Goal: Task Accomplishment & Management: Manage account settings

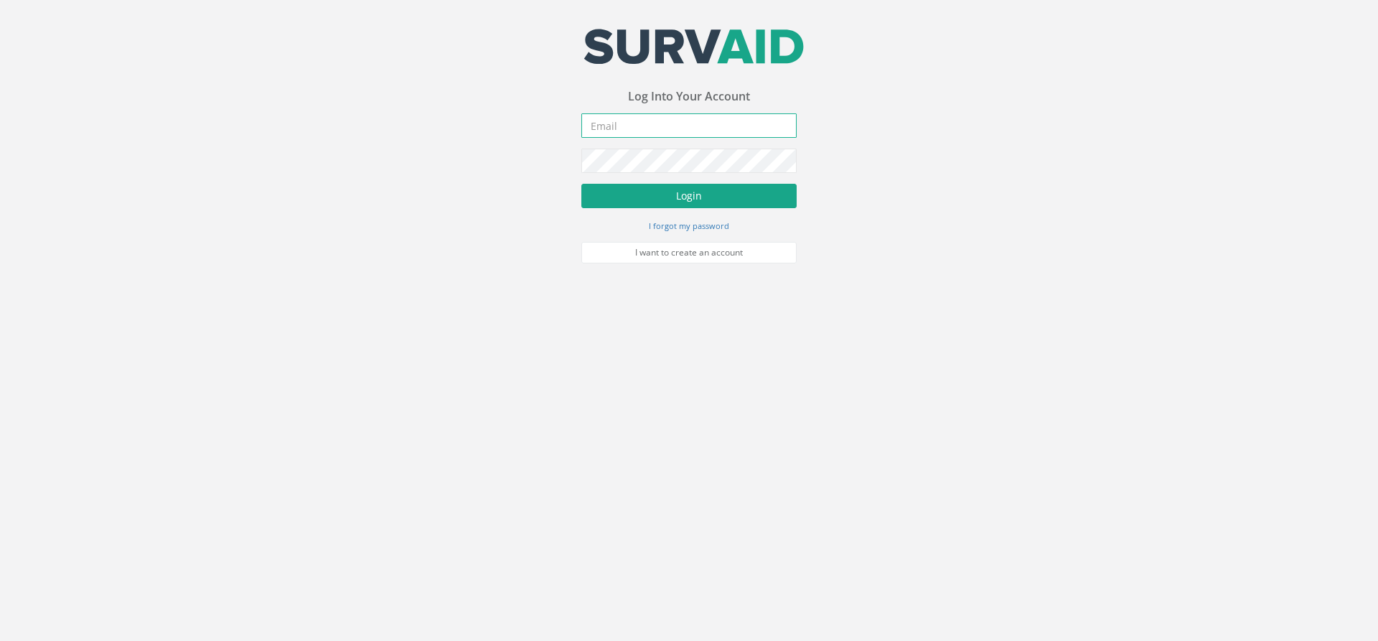
type input "[PERSON_NAME][EMAIL_ADDRESS][PERSON_NAME][DOMAIN_NAME]"
click at [707, 197] on button "Login" at bounding box center [688, 196] width 215 height 24
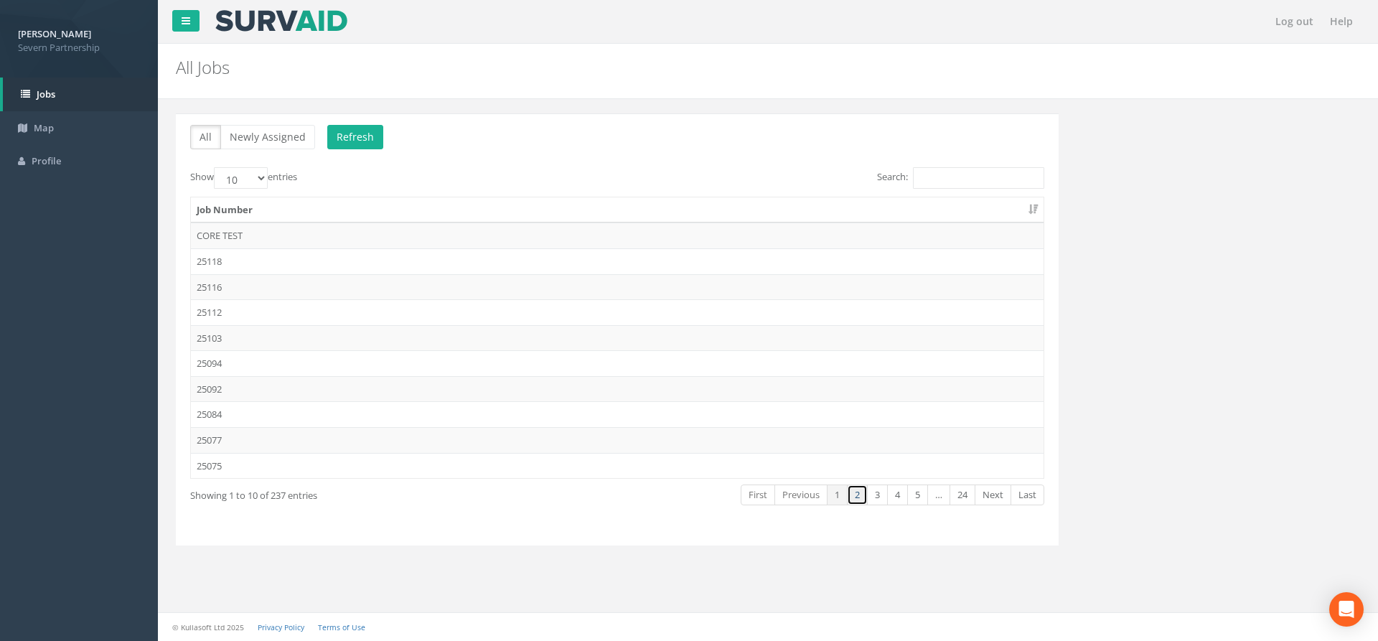
click at [854, 501] on link "2" at bounding box center [857, 495] width 21 height 21
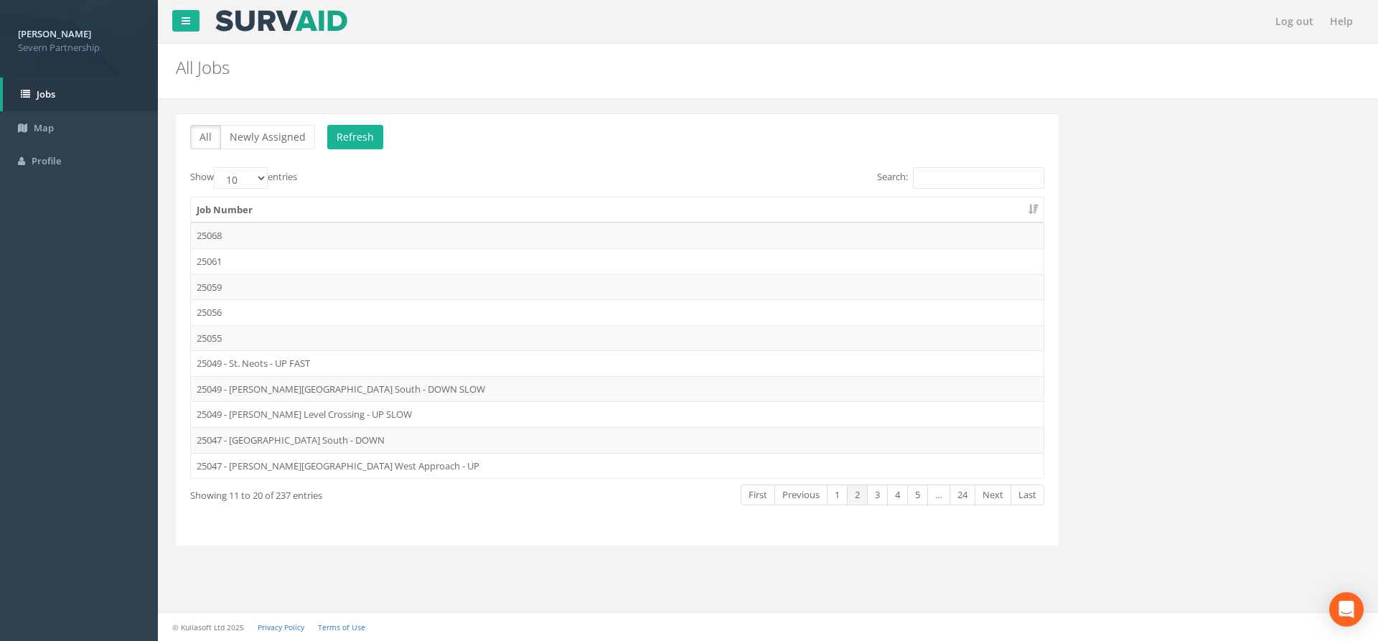
click at [398, 521] on div "Show 10 25 50 100 entries Search: Job Number 25068 25061 25059 25056 25055 2504…" at bounding box center [617, 349] width 854 height 364
click at [408, 540] on div "All Newly Assigned Refresh Show 10 25 50 100 entries Search: Job Number 25068 2…" at bounding box center [617, 329] width 883 height 432
click at [883, 494] on link "3" at bounding box center [877, 495] width 21 height 21
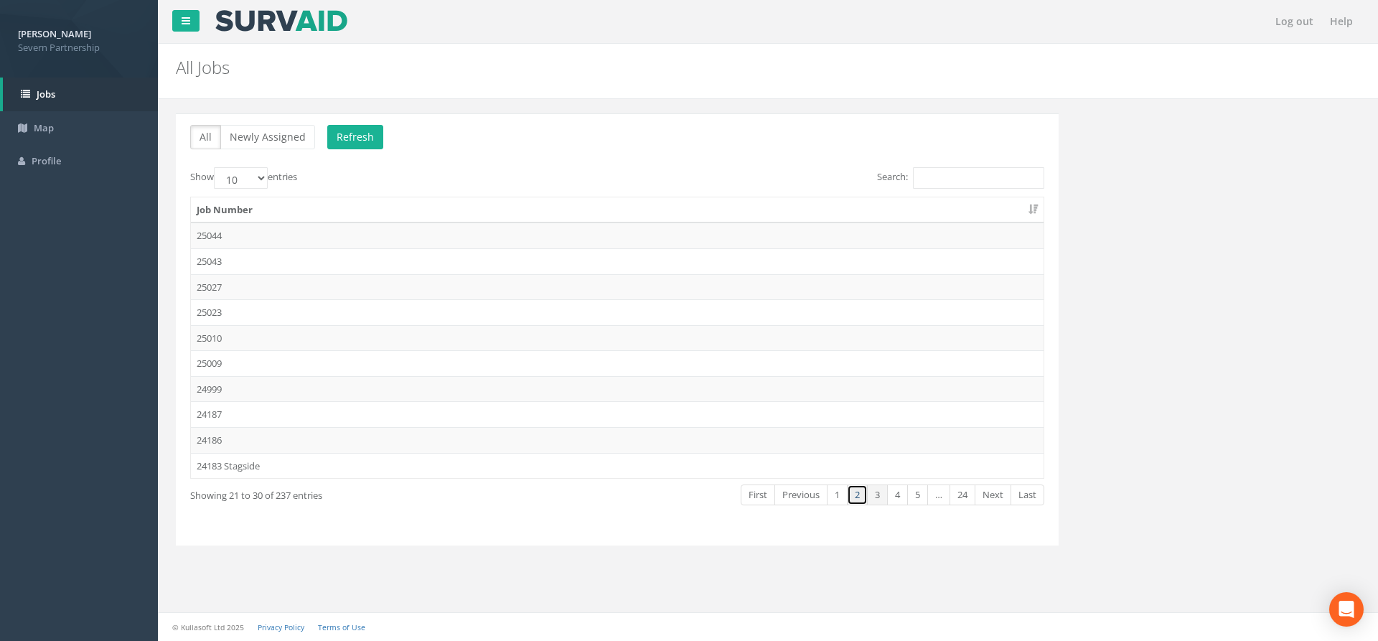
click at [863, 494] on link "2" at bounding box center [857, 495] width 21 height 21
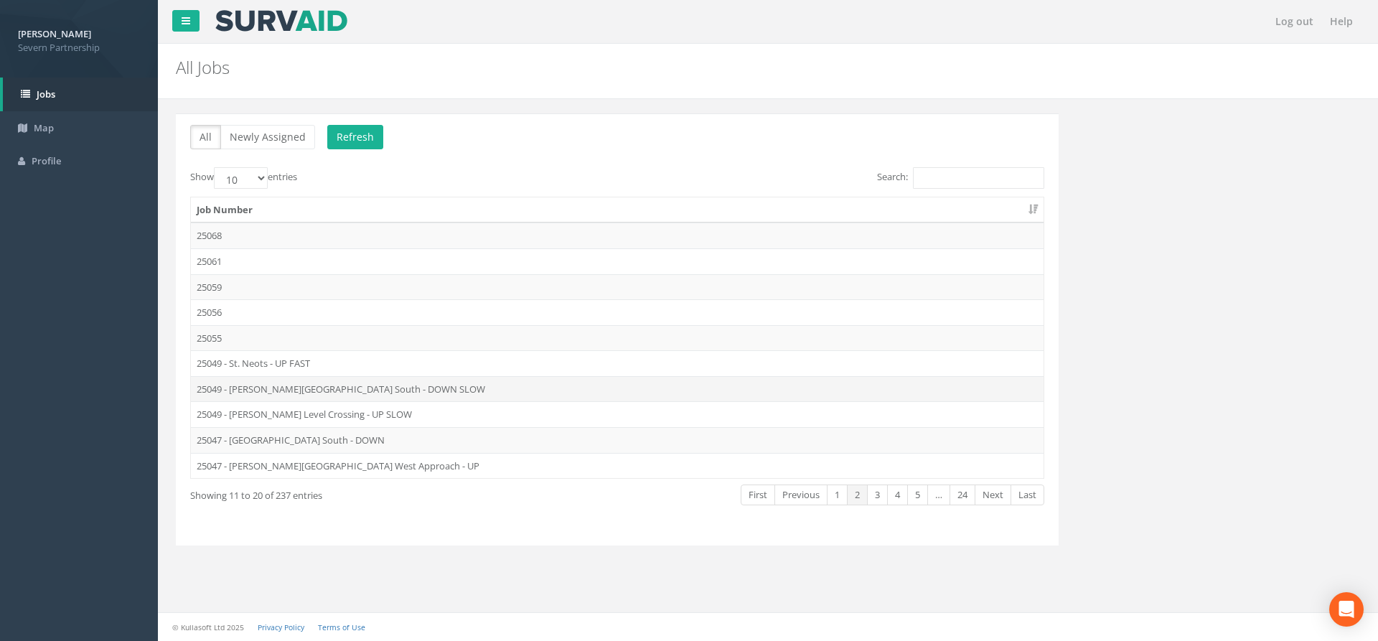
click at [411, 397] on td "25049 - [PERSON_NAME][GEOGRAPHIC_DATA] South - DOWN SLOW" at bounding box center [617, 389] width 853 height 26
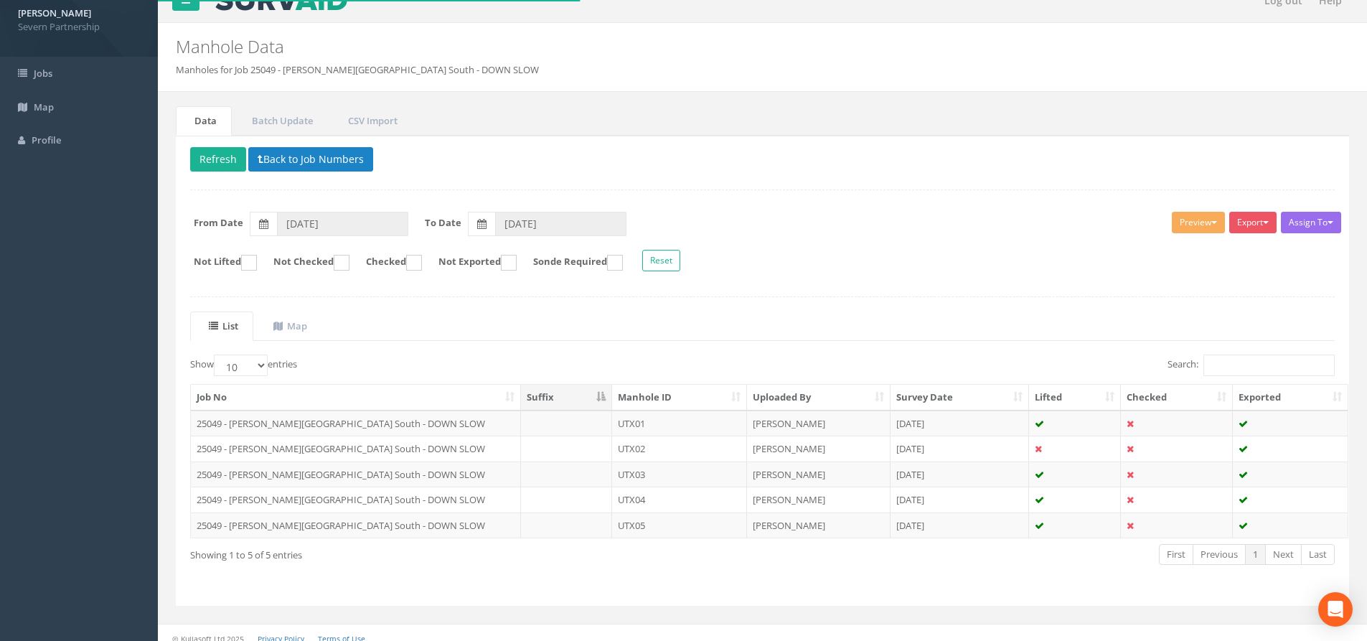
scroll to position [32, 0]
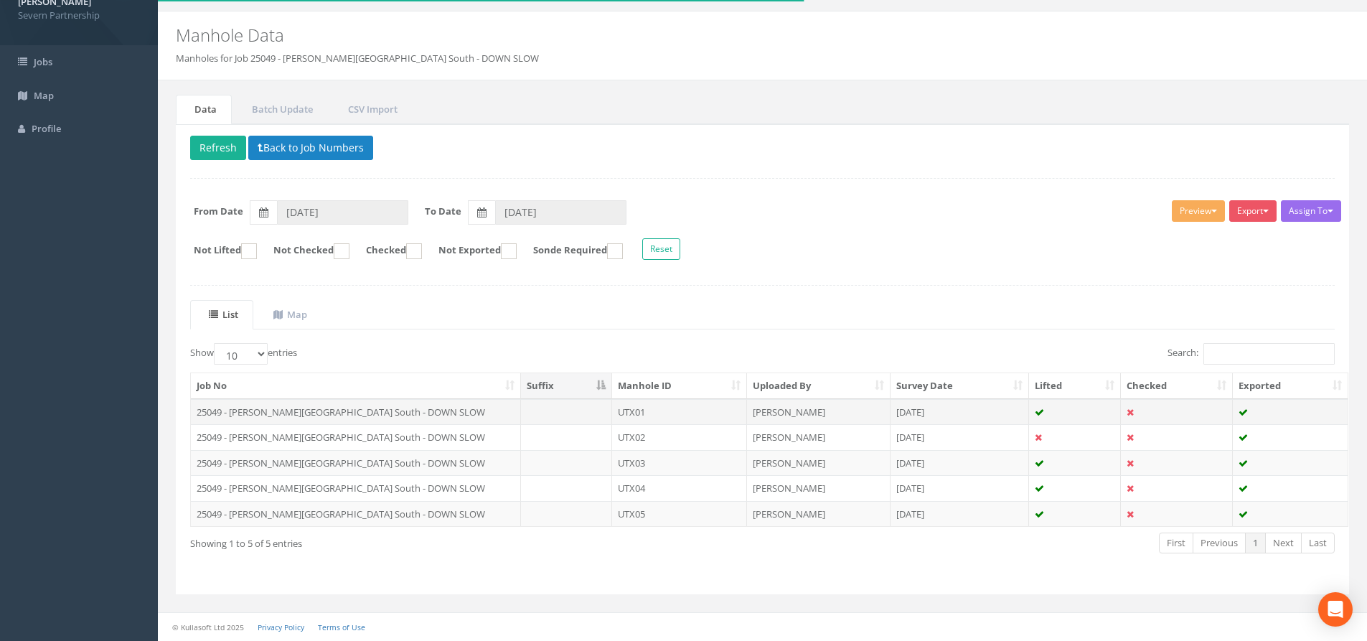
click at [501, 408] on td "25049 - [PERSON_NAME][GEOGRAPHIC_DATA] South - DOWN SLOW" at bounding box center [356, 412] width 330 height 26
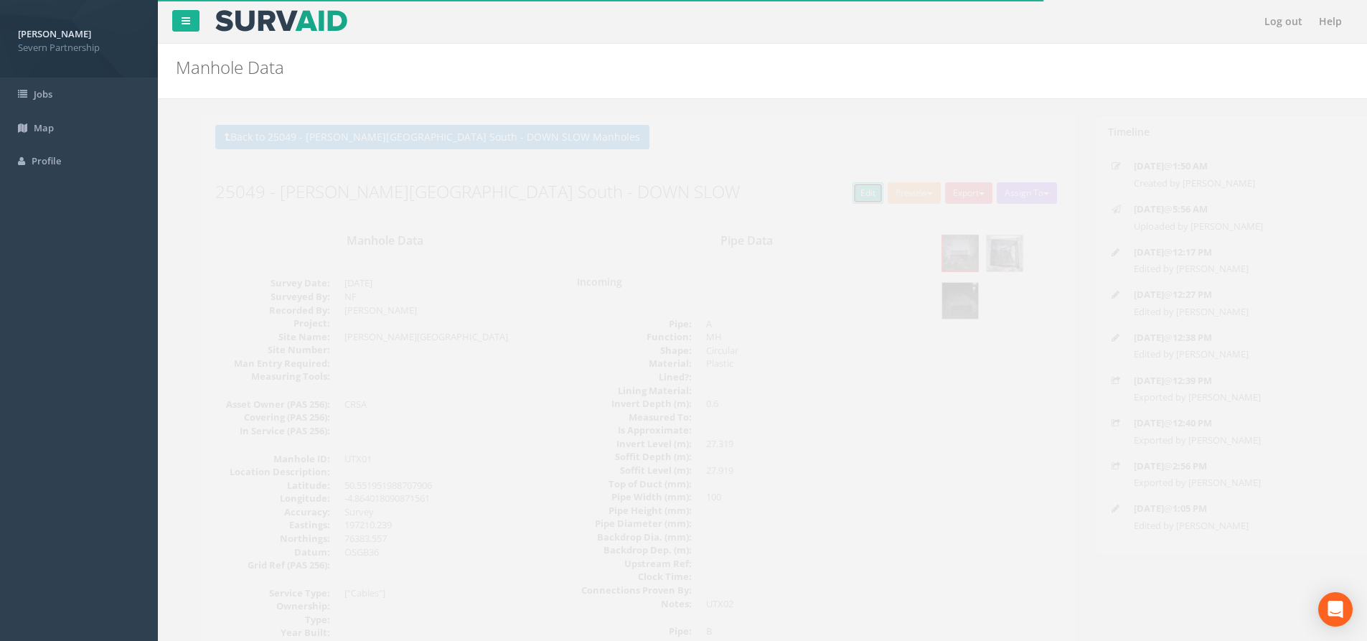
click at [836, 196] on link "Edit" at bounding box center [843, 193] width 31 height 22
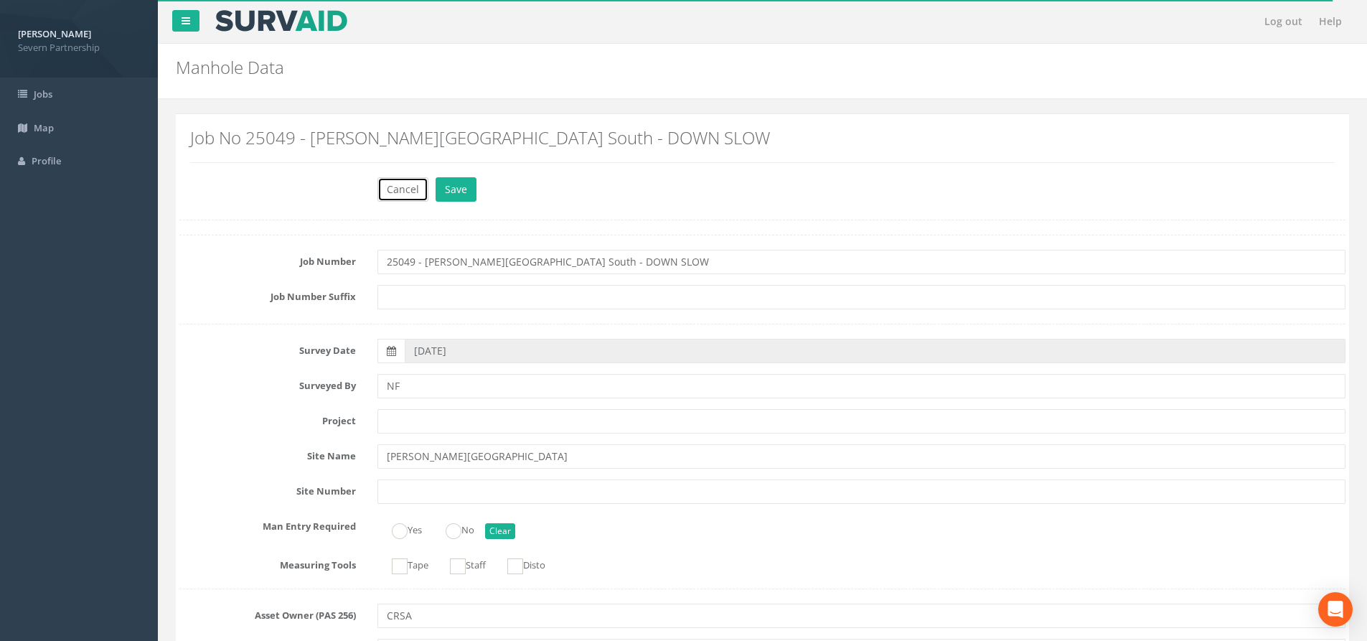
click at [416, 190] on button "Cancel" at bounding box center [403, 189] width 51 height 24
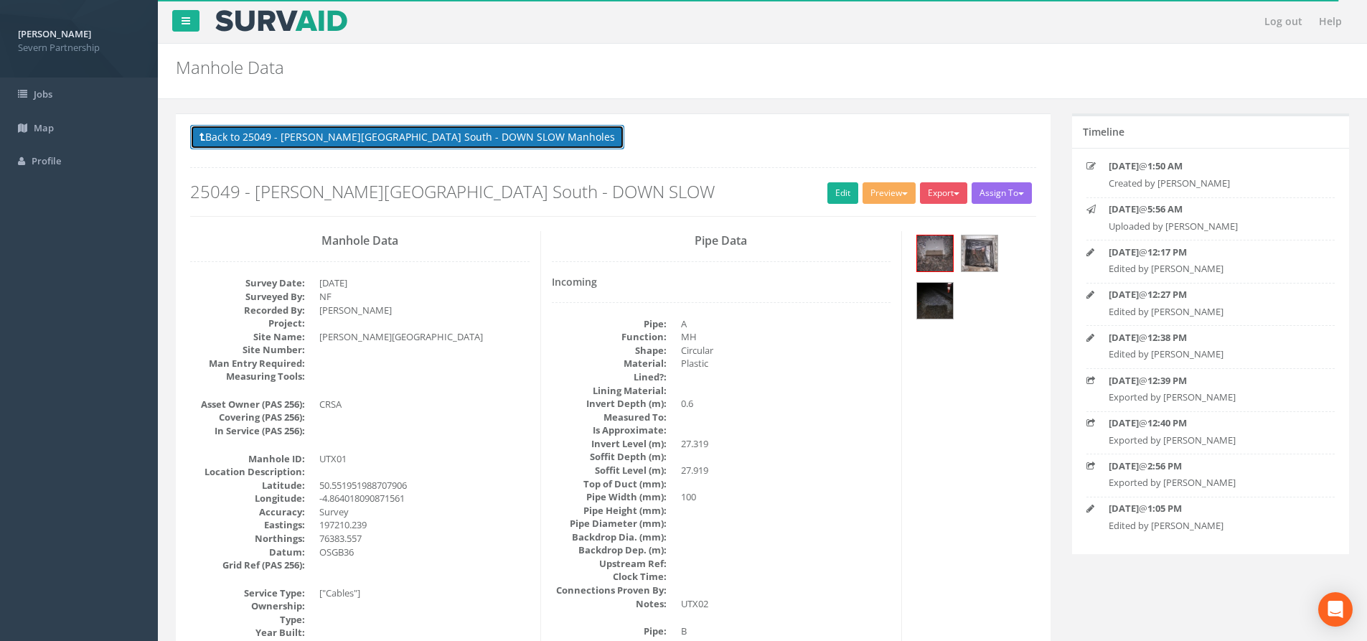
click at [321, 140] on button "Back to 25049 - [PERSON_NAME][GEOGRAPHIC_DATA] South - DOWN SLOW Manholes" at bounding box center [407, 137] width 434 height 24
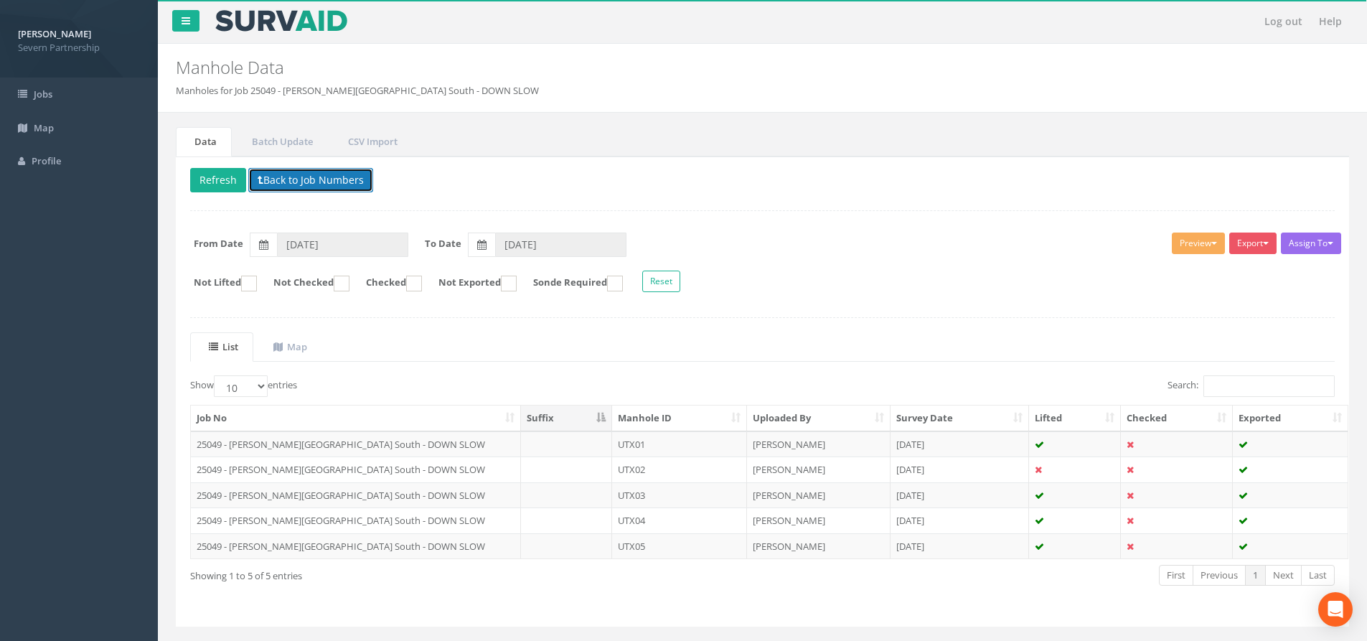
click at [320, 184] on button "Back to Job Numbers" at bounding box center [310, 180] width 125 height 24
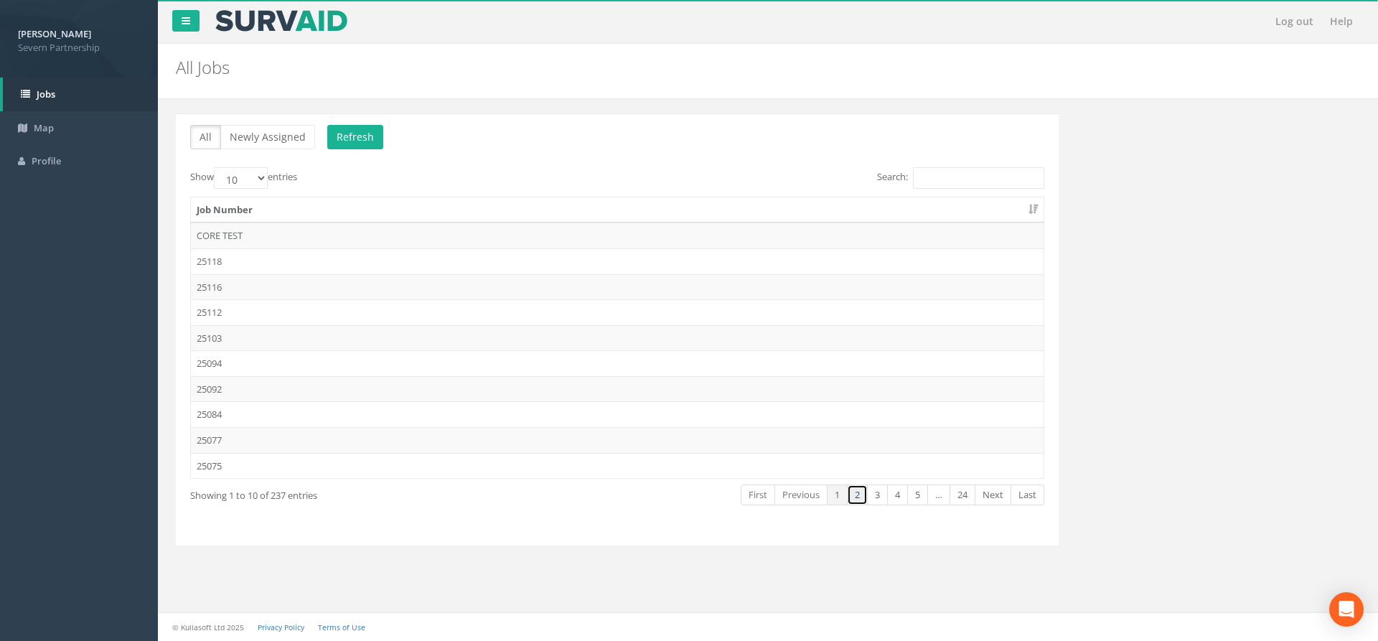
click at [858, 496] on link "2" at bounding box center [857, 495] width 21 height 21
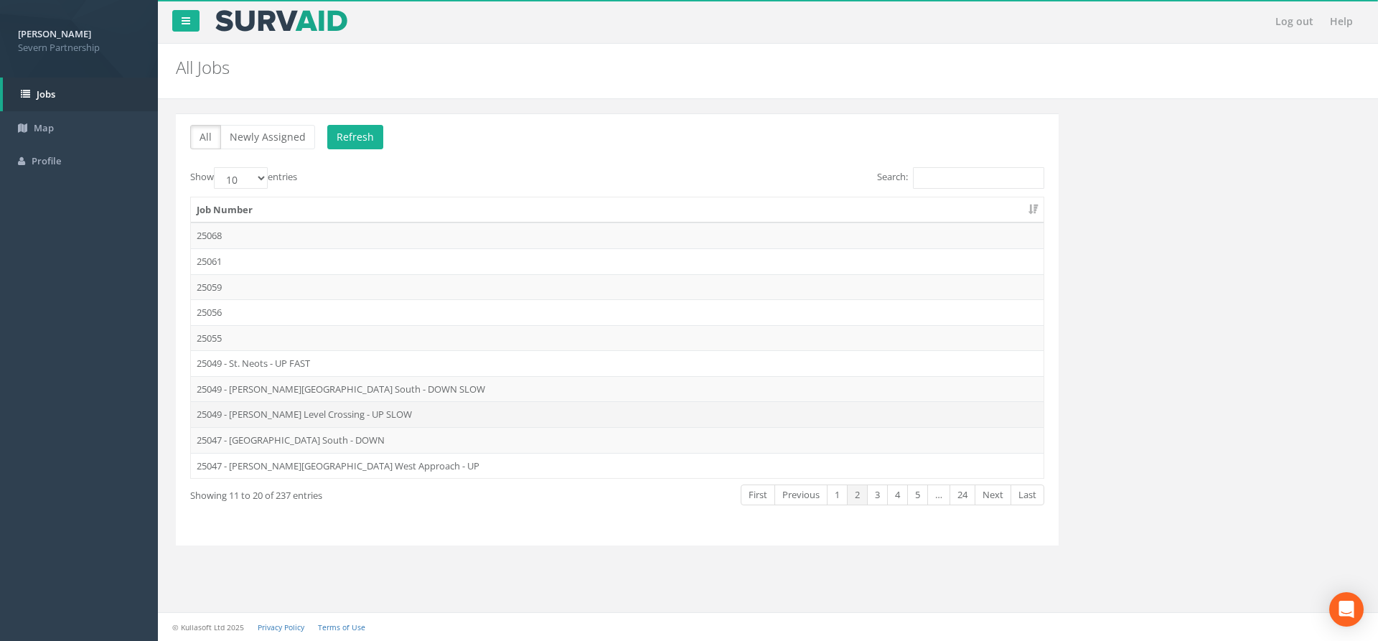
click at [343, 419] on td "25049 - [PERSON_NAME] Level Crossing - UP SLOW" at bounding box center [617, 414] width 853 height 26
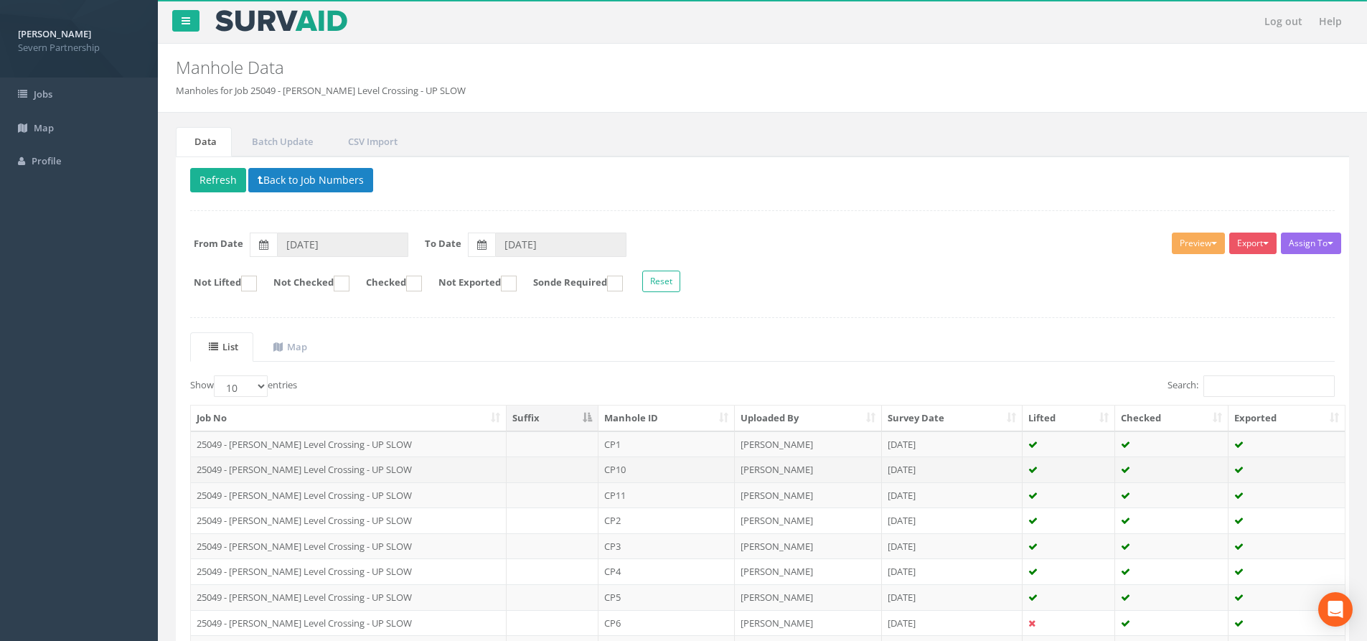
scroll to position [159, 0]
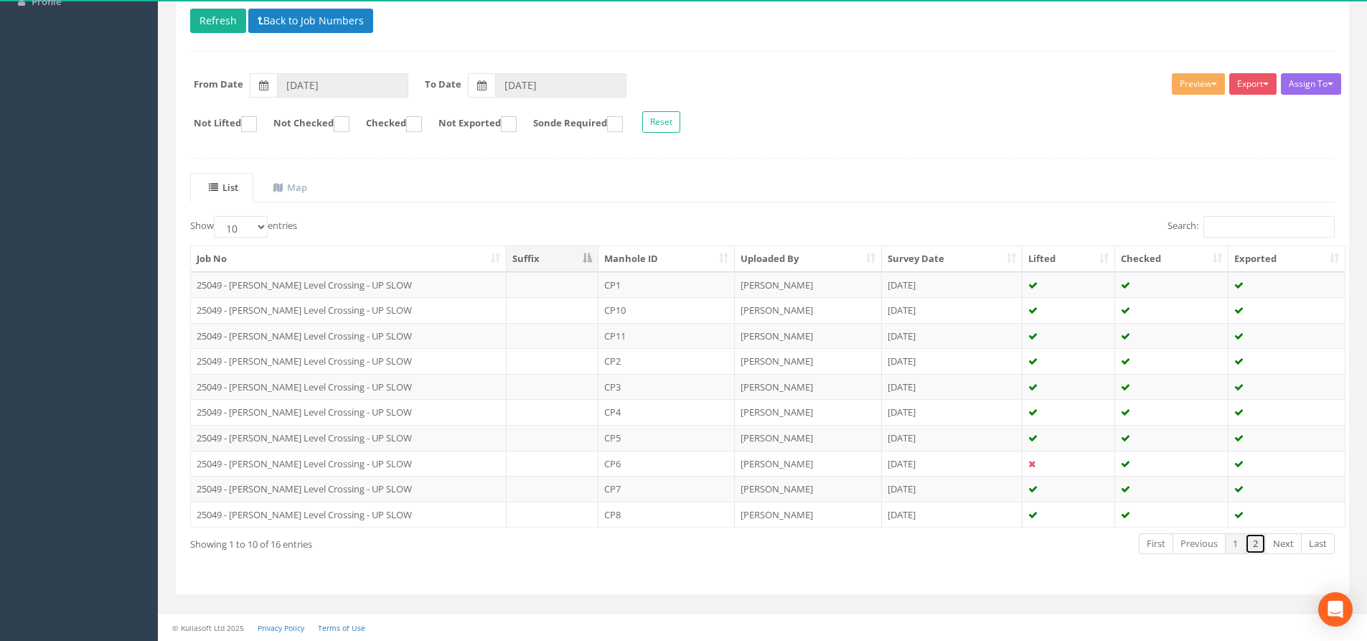
click at [1252, 540] on link "2" at bounding box center [1255, 543] width 21 height 21
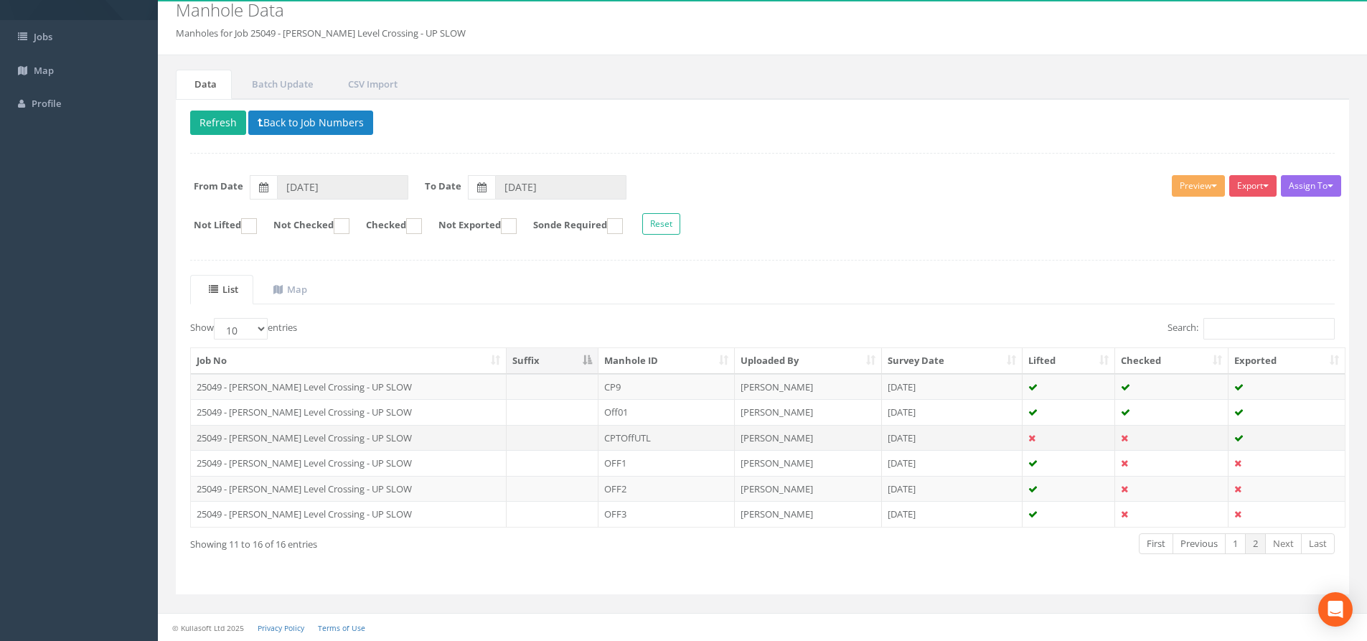
click at [639, 441] on td "CPTOffUTL" at bounding box center [667, 438] width 136 height 26
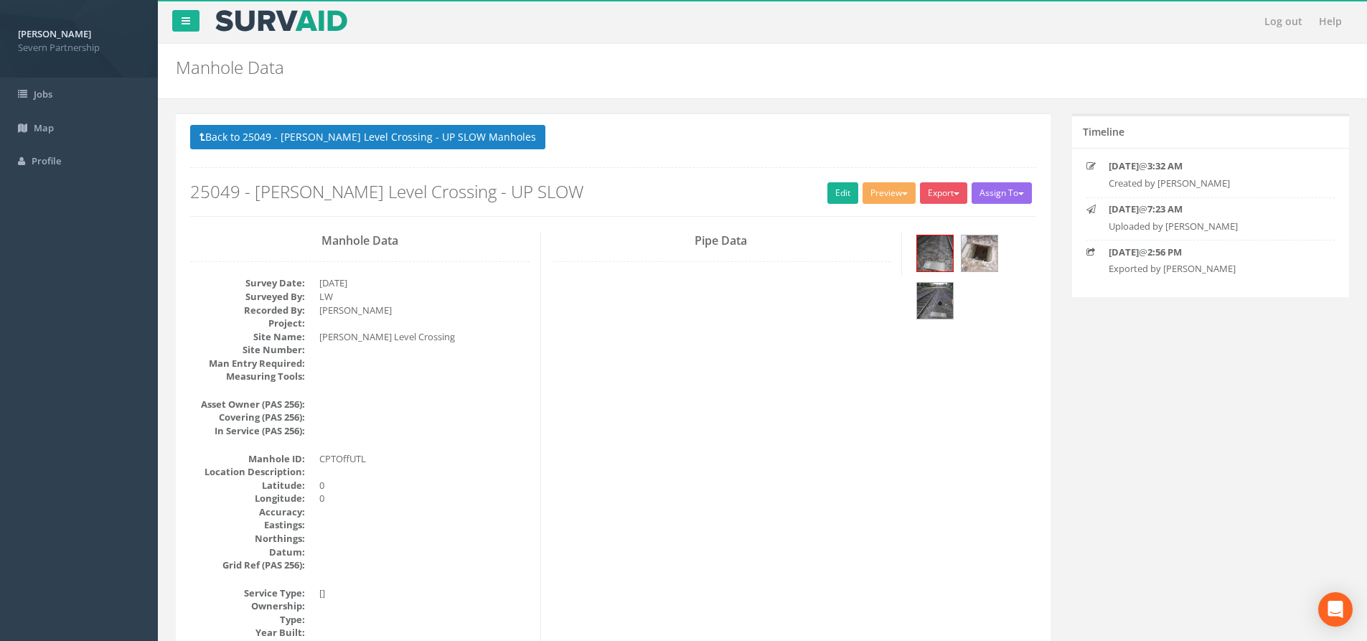
click at [464, 152] on p "Back to 25049 - [PERSON_NAME] Level Crossing - UP SLOW Manholes Back to Map" at bounding box center [613, 139] width 846 height 28
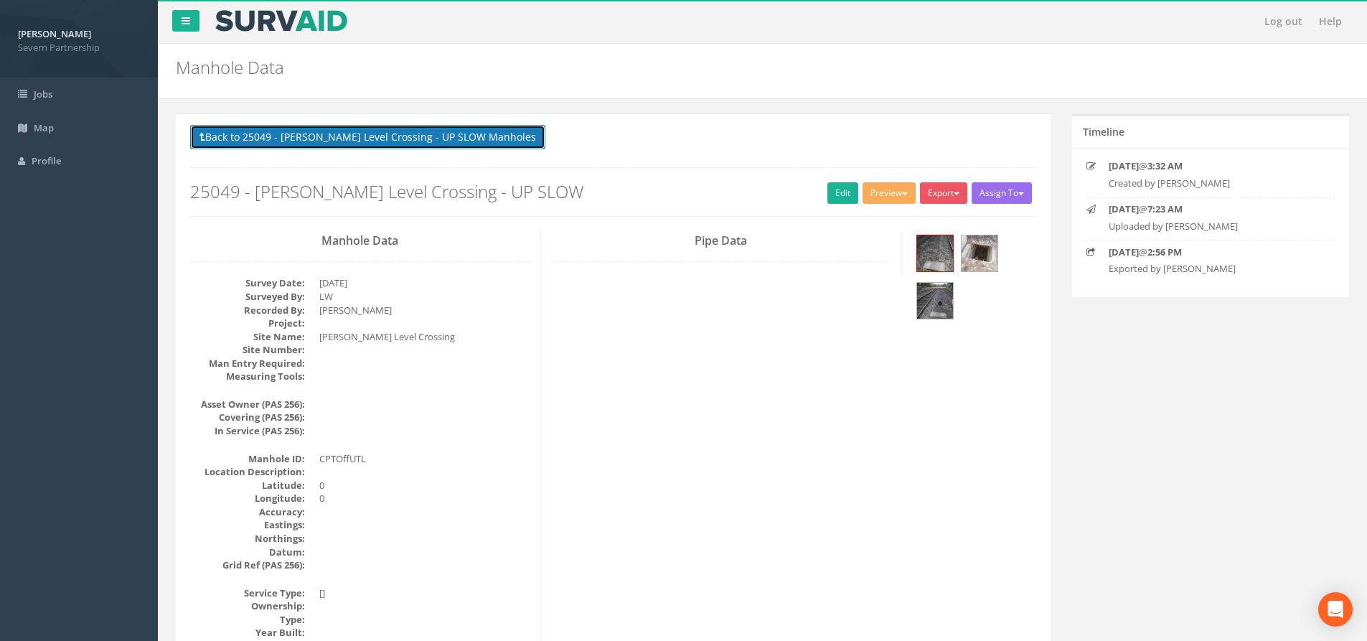
click at [461, 139] on button "Back to 25049 - [PERSON_NAME] Level Crossing - UP SLOW Manholes" at bounding box center [367, 137] width 355 height 24
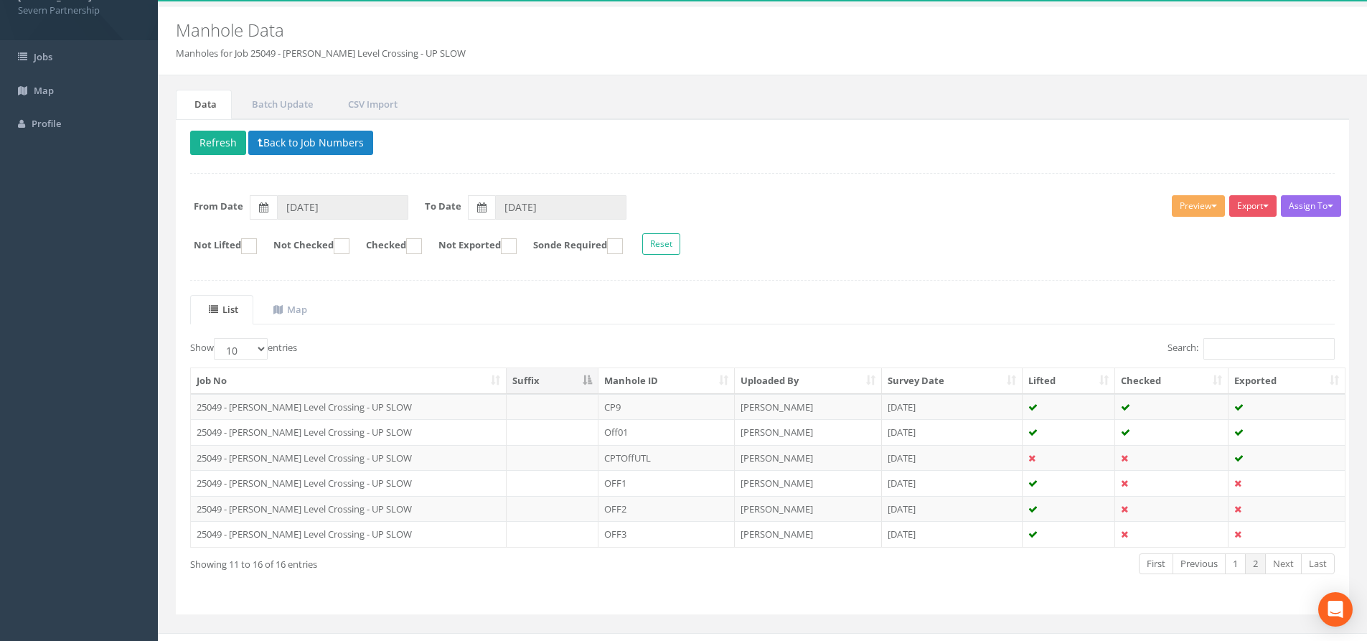
scroll to position [57, 0]
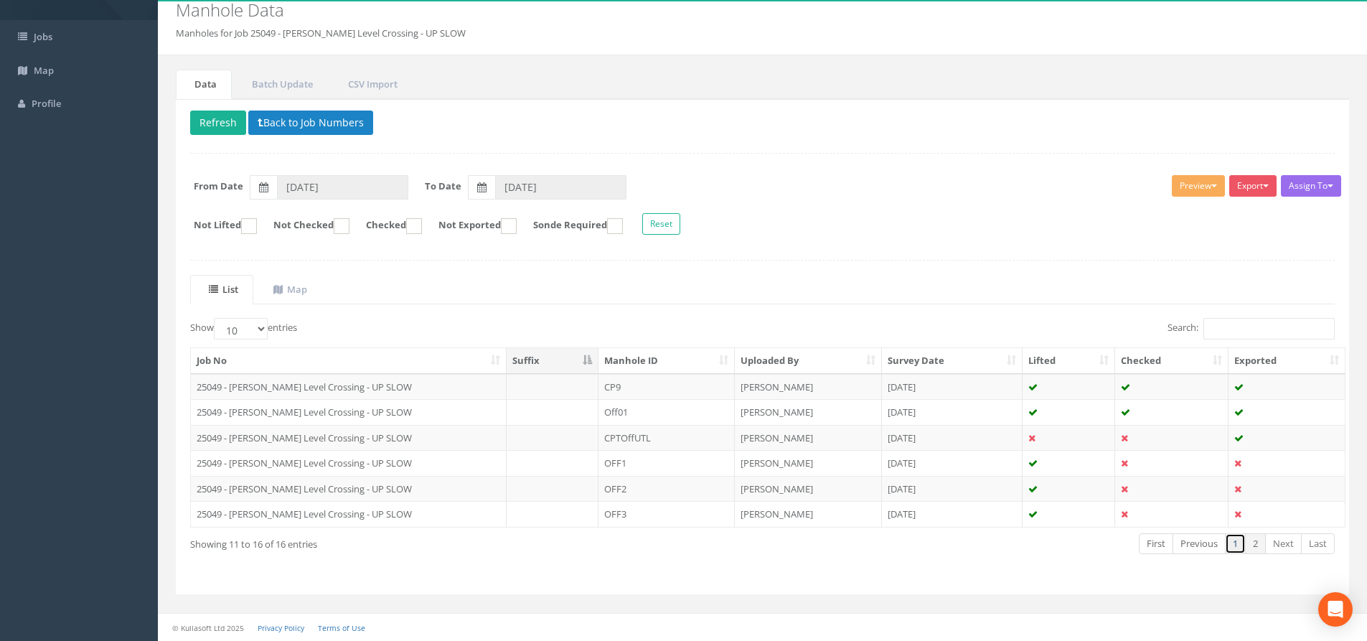
click at [1238, 543] on link "1" at bounding box center [1235, 543] width 21 height 21
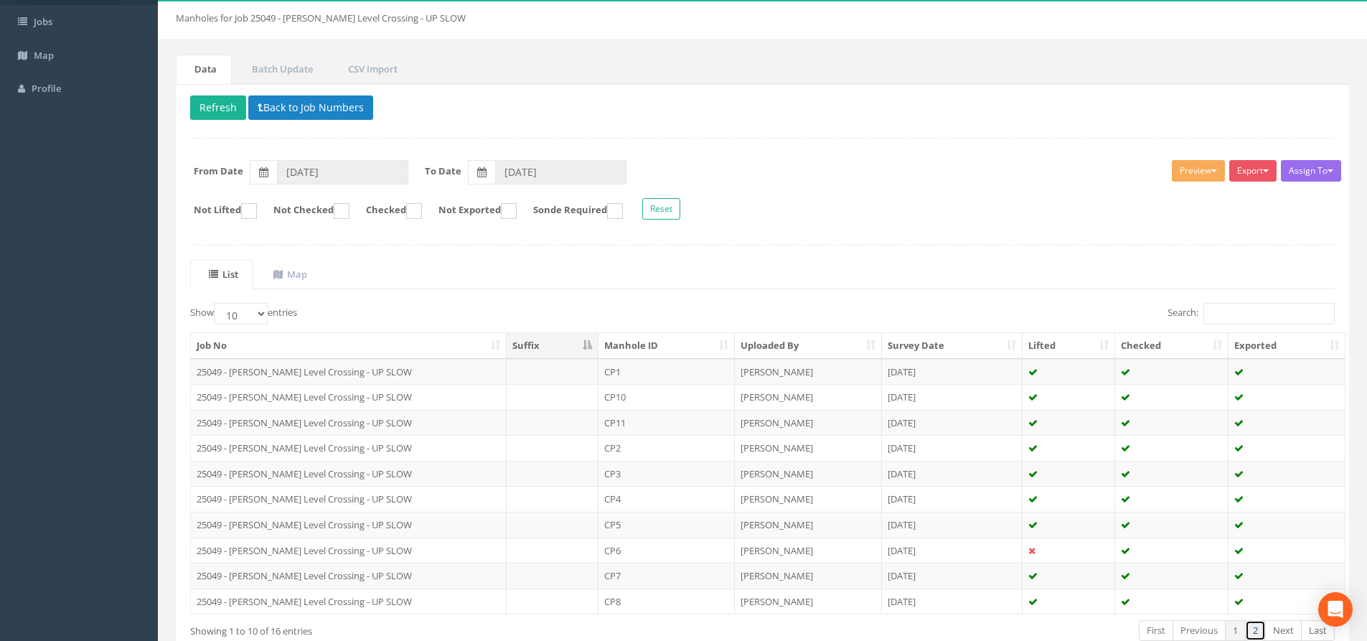
click at [1260, 630] on link "2" at bounding box center [1255, 630] width 21 height 21
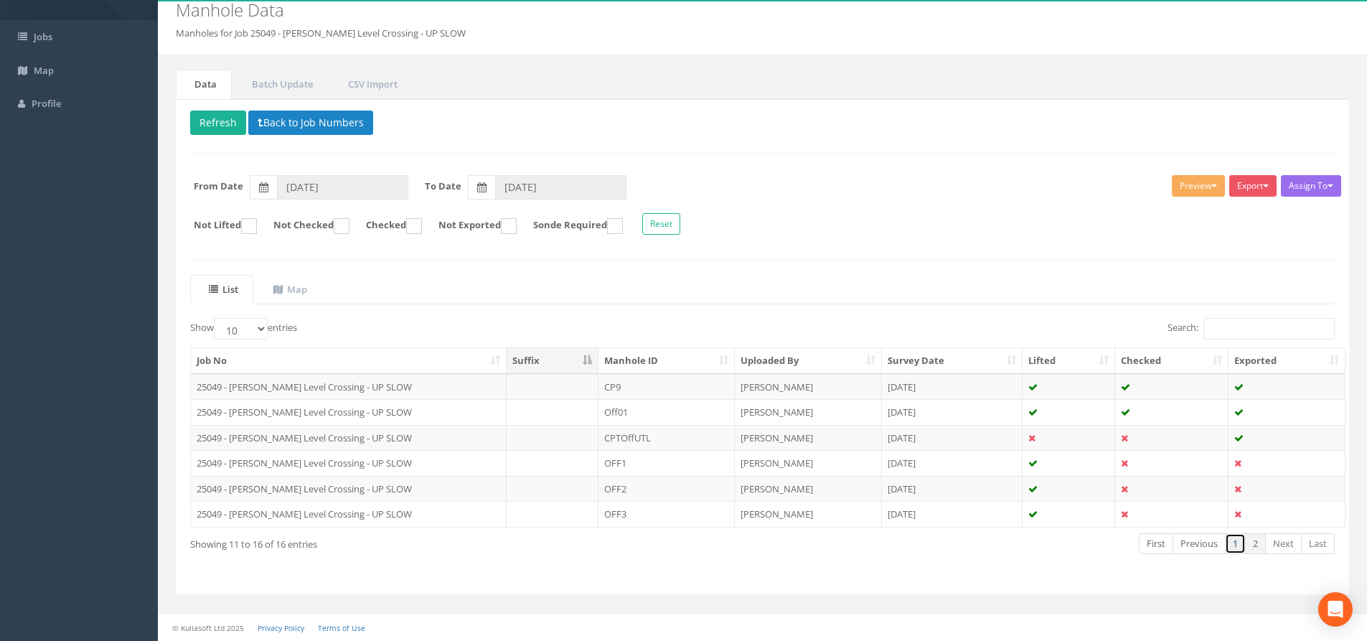
click at [1228, 545] on link "1" at bounding box center [1235, 543] width 21 height 21
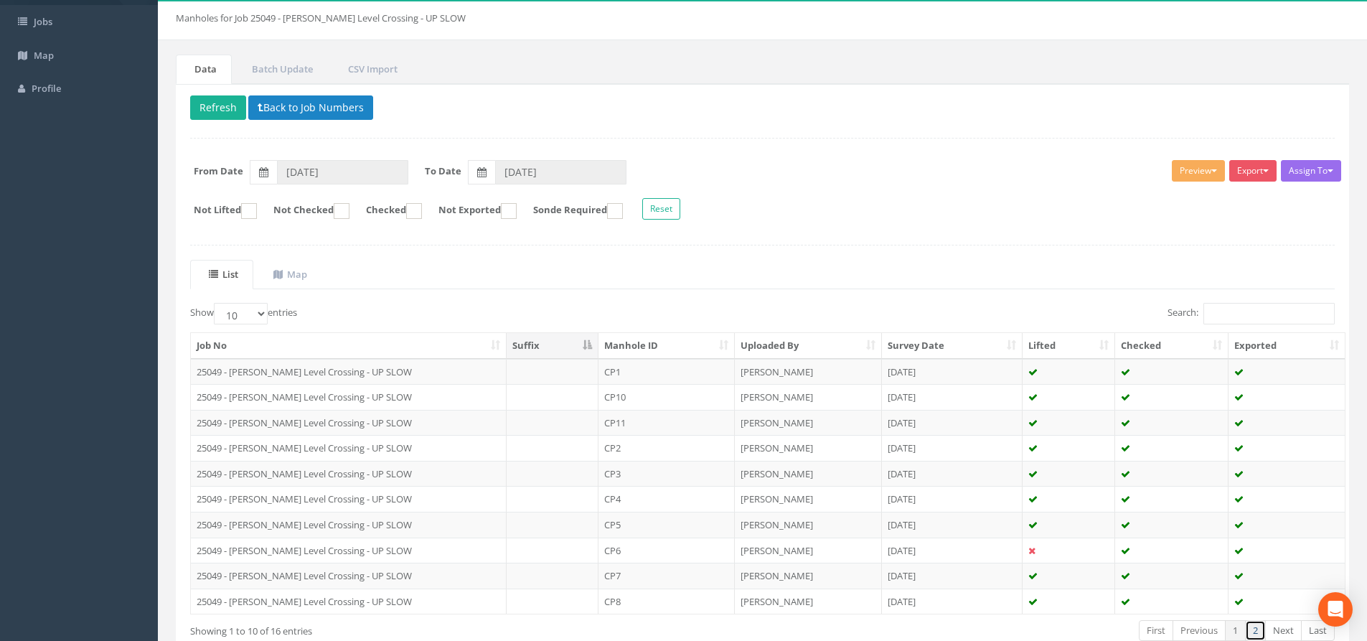
drag, startPoint x: 1258, startPoint y: 630, endPoint x: 1309, endPoint y: 617, distance: 52.6
click at [1258, 630] on link "2" at bounding box center [1255, 630] width 21 height 21
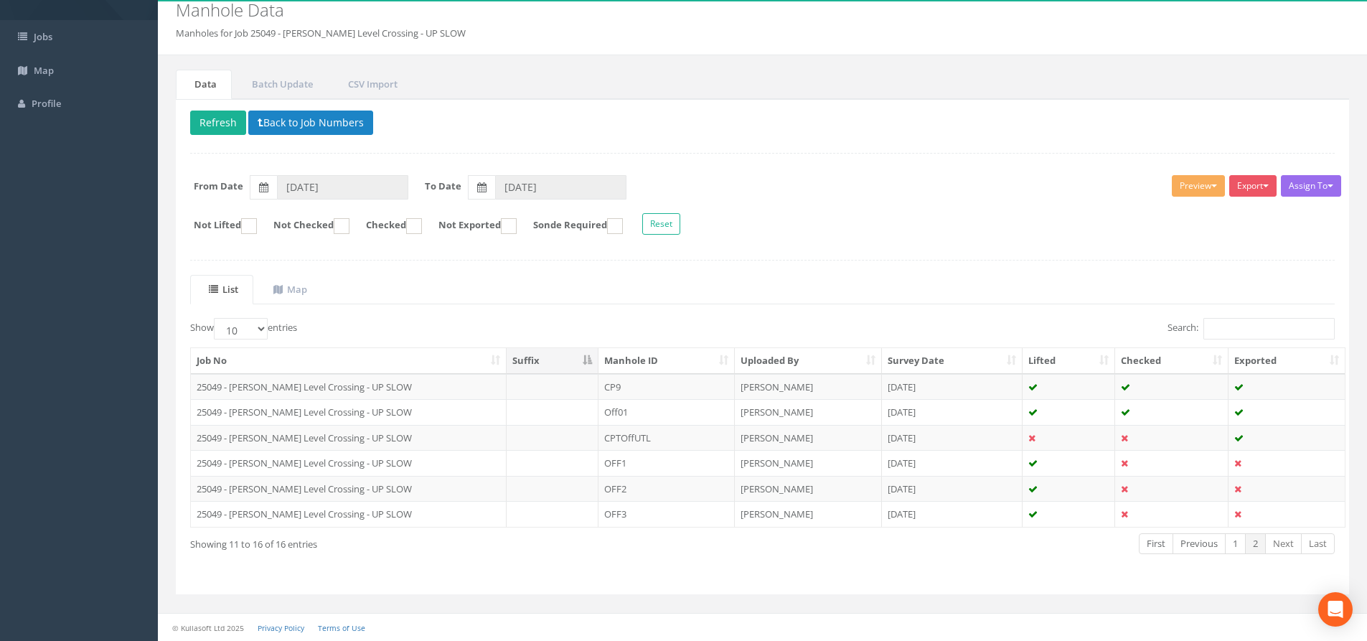
scroll to position [57, 0]
click at [1240, 541] on link "1" at bounding box center [1235, 543] width 21 height 21
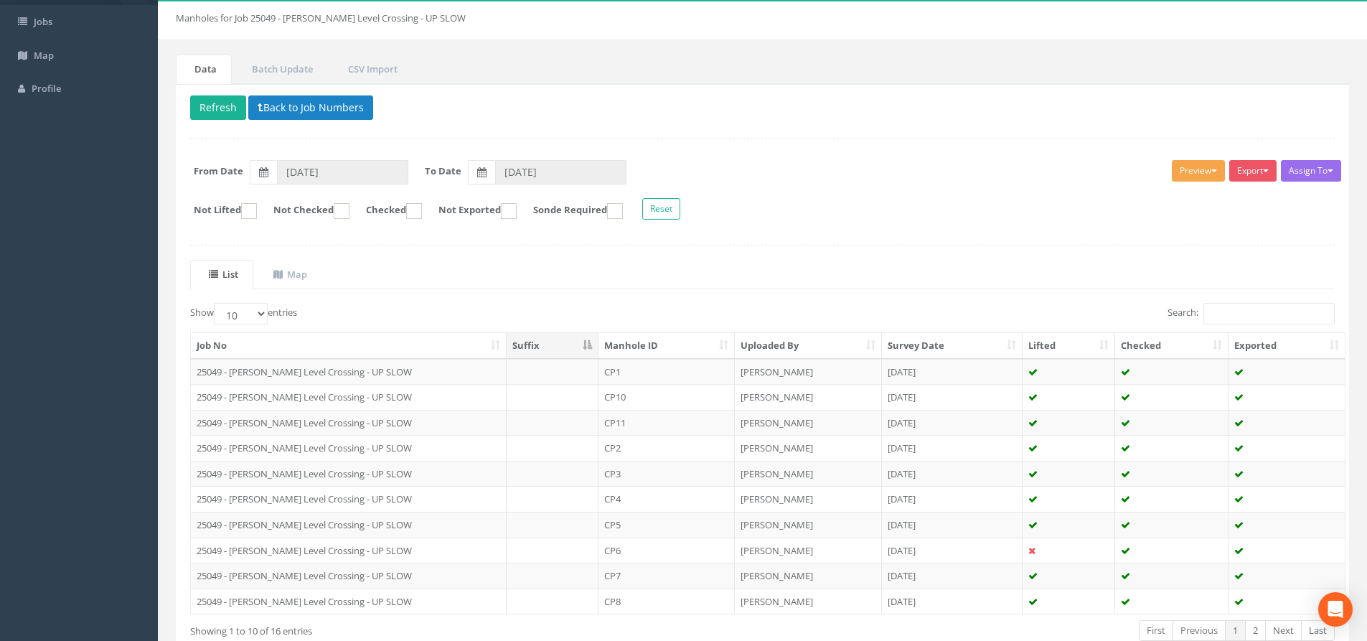
click at [1184, 172] on button "Preview" at bounding box center [1198, 171] width 53 height 22
click at [1129, 200] on link "SP Manhole" at bounding box center [1172, 201] width 109 height 22
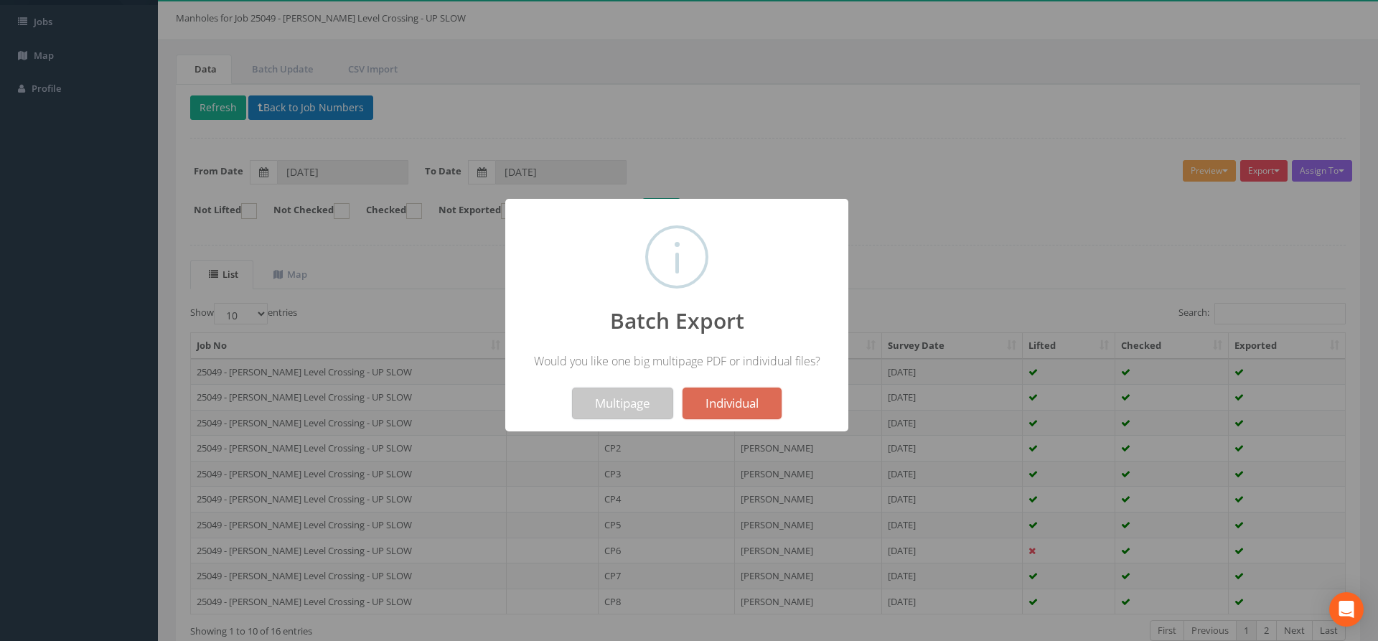
click at [623, 399] on button "Multipage" at bounding box center [622, 404] width 101 height 32
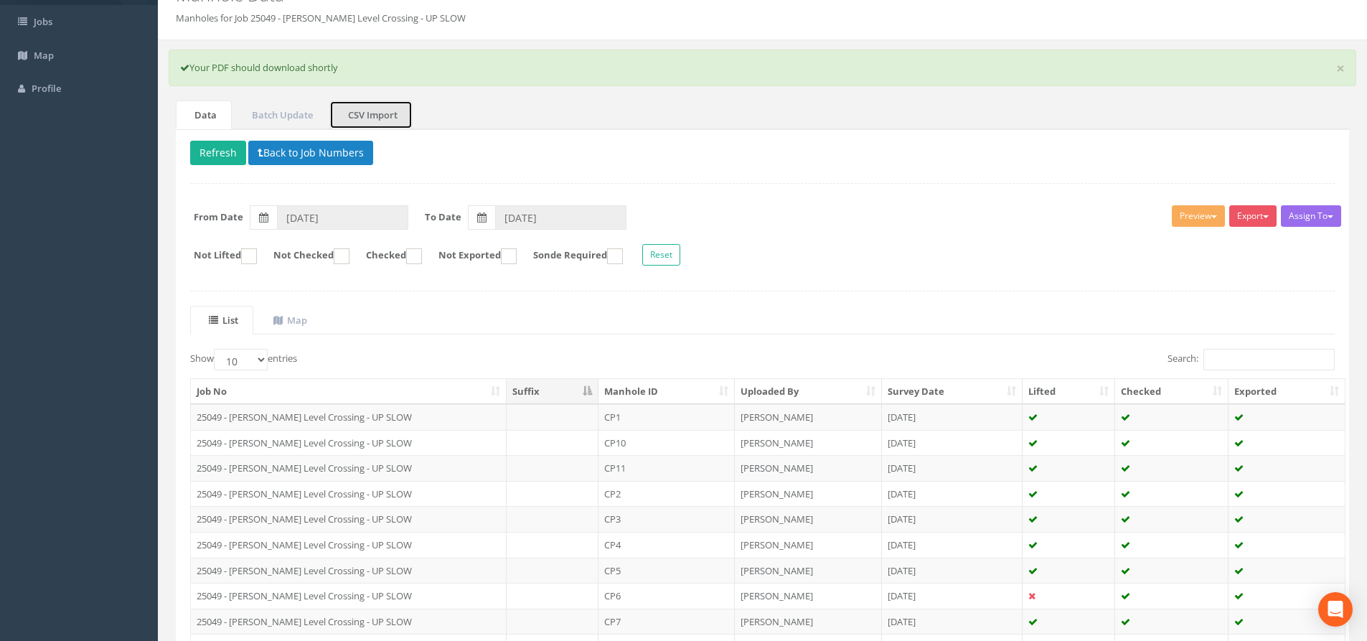
drag, startPoint x: 354, startPoint y: 118, endPoint x: 487, endPoint y: 160, distance: 139.9
click at [354, 118] on link "CSV Import" at bounding box center [370, 114] width 83 height 29
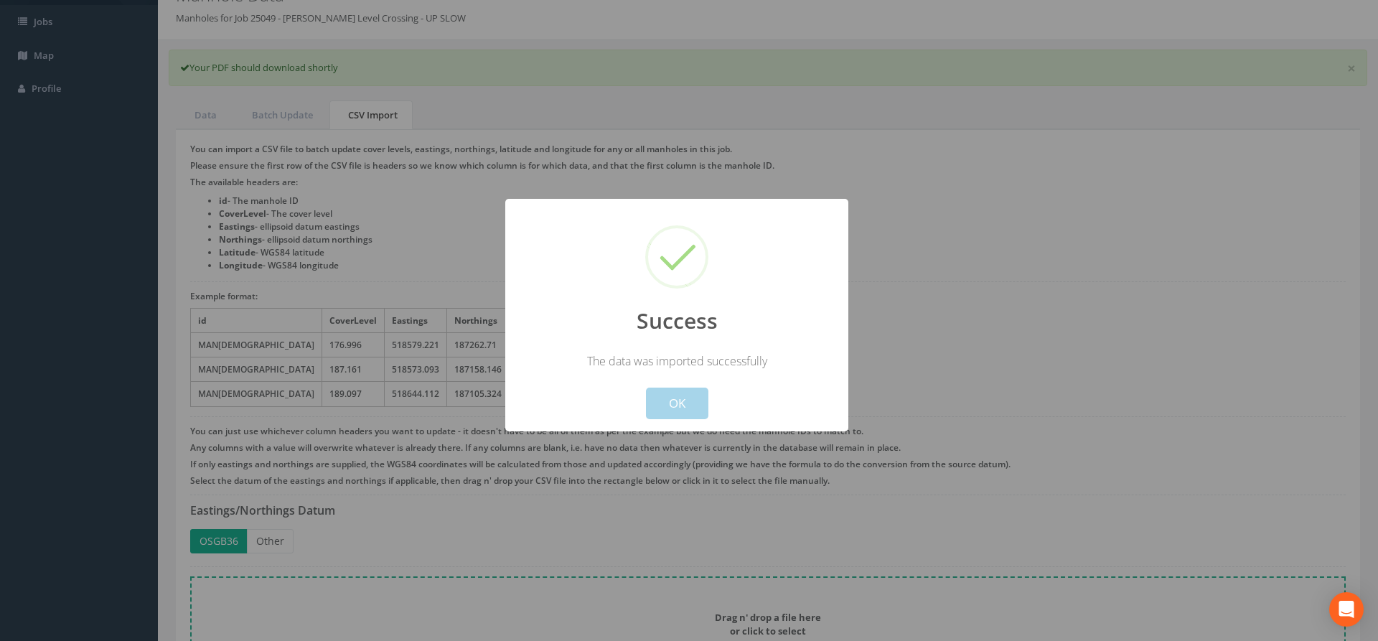
click at [686, 403] on button "OK" at bounding box center [677, 404] width 62 height 32
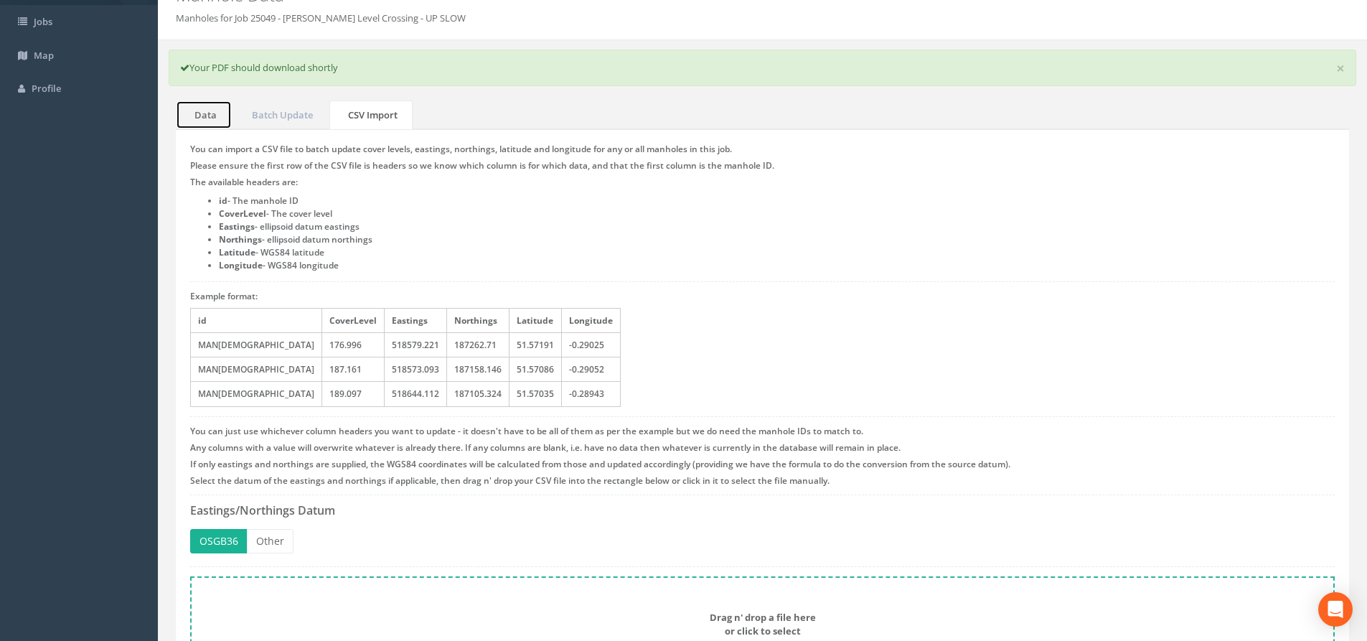
click at [202, 117] on link "Data" at bounding box center [204, 114] width 56 height 29
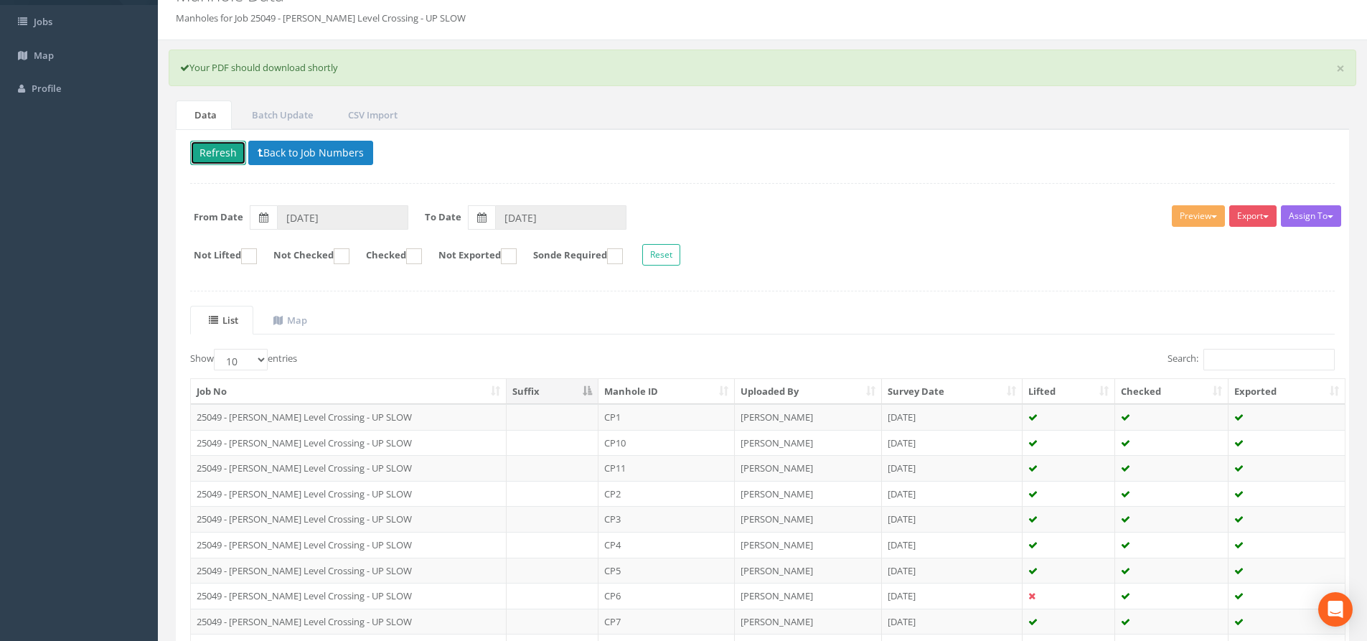
click at [202, 151] on button "Refresh" at bounding box center [218, 153] width 56 height 24
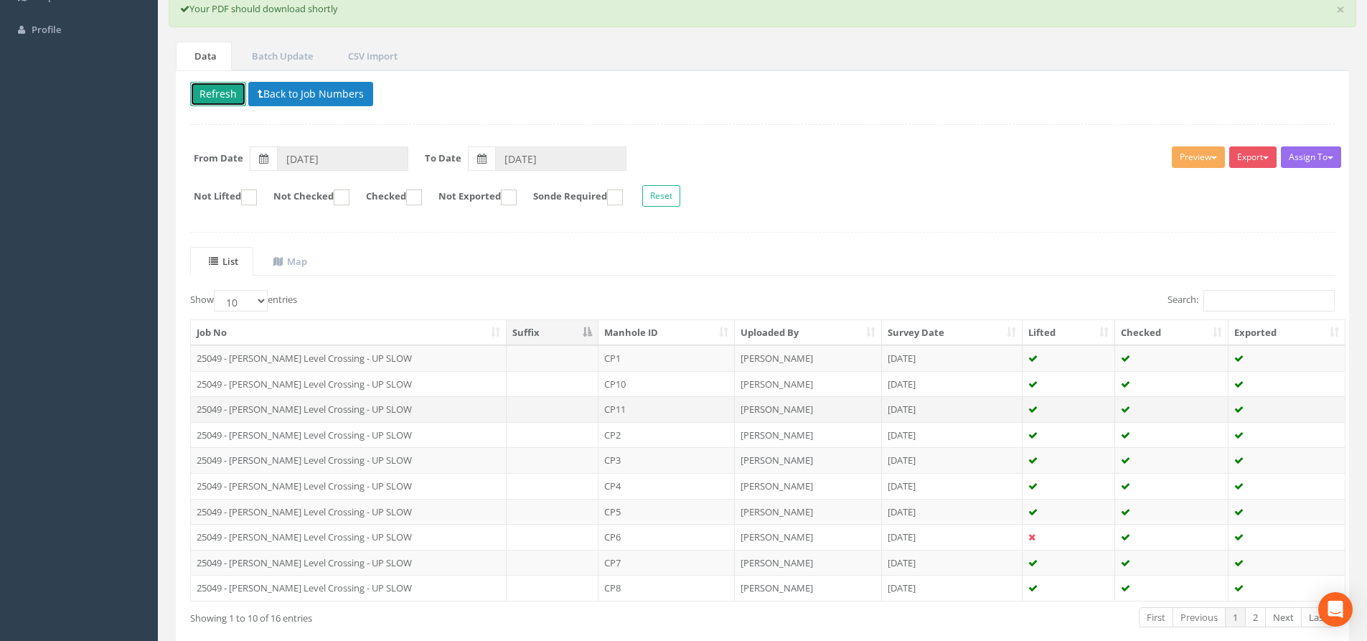
scroll to position [205, 0]
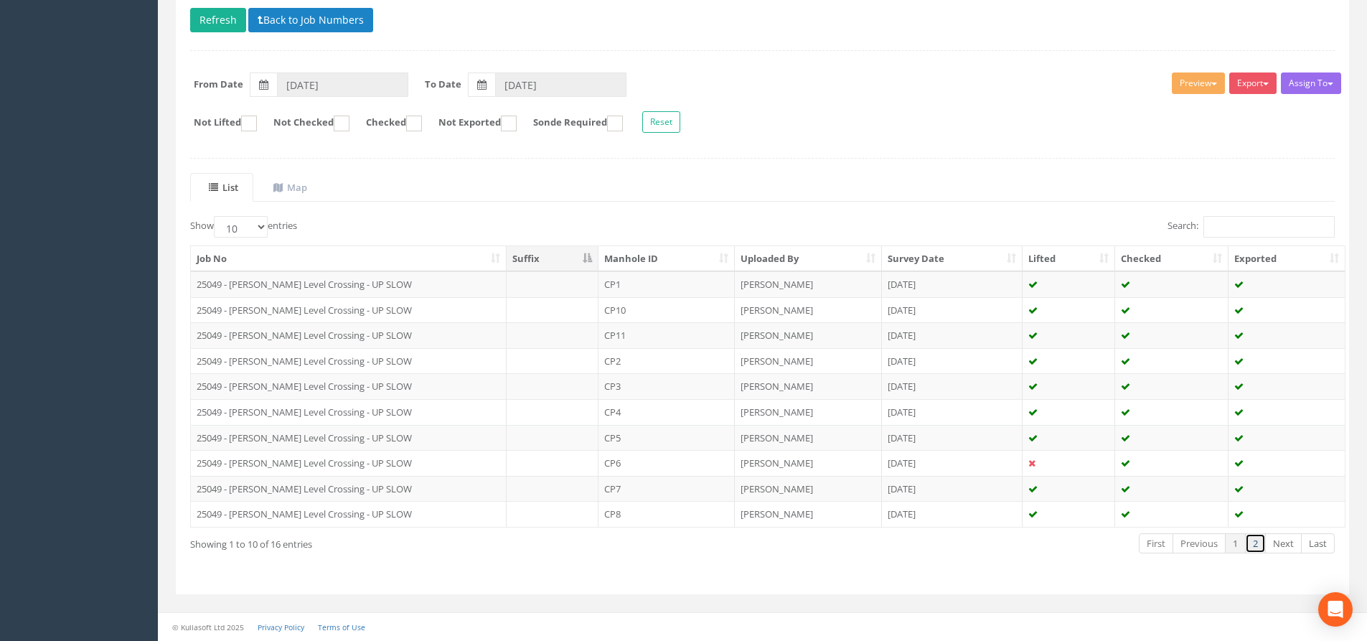
click at [1256, 545] on link "2" at bounding box center [1255, 543] width 21 height 21
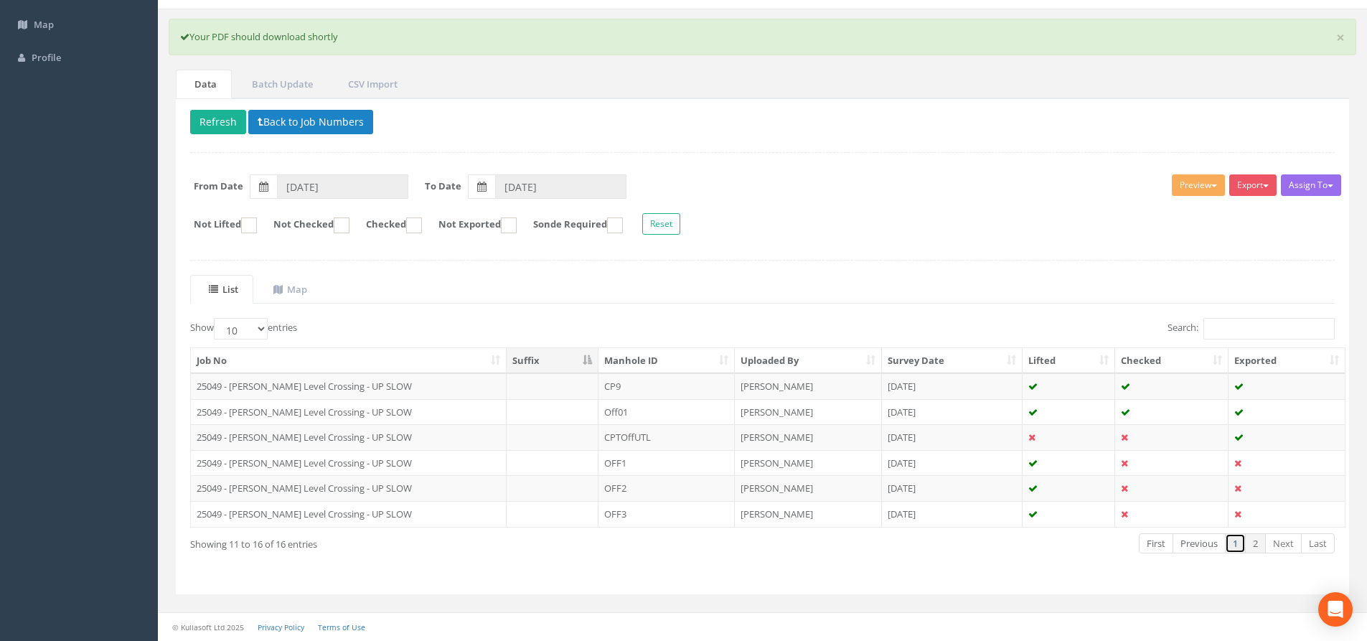
click at [1233, 539] on link "1" at bounding box center [1235, 543] width 21 height 21
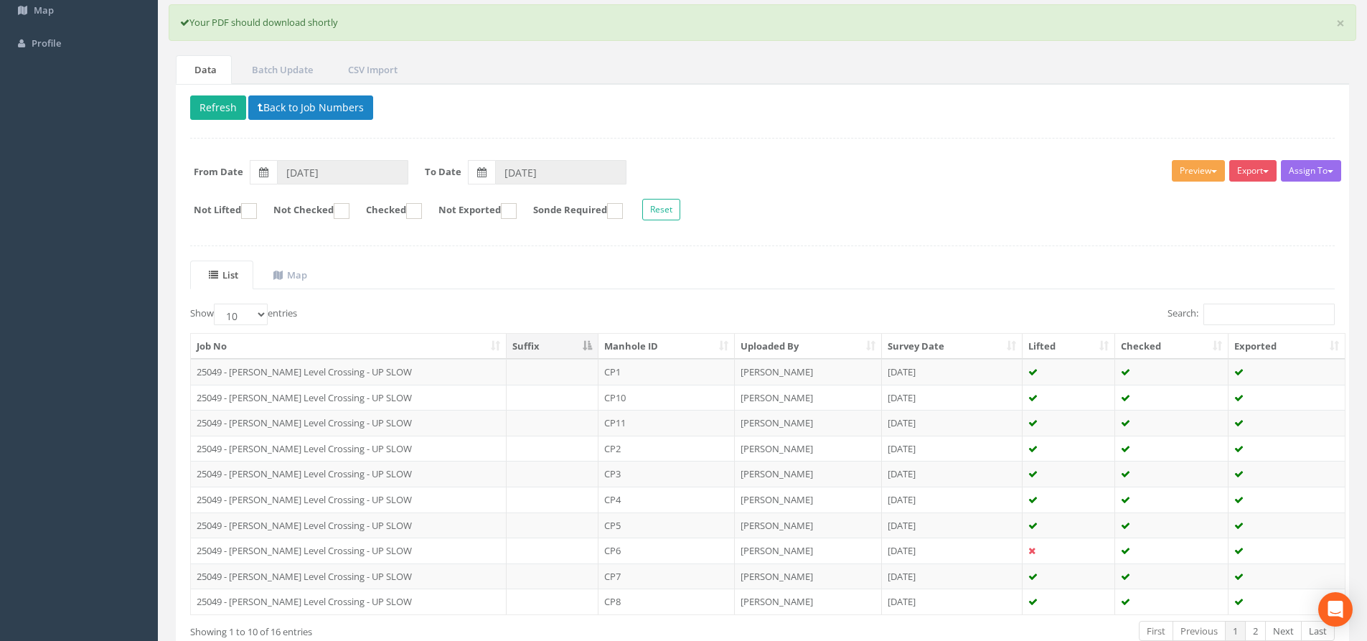
click at [1187, 169] on button "Preview" at bounding box center [1198, 171] width 53 height 22
click at [1177, 192] on link "SP Manhole" at bounding box center [1172, 201] width 109 height 22
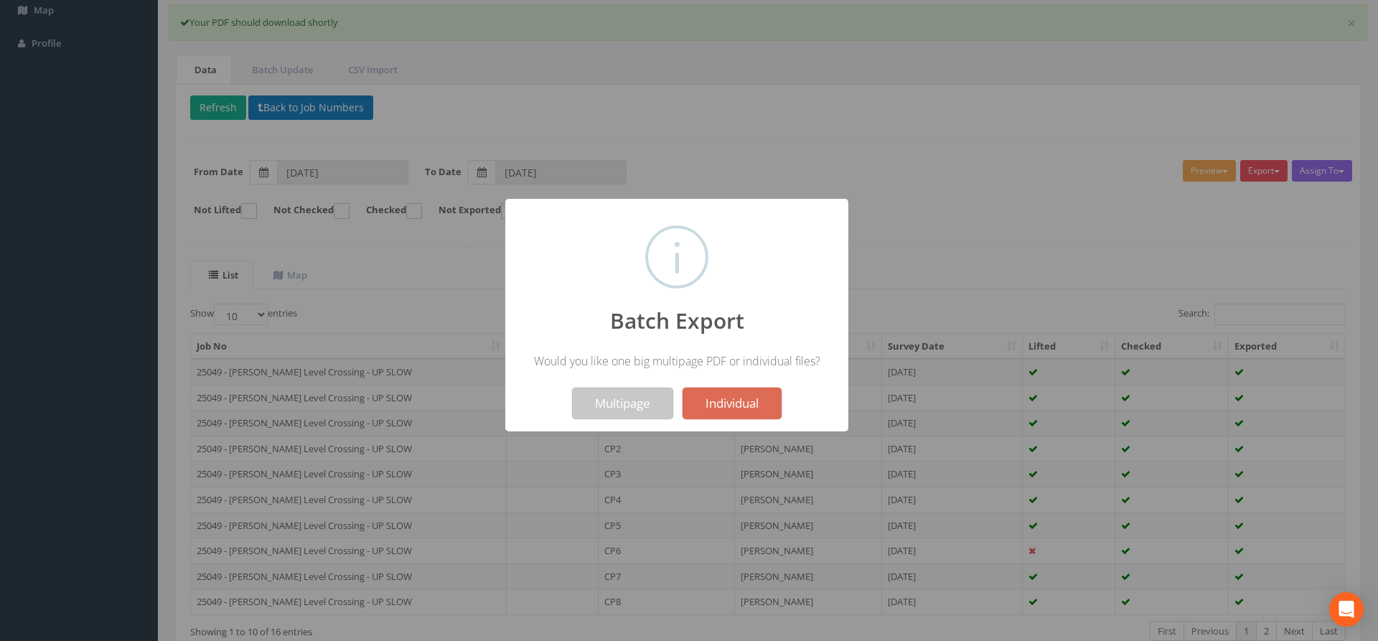
click at [617, 406] on button "Multipage" at bounding box center [622, 404] width 101 height 32
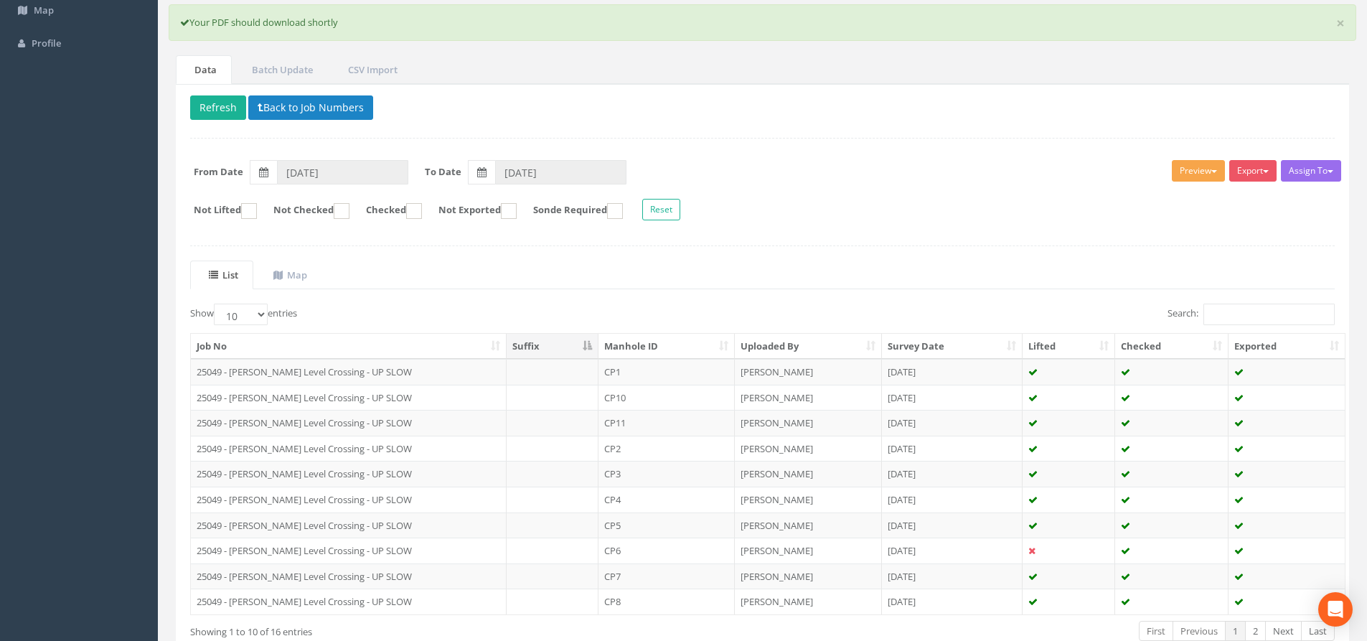
click at [1187, 180] on button "Preview" at bounding box center [1198, 171] width 53 height 22
click at [1177, 193] on link "SP Manhole" at bounding box center [1172, 201] width 109 height 22
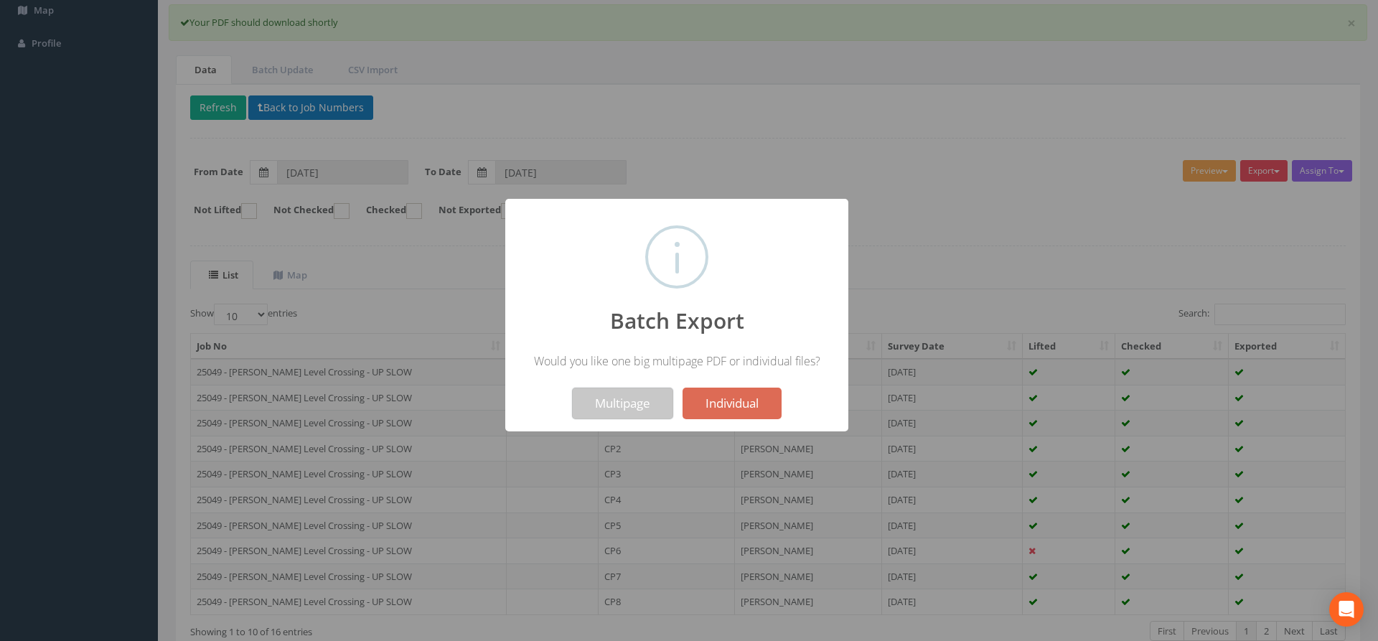
click at [625, 406] on button "Multipage" at bounding box center [622, 404] width 101 height 32
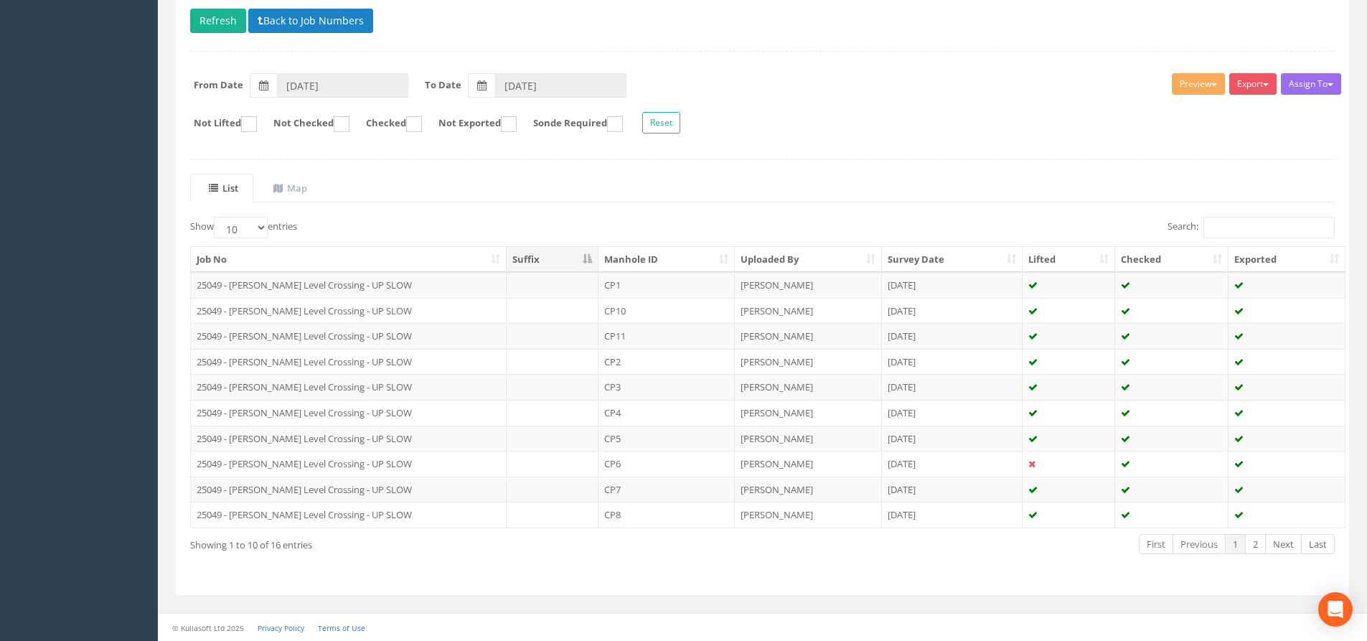
scroll to position [205, 0]
click at [1254, 551] on link "2" at bounding box center [1255, 543] width 21 height 21
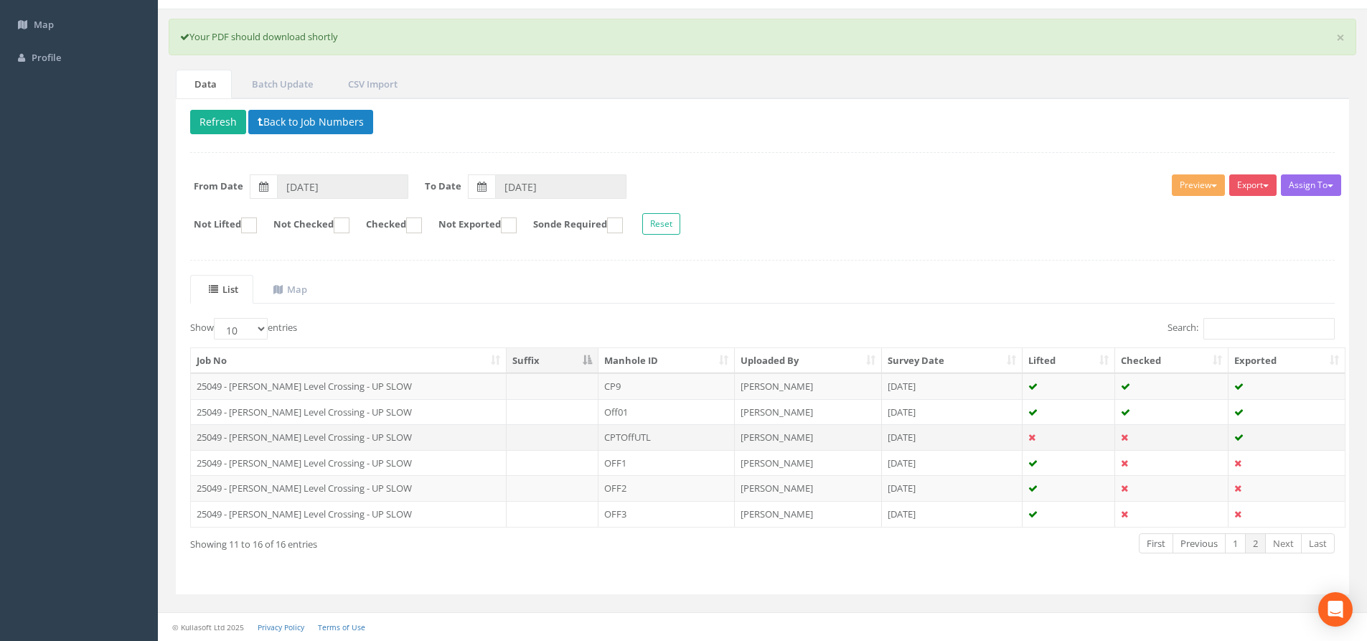
click at [660, 435] on td "CPTOffUTL" at bounding box center [667, 437] width 136 height 26
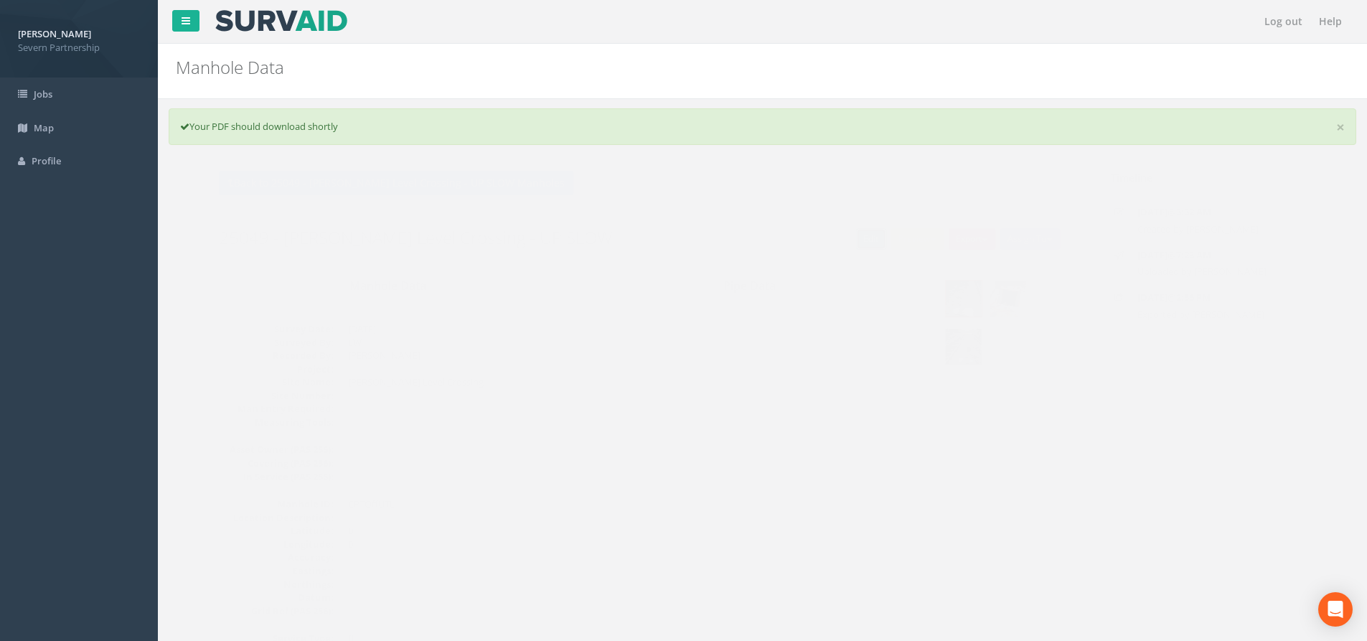
click at [835, 237] on link "Edit" at bounding box center [843, 239] width 31 height 22
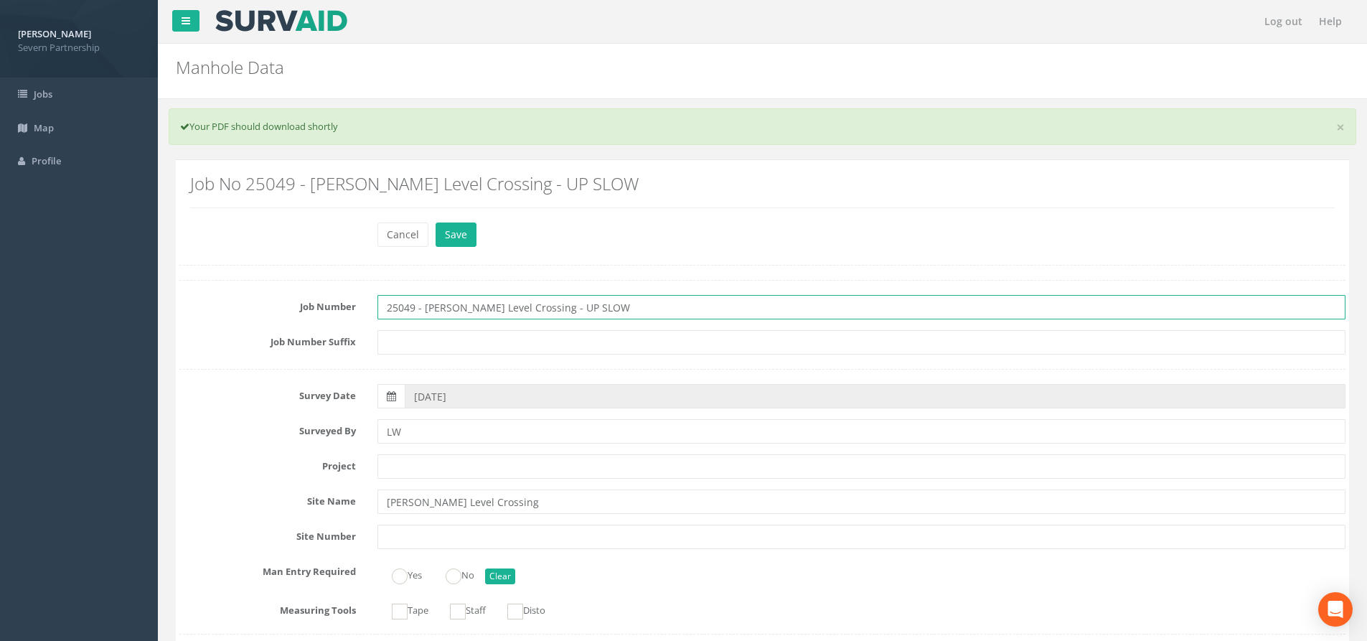
drag, startPoint x: 606, startPoint y: 309, endPoint x: 427, endPoint y: 337, distance: 181.0
type input "25049 - DISCARDED"
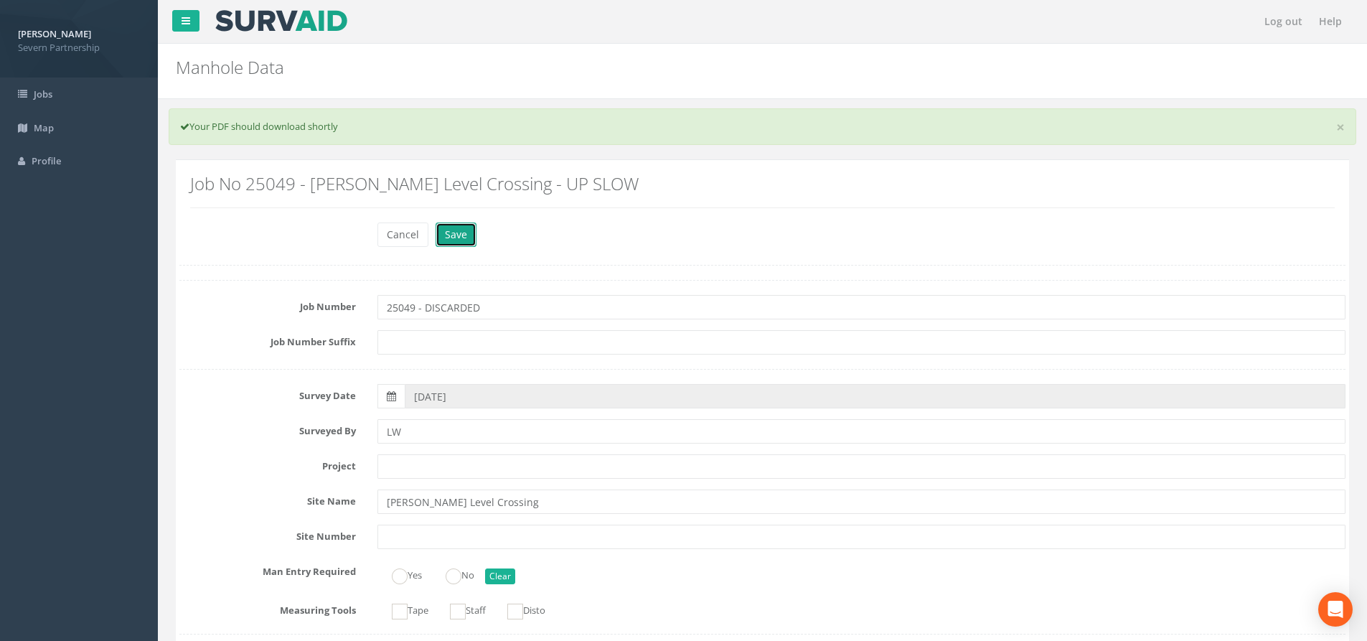
click at [461, 230] on button "Save" at bounding box center [456, 235] width 41 height 24
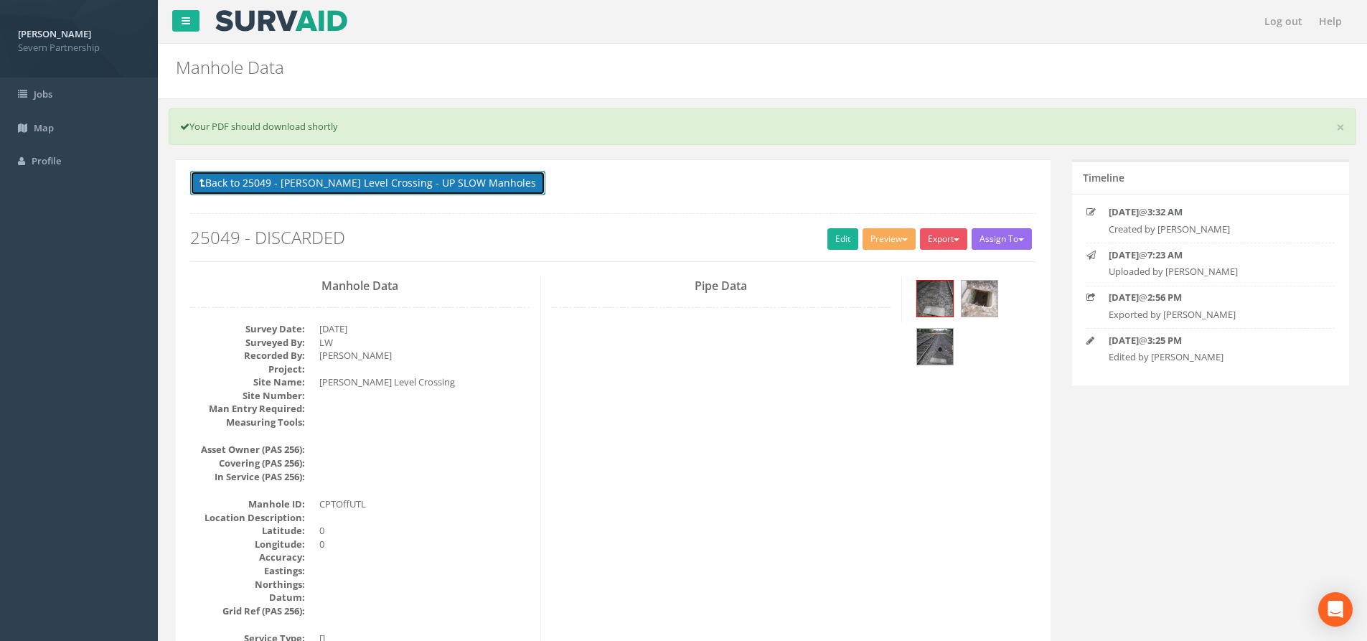
click at [370, 184] on button "Back to 25049 - [PERSON_NAME] Level Crossing - UP SLOW Manholes" at bounding box center [367, 183] width 355 height 24
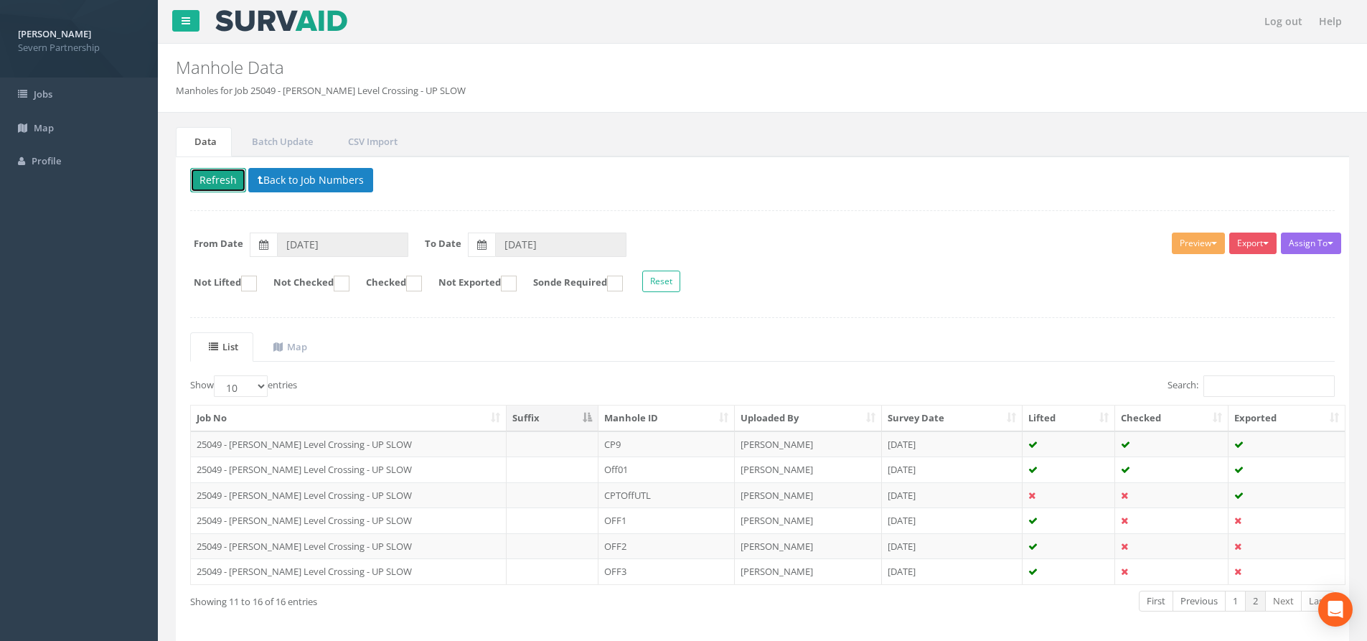
click at [230, 184] on button "Refresh" at bounding box center [218, 180] width 56 height 24
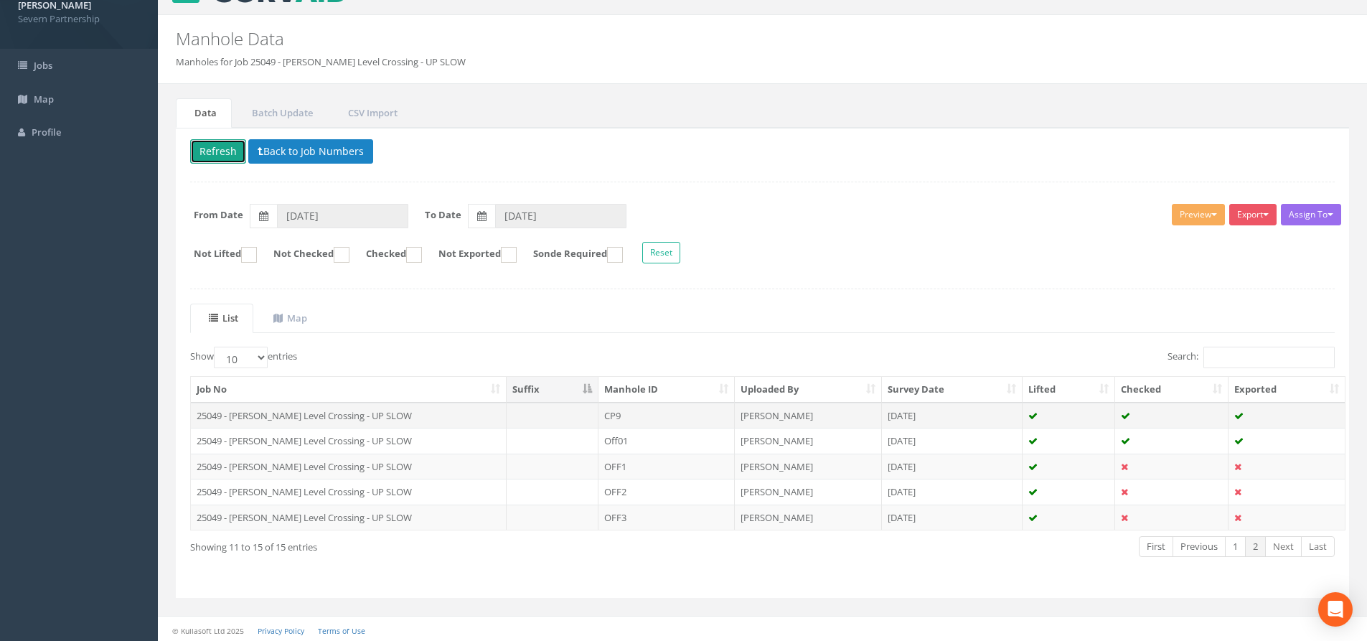
scroll to position [32, 0]
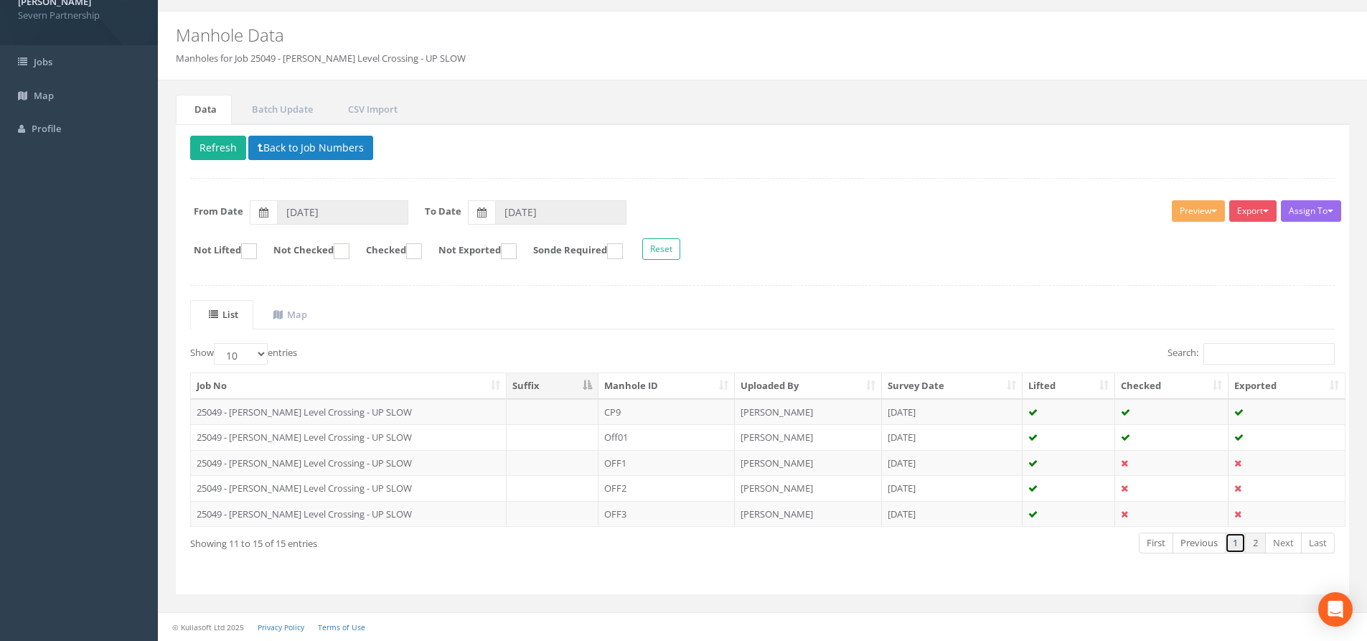
click at [1232, 548] on link "1" at bounding box center [1235, 543] width 21 height 21
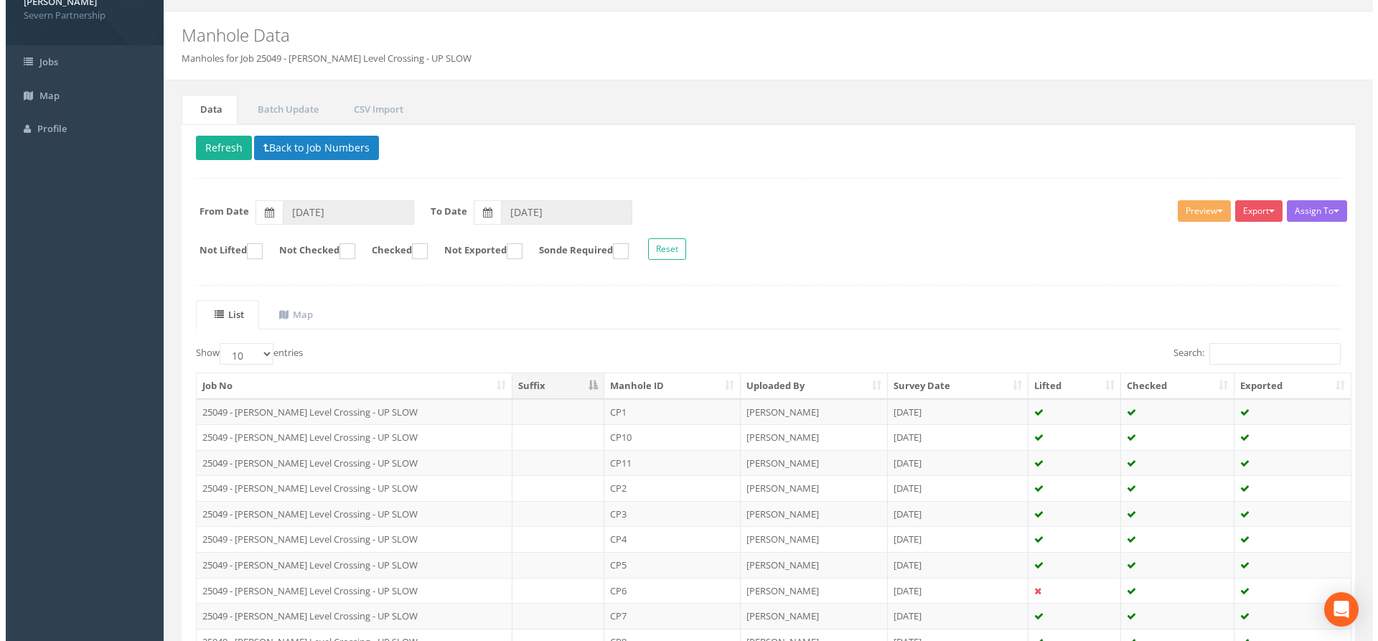
scroll to position [159, 0]
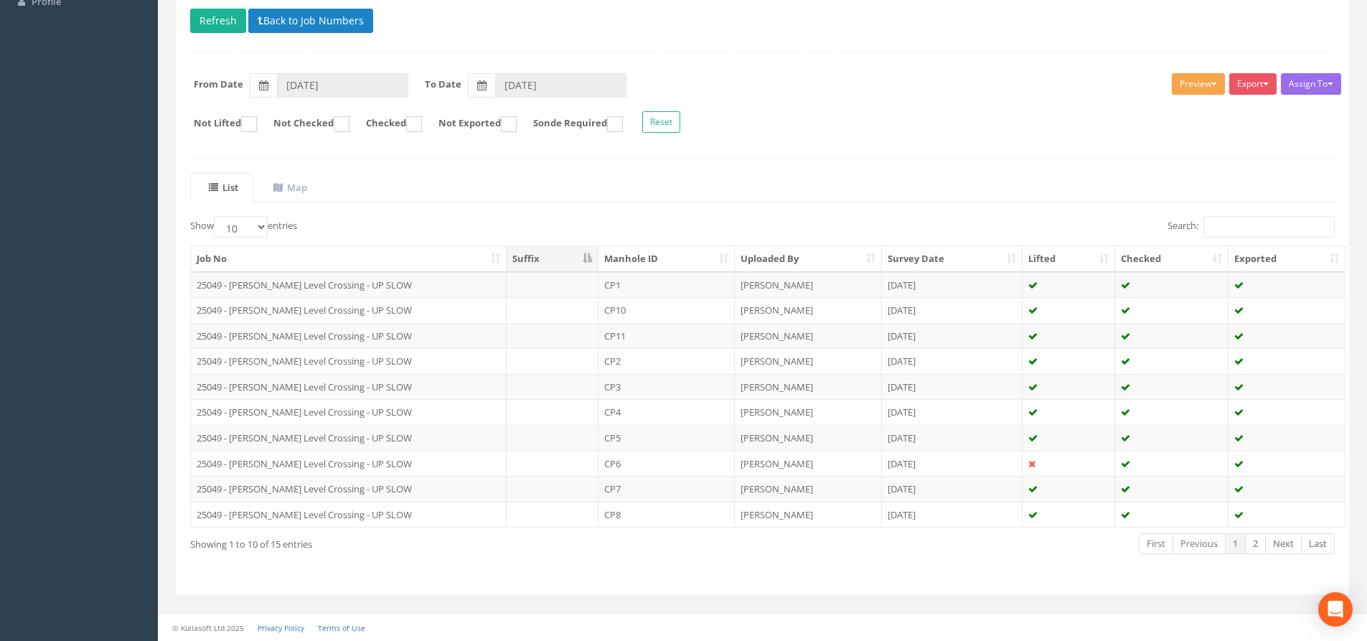
click at [1190, 84] on button "Preview" at bounding box center [1198, 84] width 53 height 22
click at [1173, 106] on link "SP Manhole" at bounding box center [1172, 114] width 109 height 22
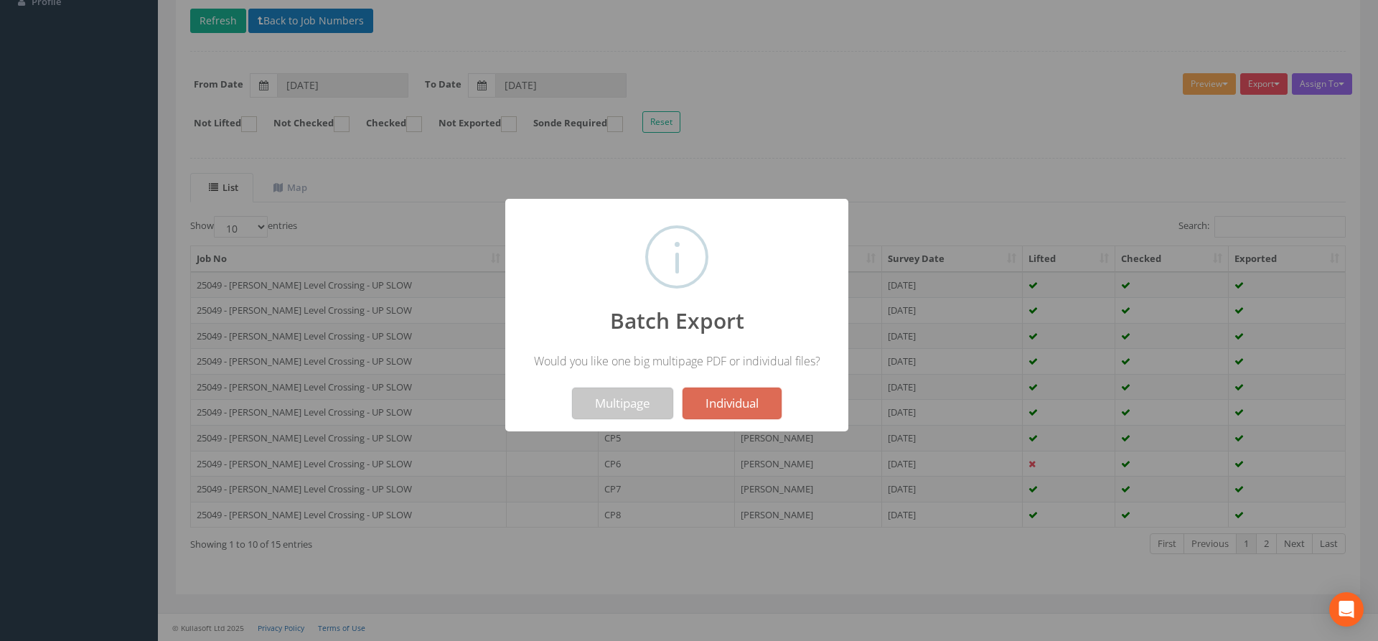
click at [628, 397] on button "Multipage" at bounding box center [622, 404] width 101 height 32
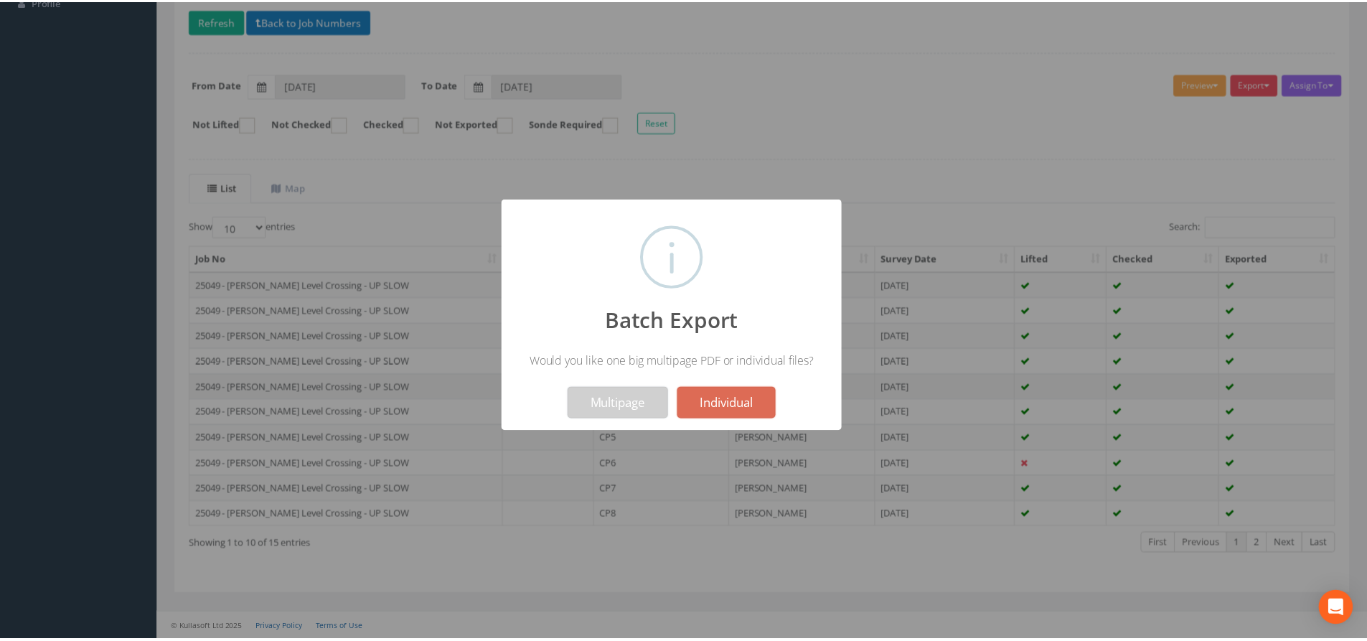
scroll to position [205, 0]
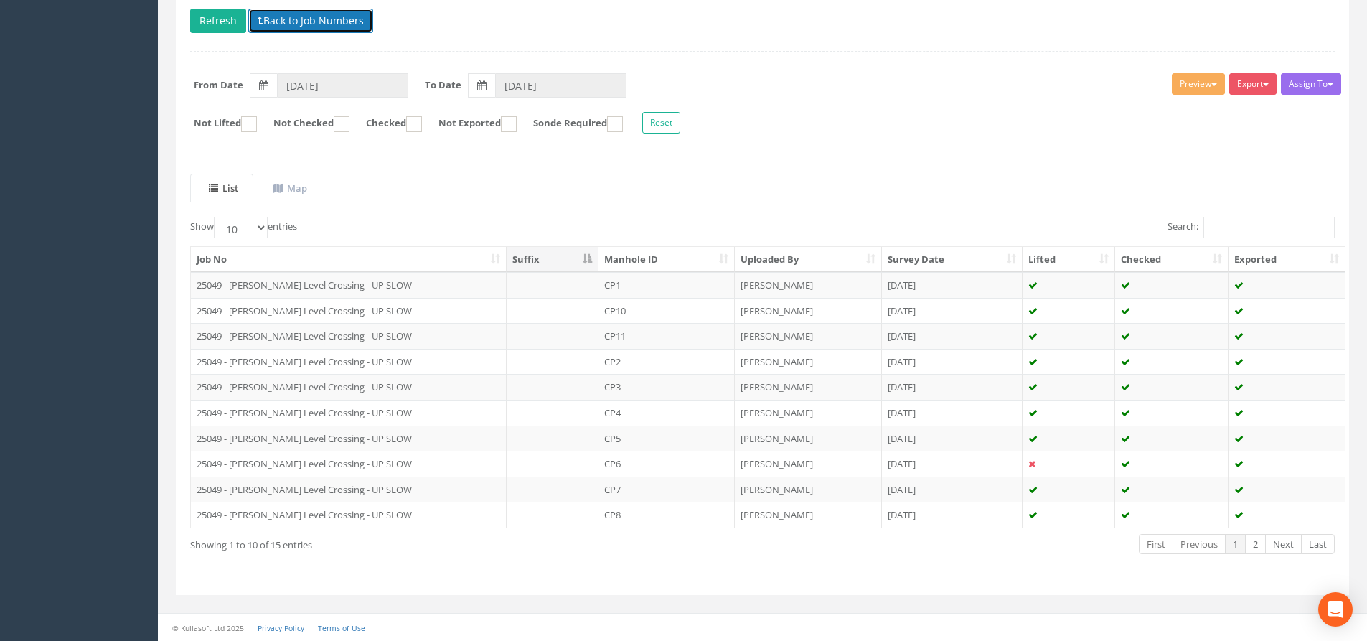
click at [342, 10] on button "Back to Job Numbers" at bounding box center [310, 21] width 125 height 24
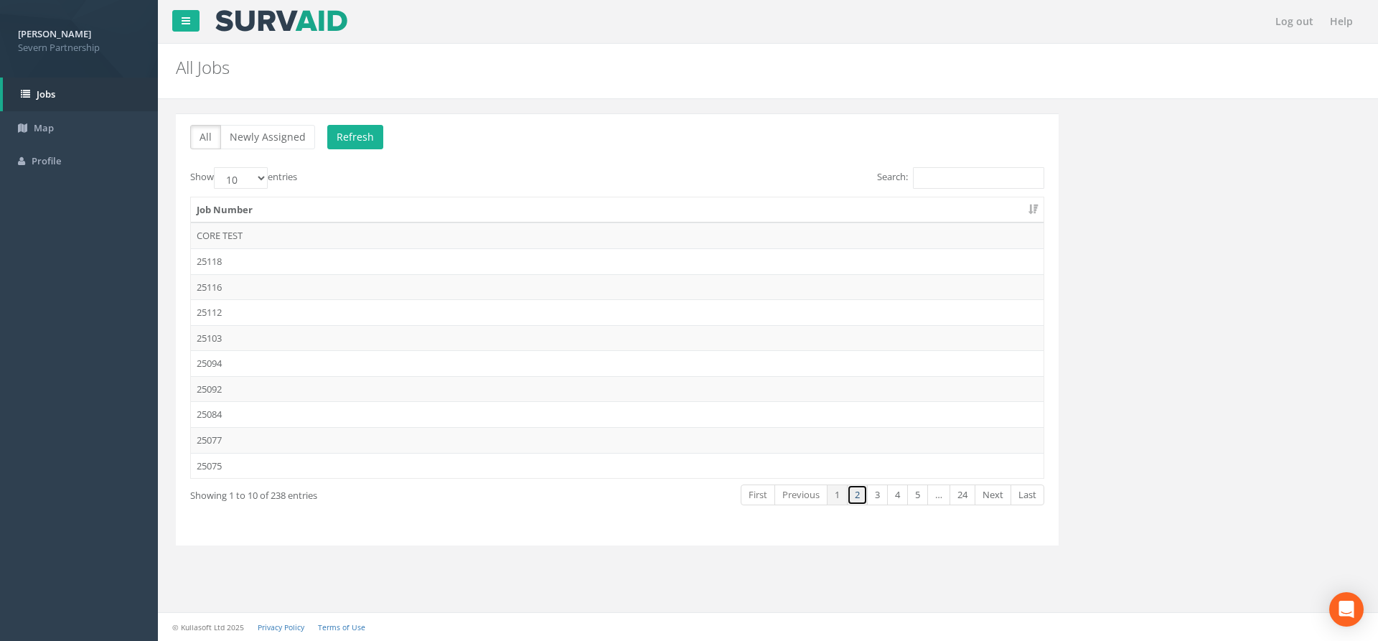
click at [865, 495] on link "2" at bounding box center [857, 495] width 21 height 21
click at [288, 446] on td "25049 - DISCARDED" at bounding box center [617, 440] width 853 height 26
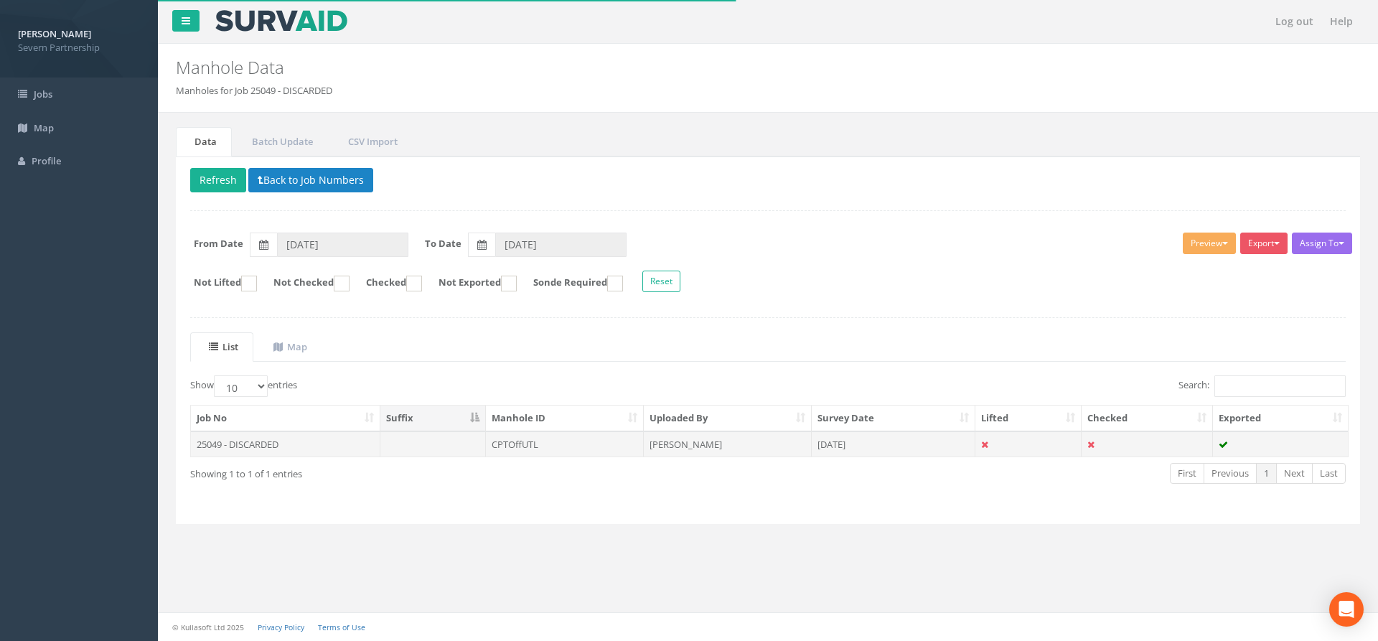
click at [408, 439] on td at bounding box center [433, 444] width 106 height 26
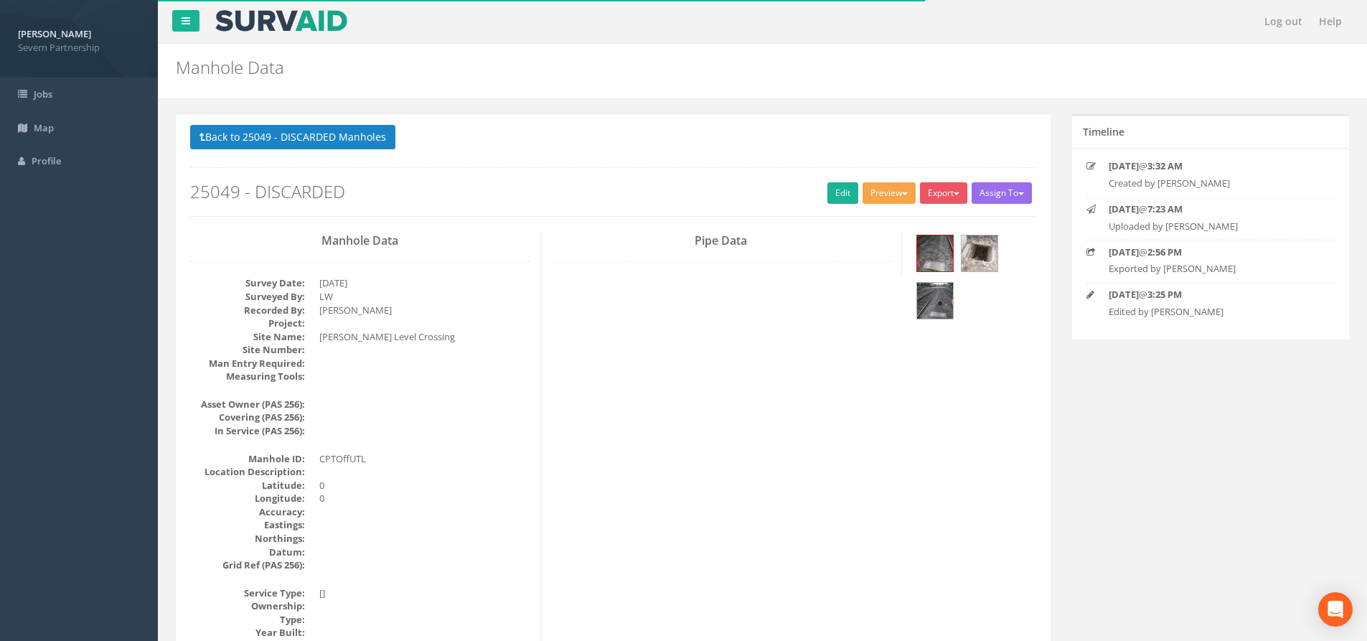
click at [893, 190] on button "Preview" at bounding box center [889, 193] width 53 height 22
click at [853, 226] on link "SP Manhole" at bounding box center [862, 223] width 109 height 22
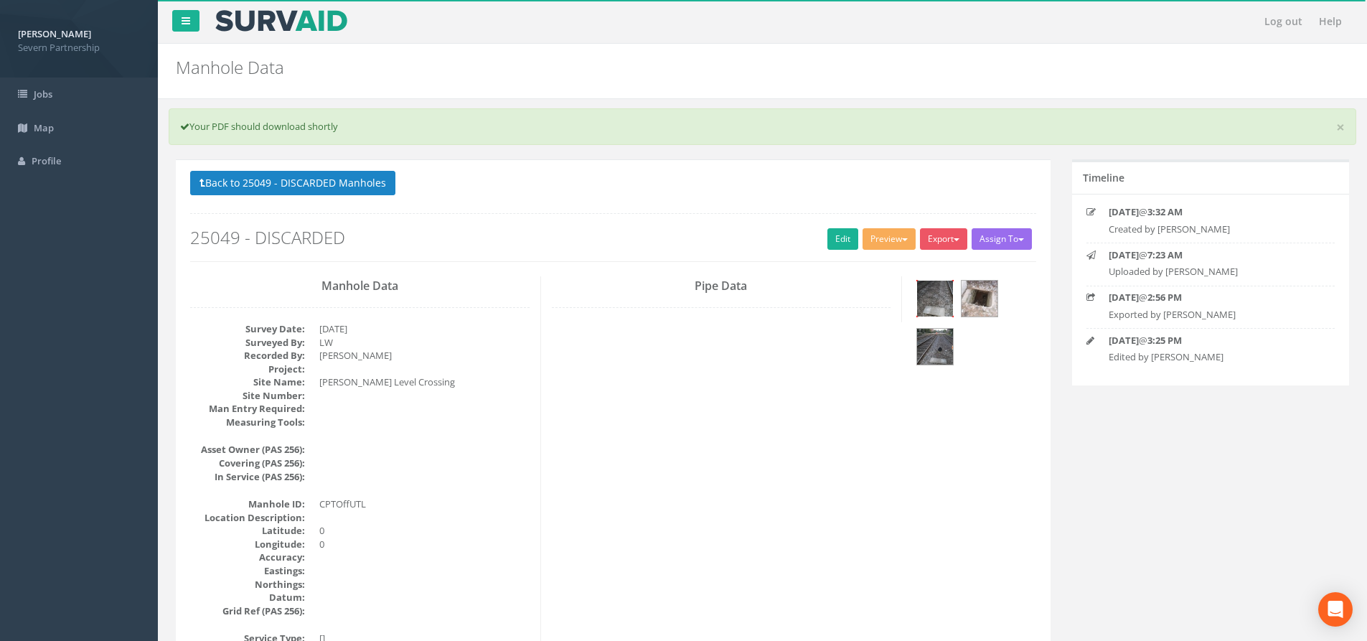
click at [934, 293] on img at bounding box center [935, 299] width 36 height 36
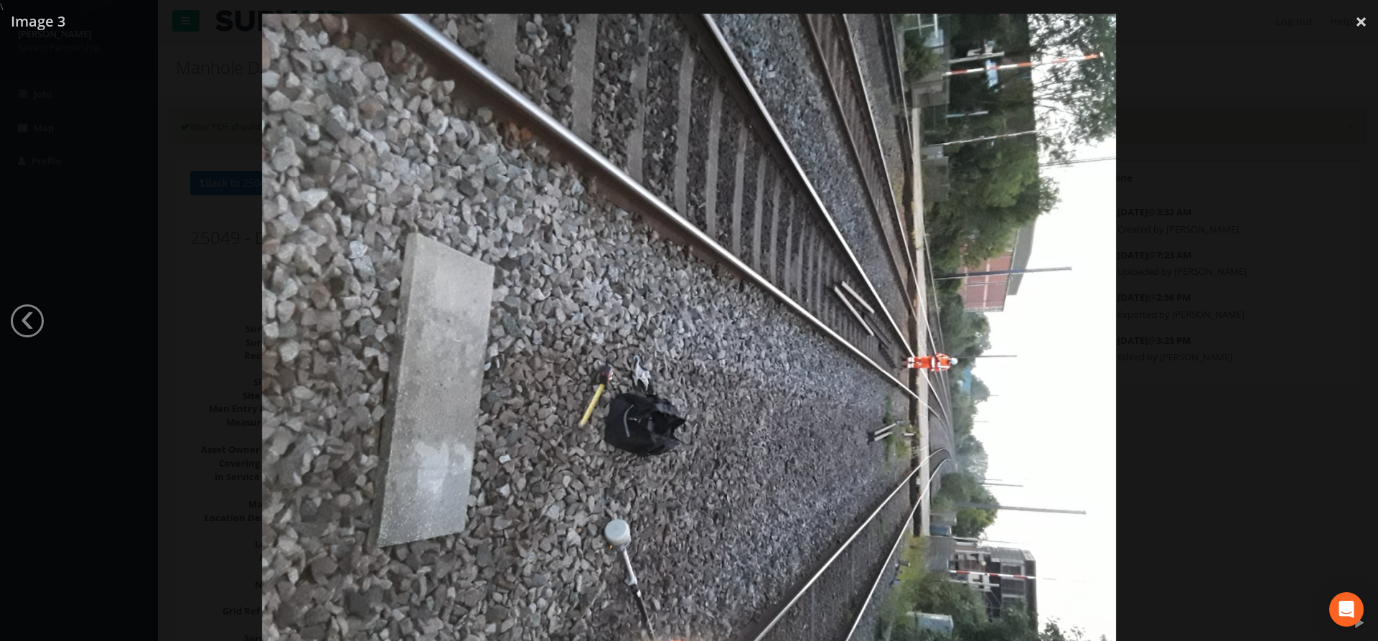
click at [152, 90] on div at bounding box center [689, 334] width 1378 height 641
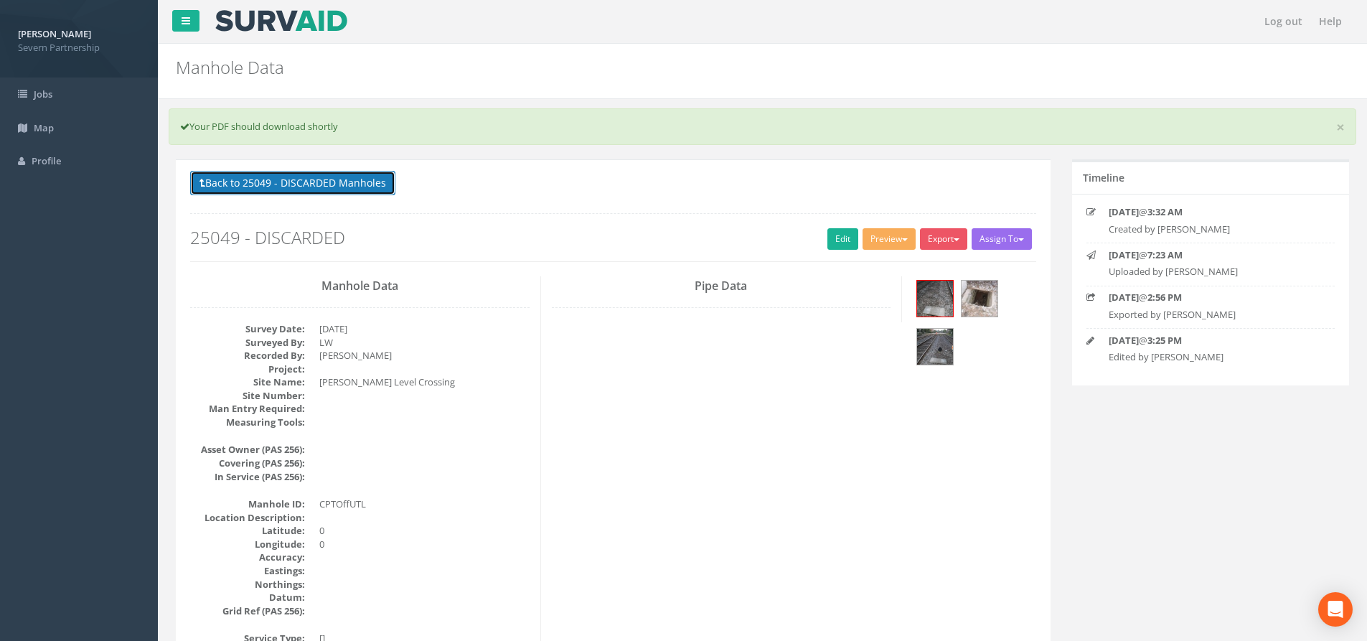
click at [299, 173] on button "Back to 25049 - DISCARDED Manholes" at bounding box center [292, 183] width 205 height 24
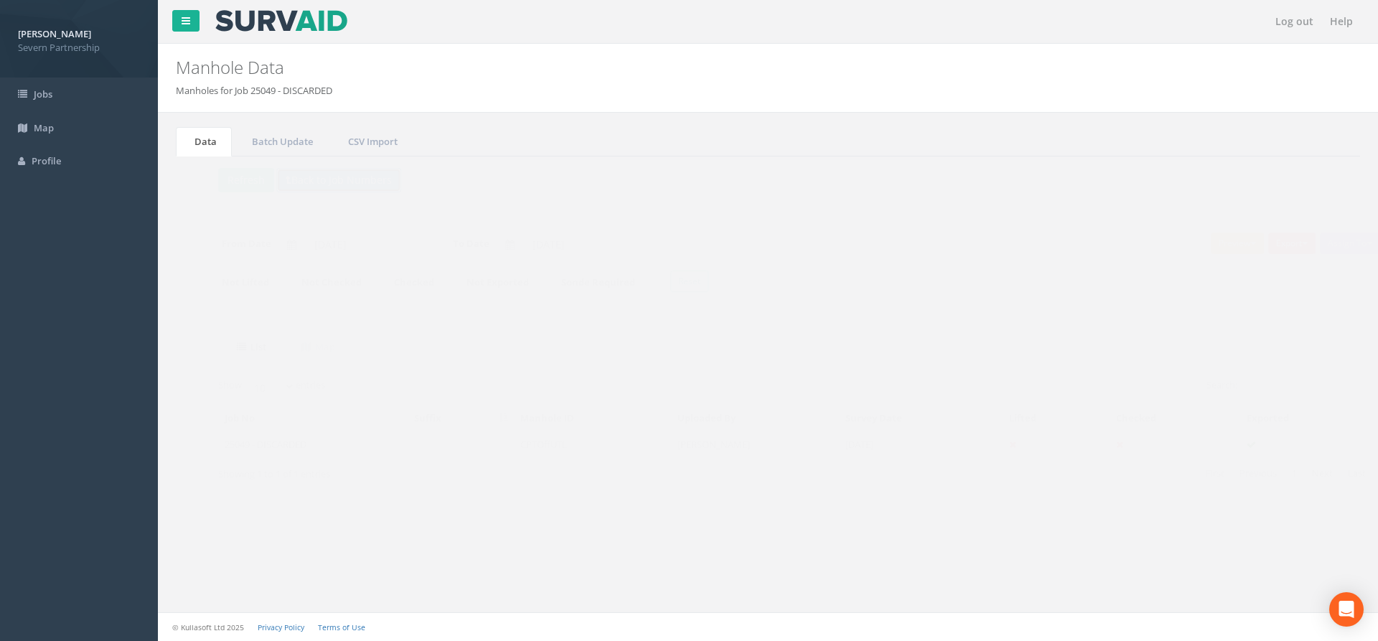
click at [332, 179] on button "Back to Job Numbers" at bounding box center [310, 180] width 125 height 24
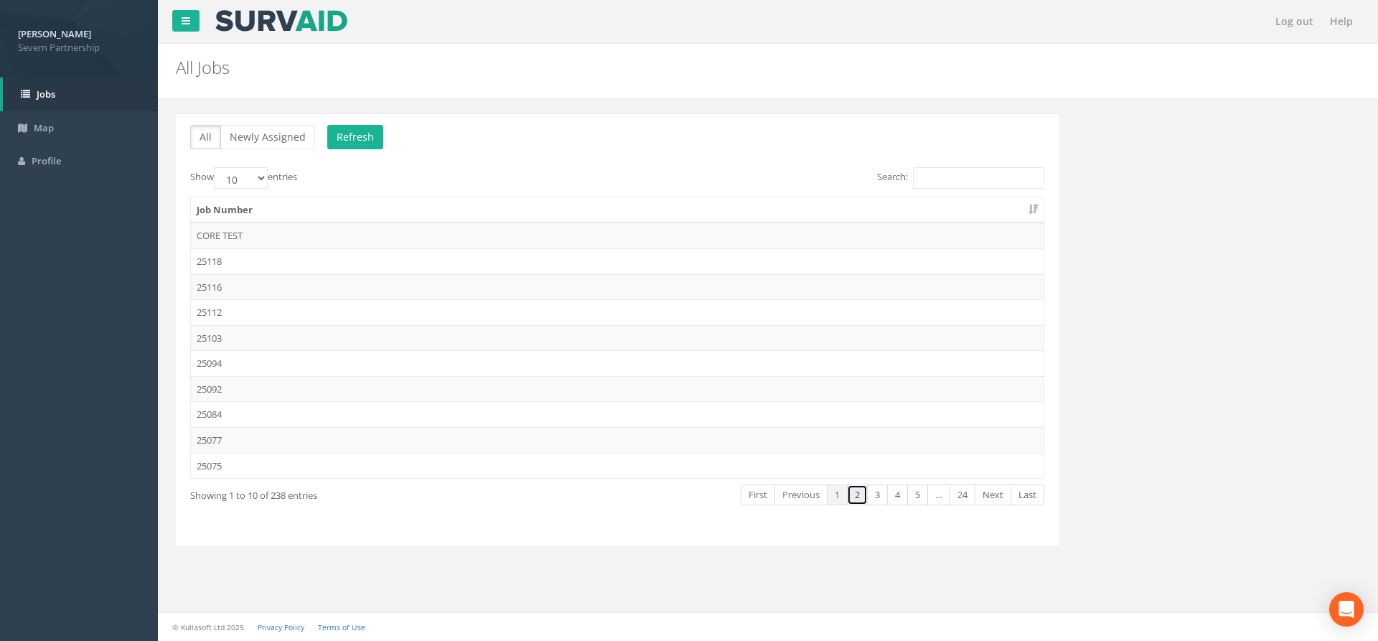
click at [856, 503] on link "2" at bounding box center [857, 495] width 21 height 21
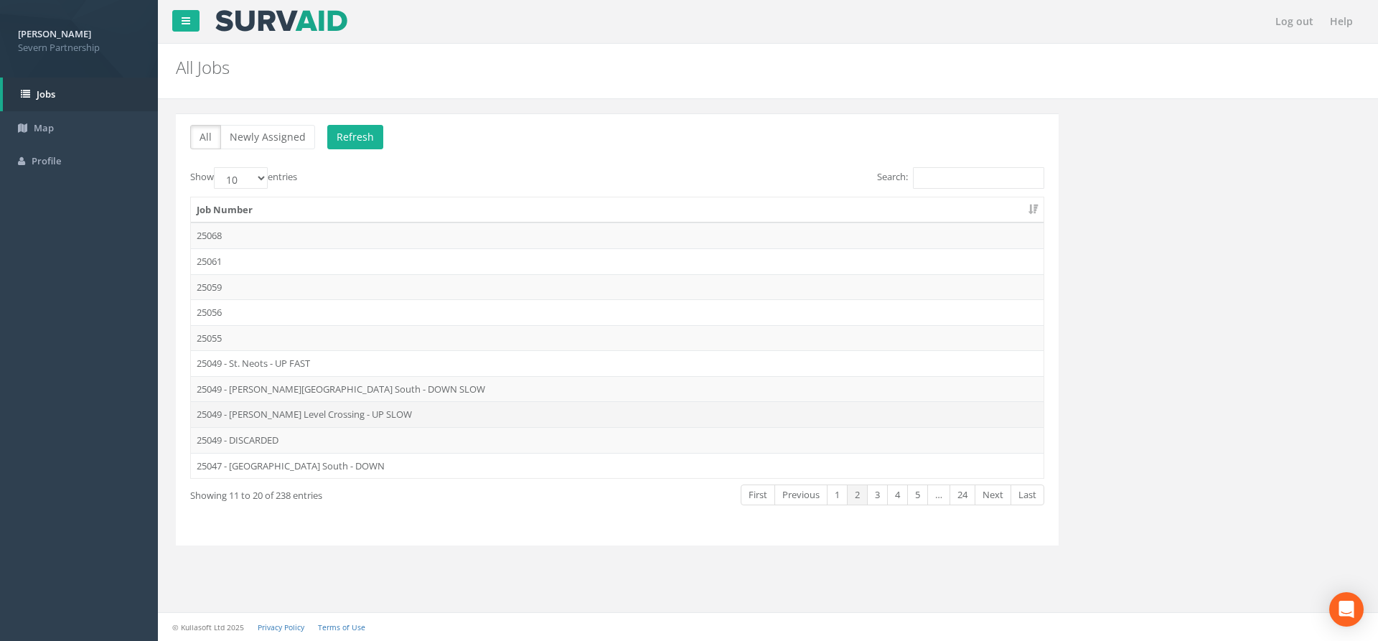
click at [296, 422] on td "25049 - [PERSON_NAME] Level Crossing - UP SLOW" at bounding box center [617, 414] width 853 height 26
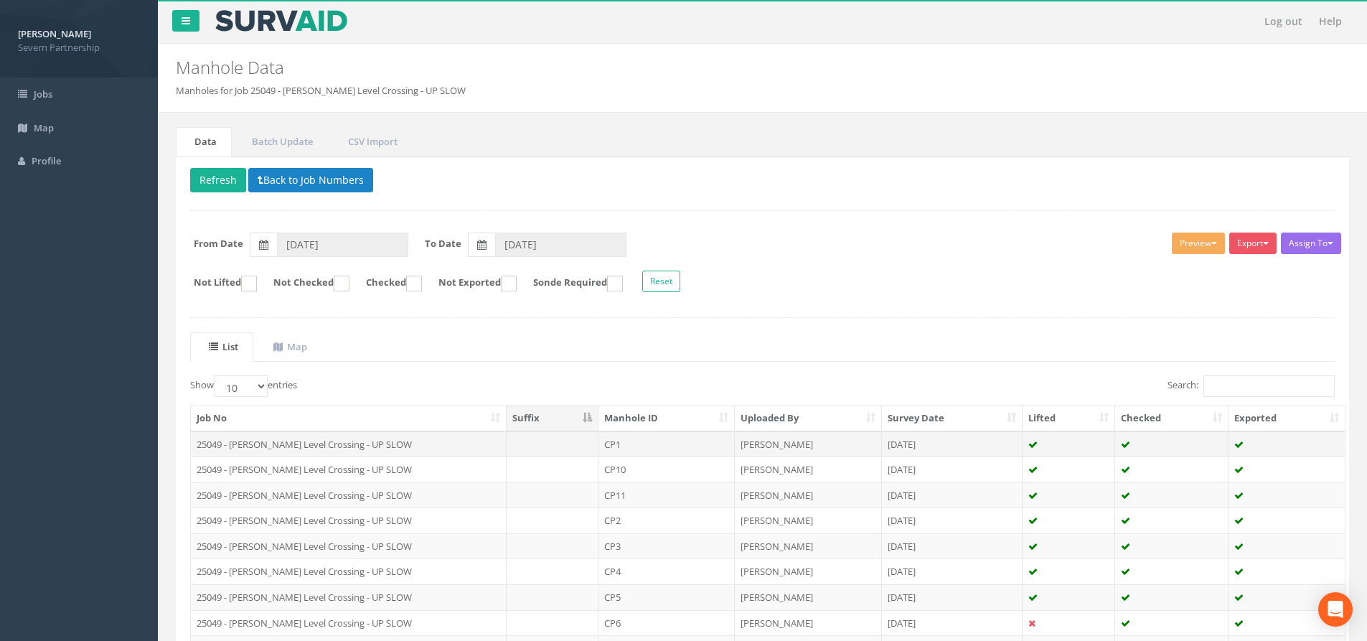
scroll to position [159, 0]
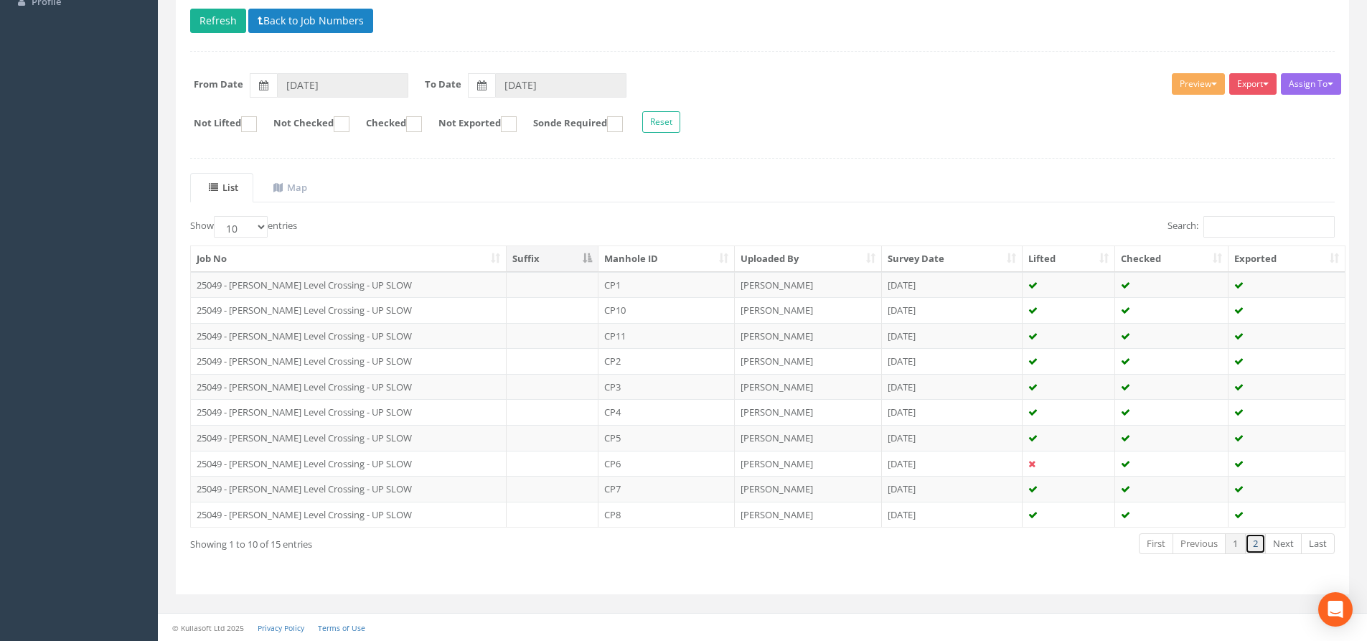
click at [1258, 545] on link "2" at bounding box center [1255, 543] width 21 height 21
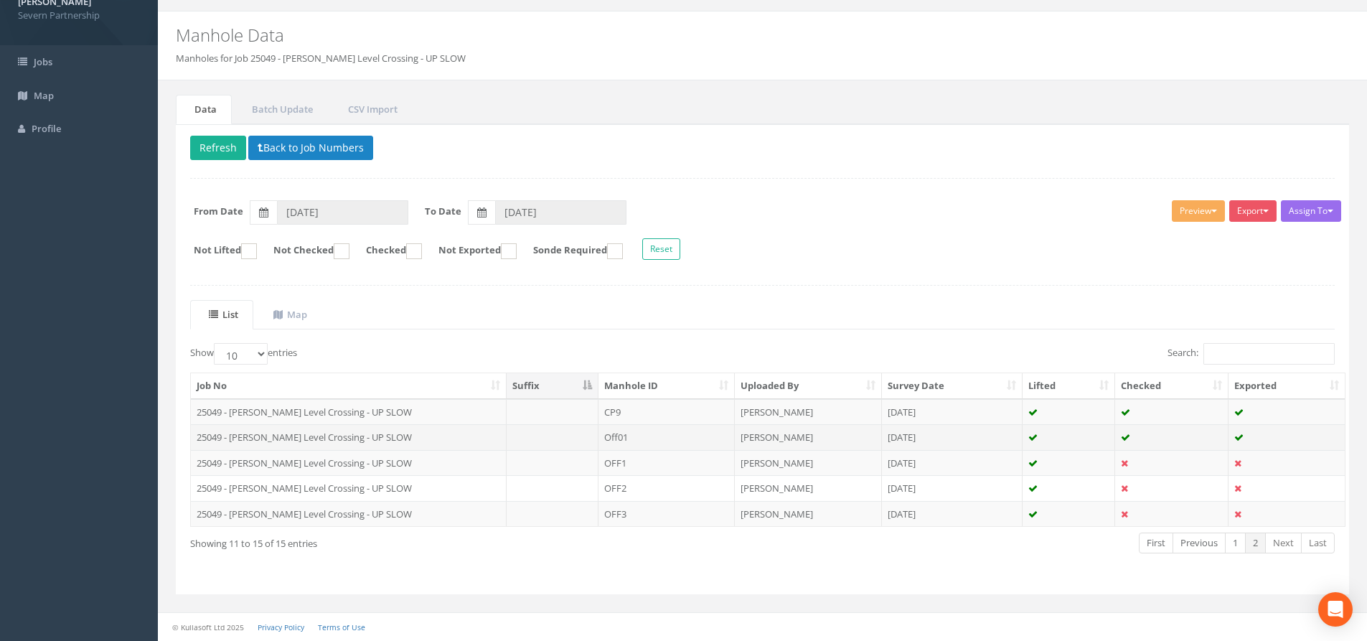
click at [552, 439] on td at bounding box center [553, 437] width 92 height 26
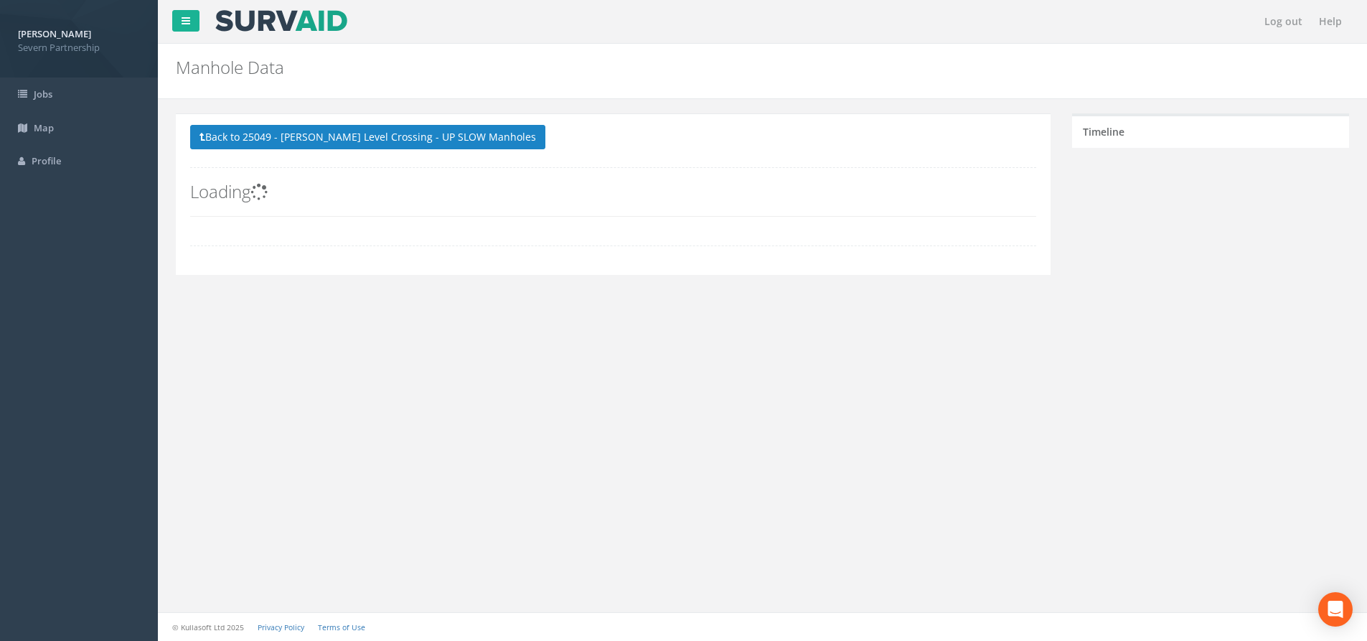
scroll to position [0, 0]
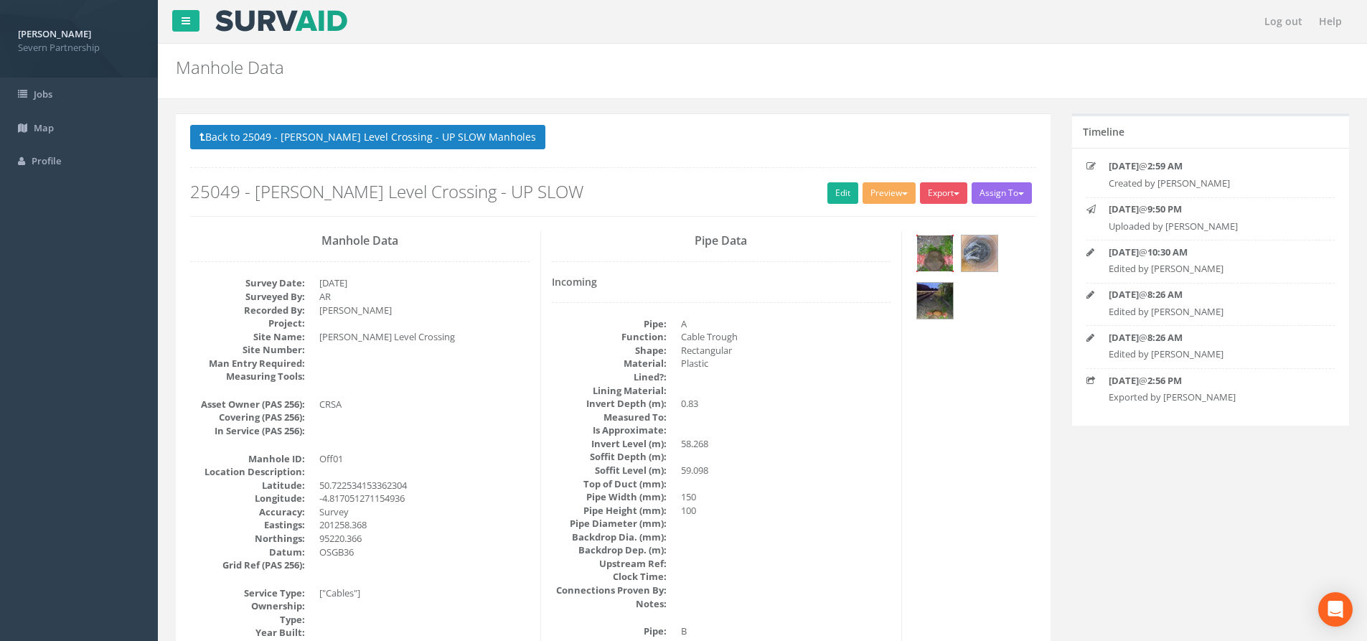
click at [932, 240] on img at bounding box center [935, 253] width 36 height 36
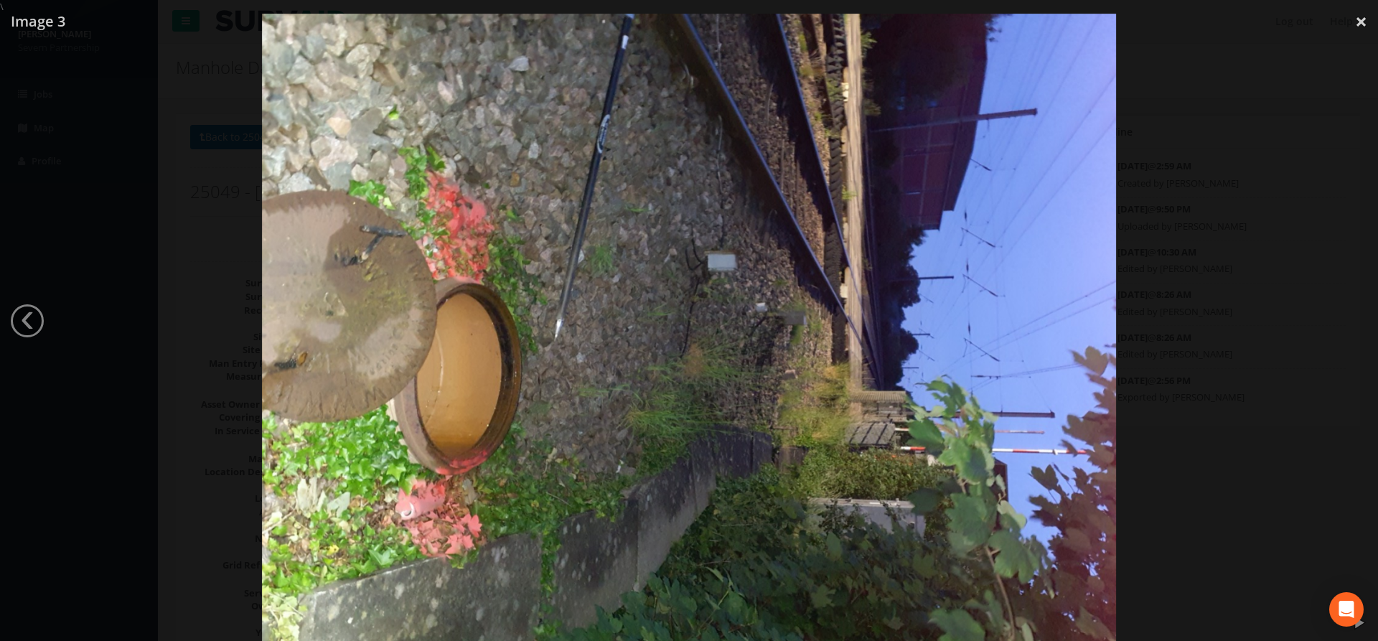
click at [199, 102] on div at bounding box center [689, 334] width 1378 height 641
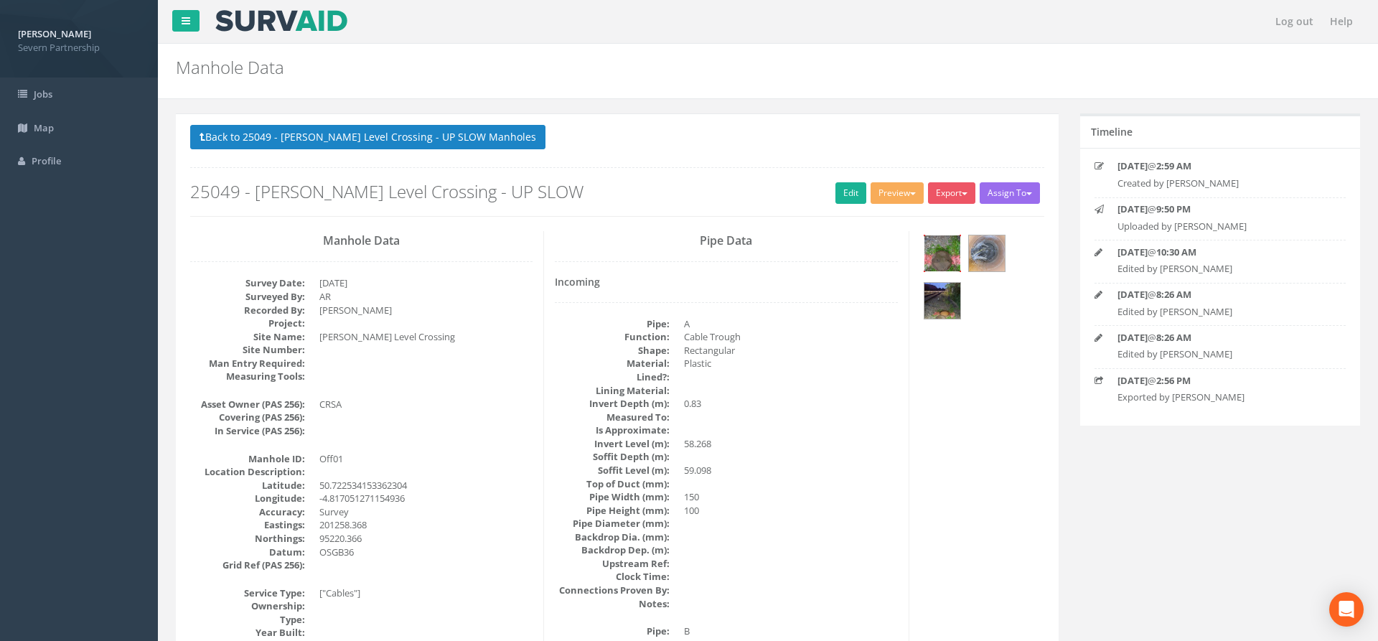
click at [252, 144] on div at bounding box center [689, 334] width 1378 height 641
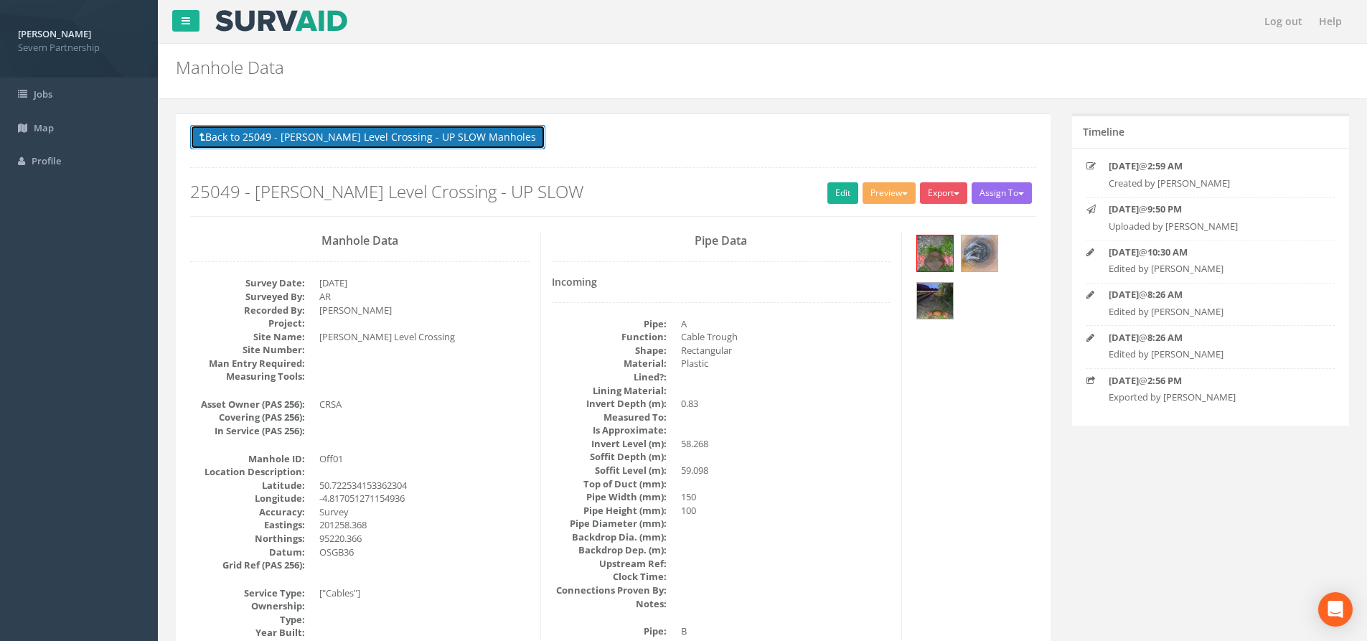
click at [255, 136] on button "Back to 25049 - [PERSON_NAME] Level Crossing - UP SLOW Manholes" at bounding box center [367, 137] width 355 height 24
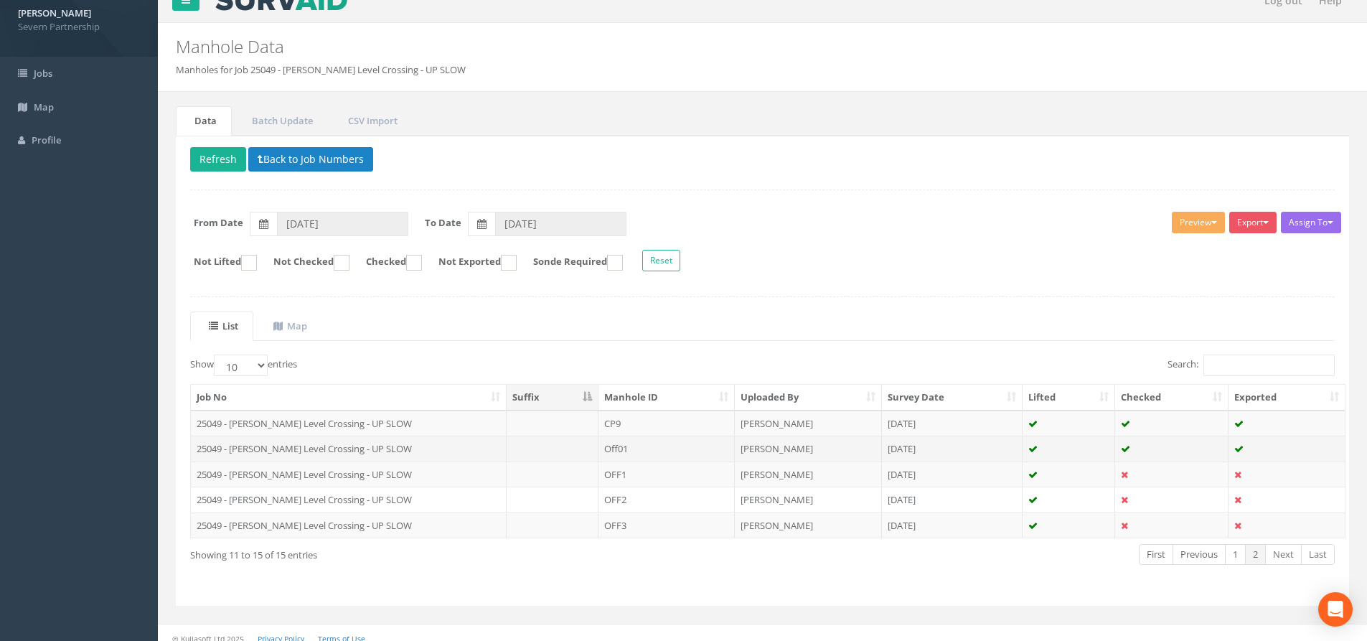
scroll to position [32, 0]
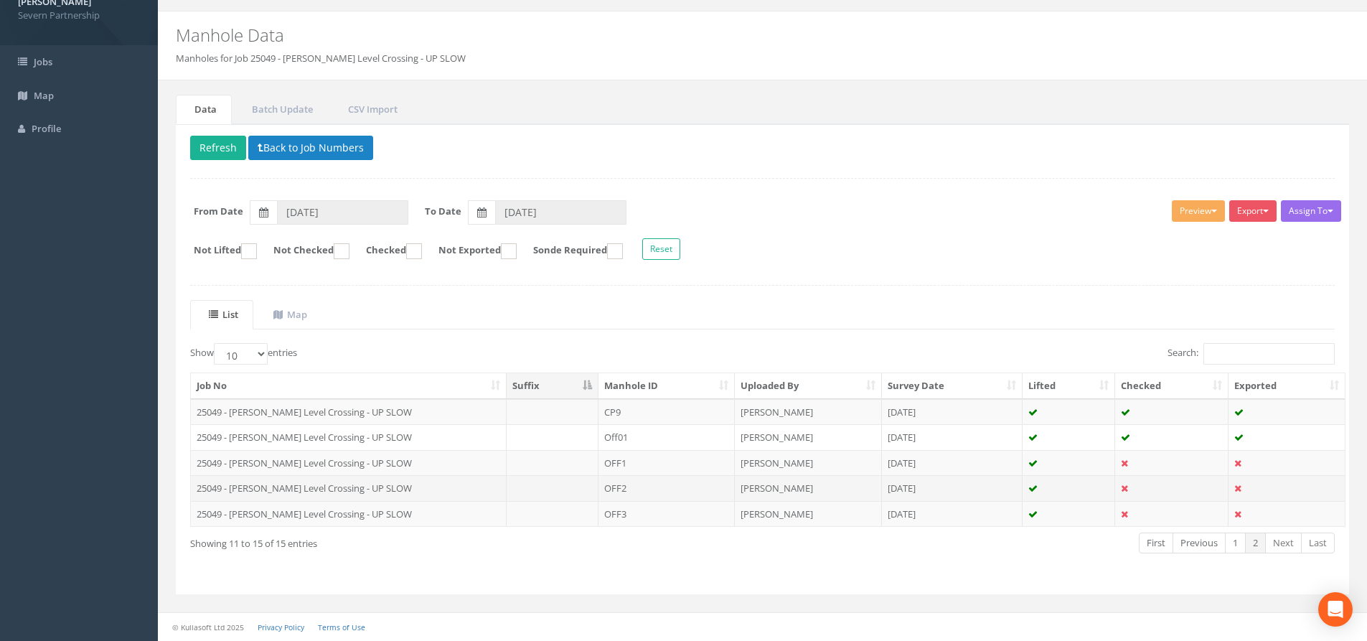
click at [535, 482] on td at bounding box center [553, 488] width 92 height 26
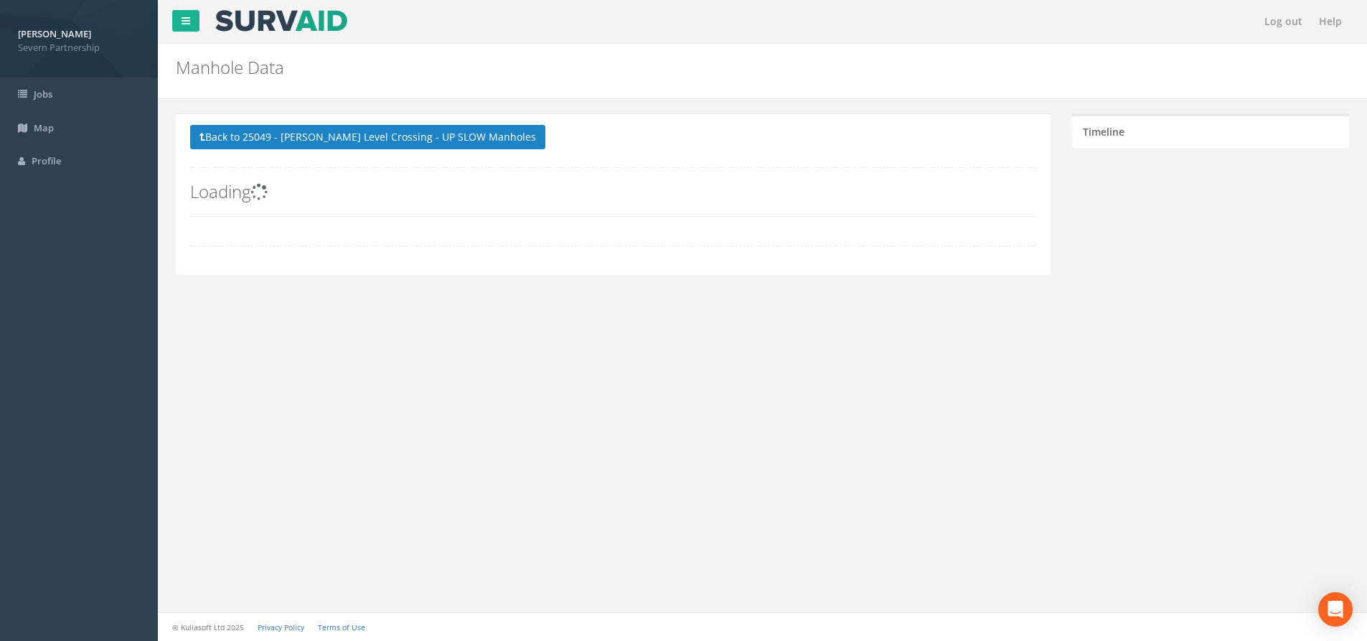
scroll to position [0, 0]
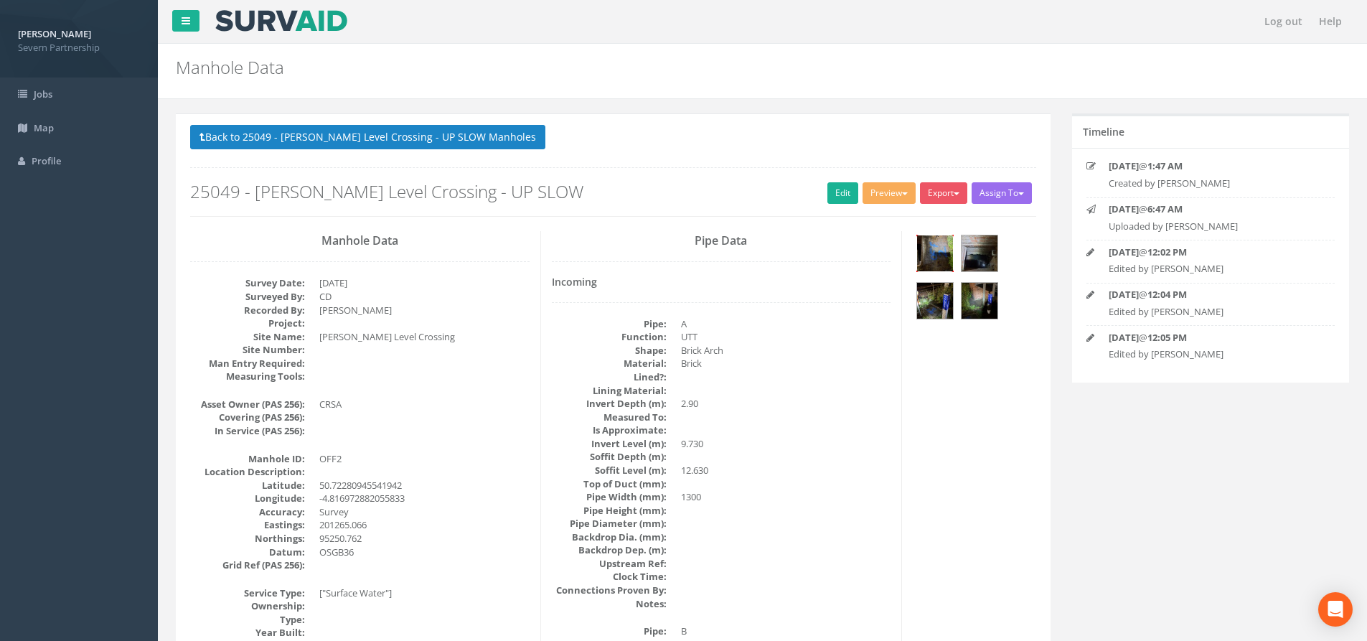
click at [939, 248] on img at bounding box center [935, 253] width 36 height 36
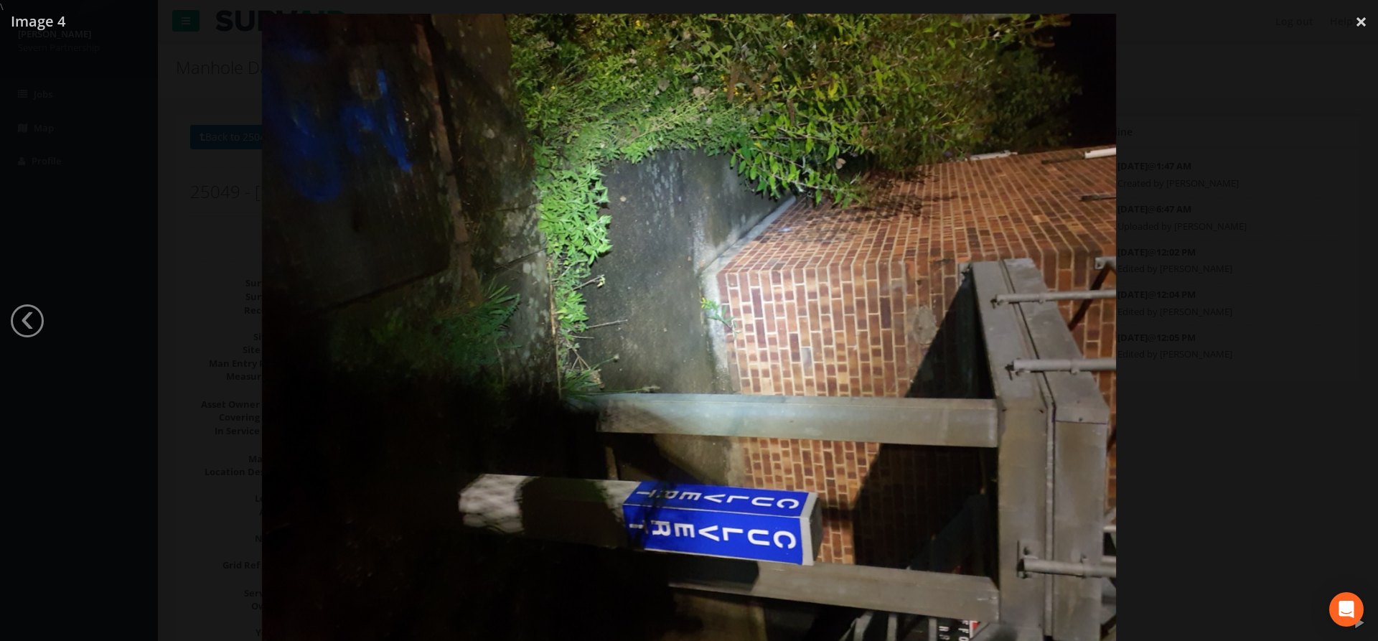
click at [1213, 219] on div at bounding box center [689, 334] width 1378 height 641
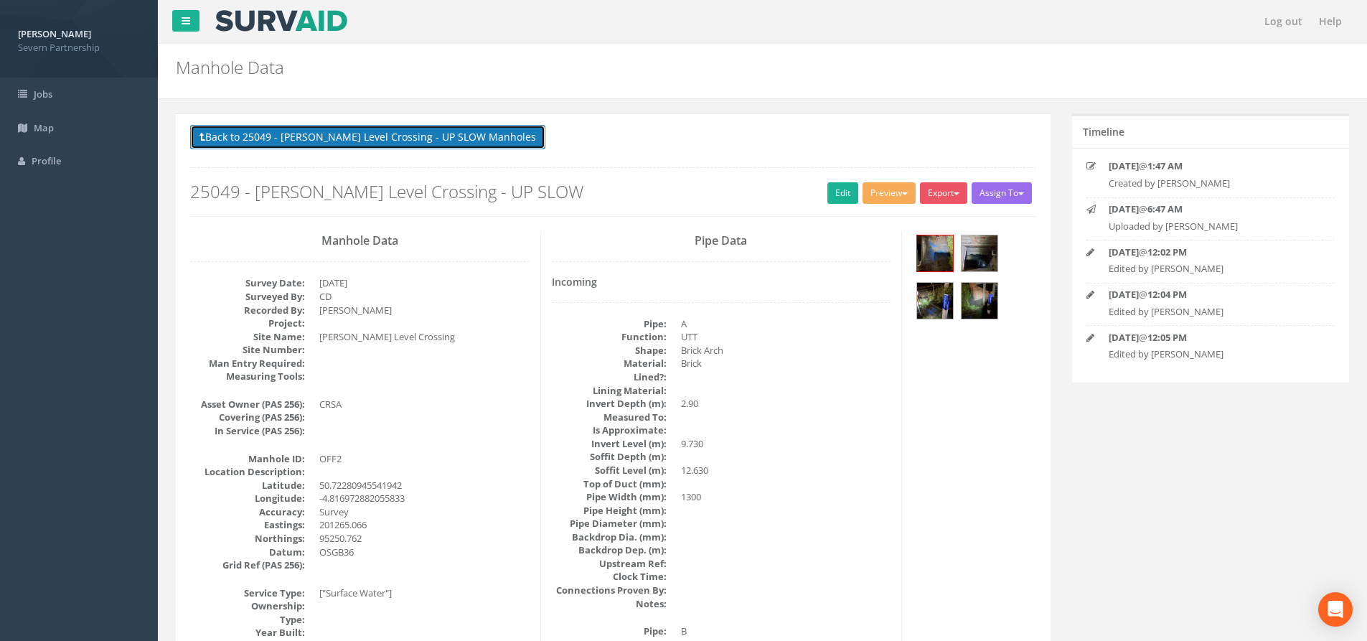
click at [308, 139] on button "Back to 25049 - [PERSON_NAME] Level Crossing - UP SLOW Manholes" at bounding box center [367, 137] width 355 height 24
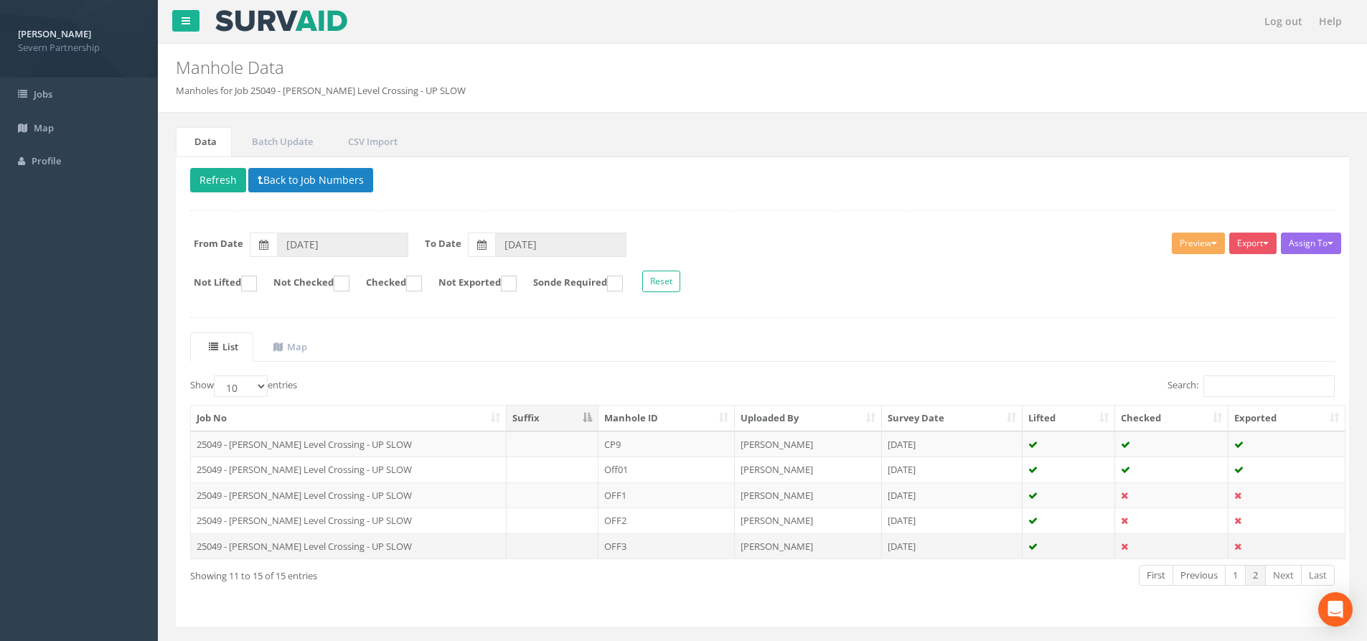
click at [463, 540] on td "25049 - [PERSON_NAME] Level Crossing - UP SLOW" at bounding box center [349, 546] width 316 height 26
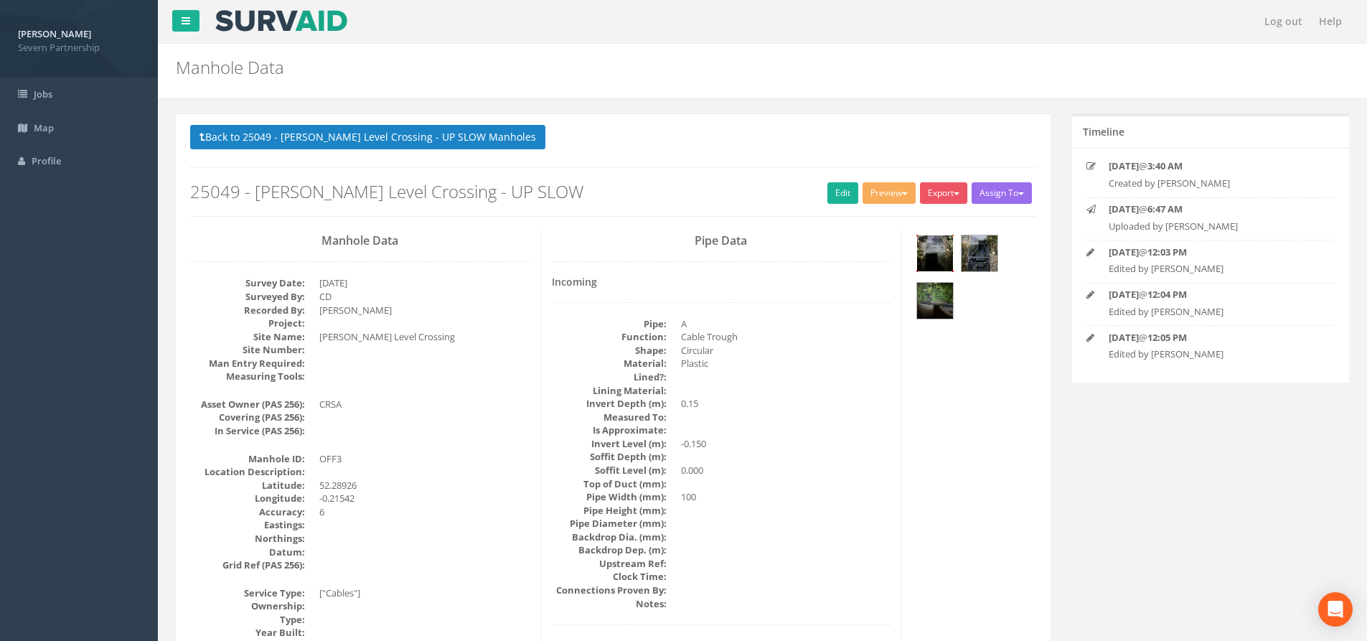
click at [945, 251] on img at bounding box center [935, 253] width 36 height 36
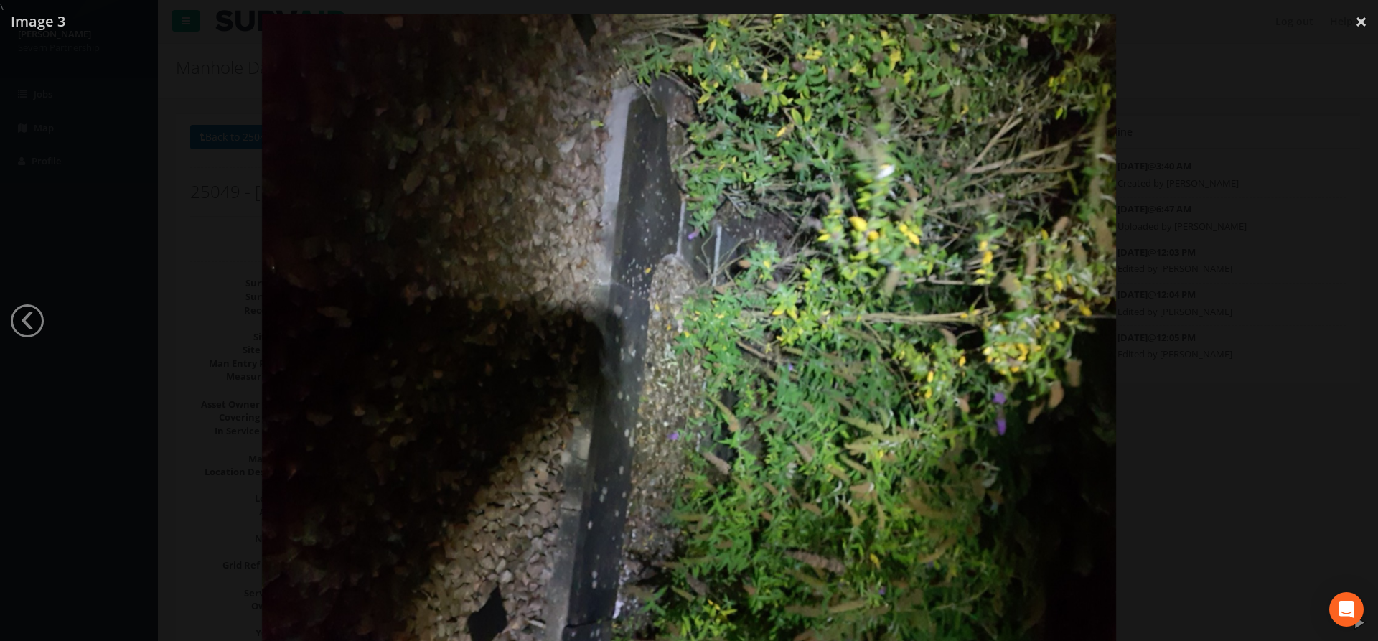
click at [1202, 327] on div at bounding box center [689, 334] width 1378 height 641
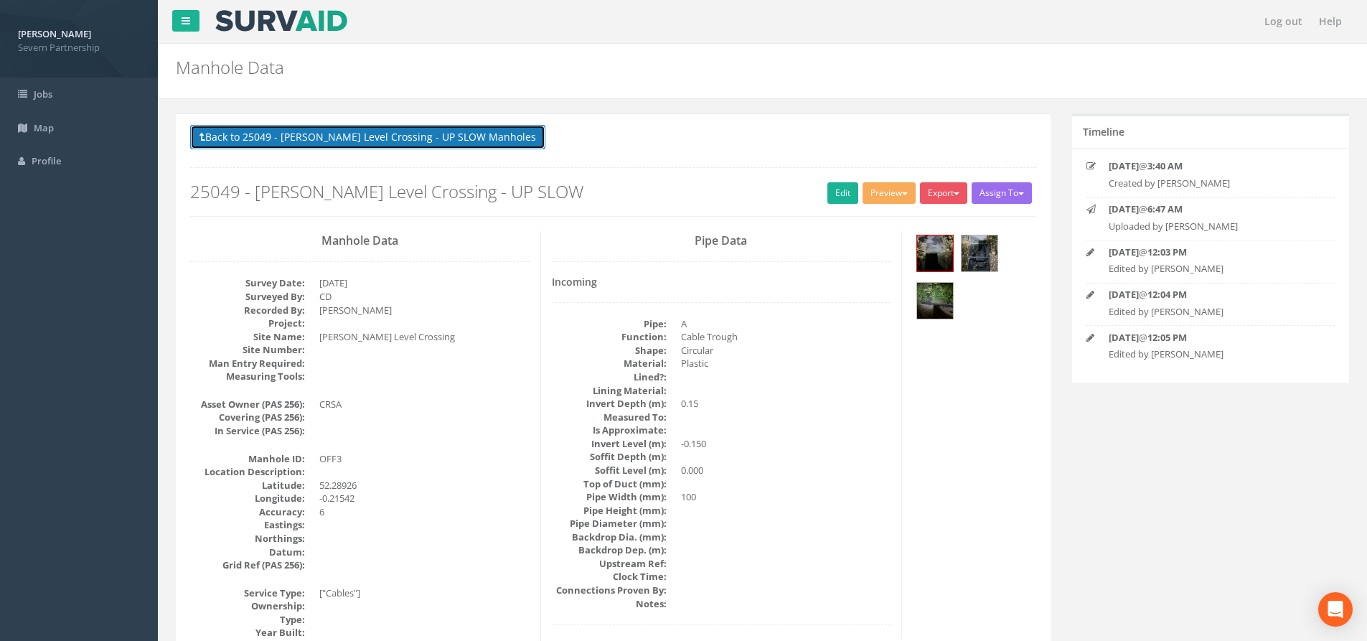
click at [373, 134] on button "Back to 25049 - [PERSON_NAME] Level Crossing - UP SLOW Manholes" at bounding box center [367, 137] width 355 height 24
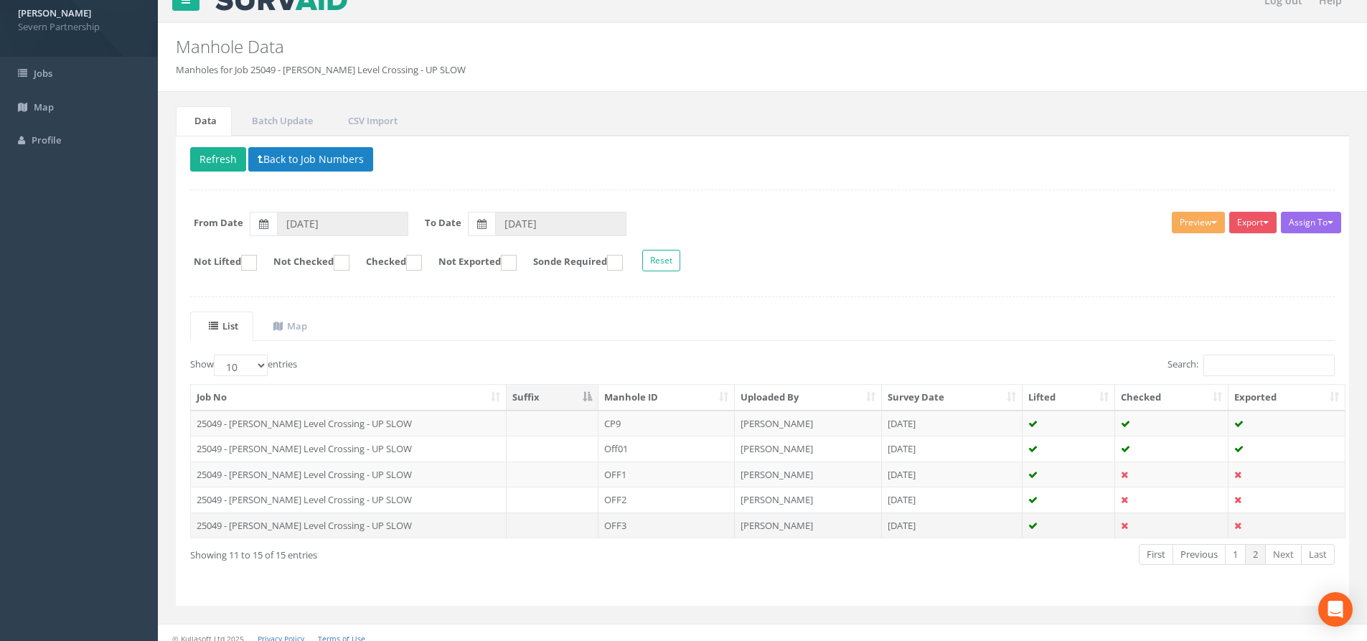
scroll to position [32, 0]
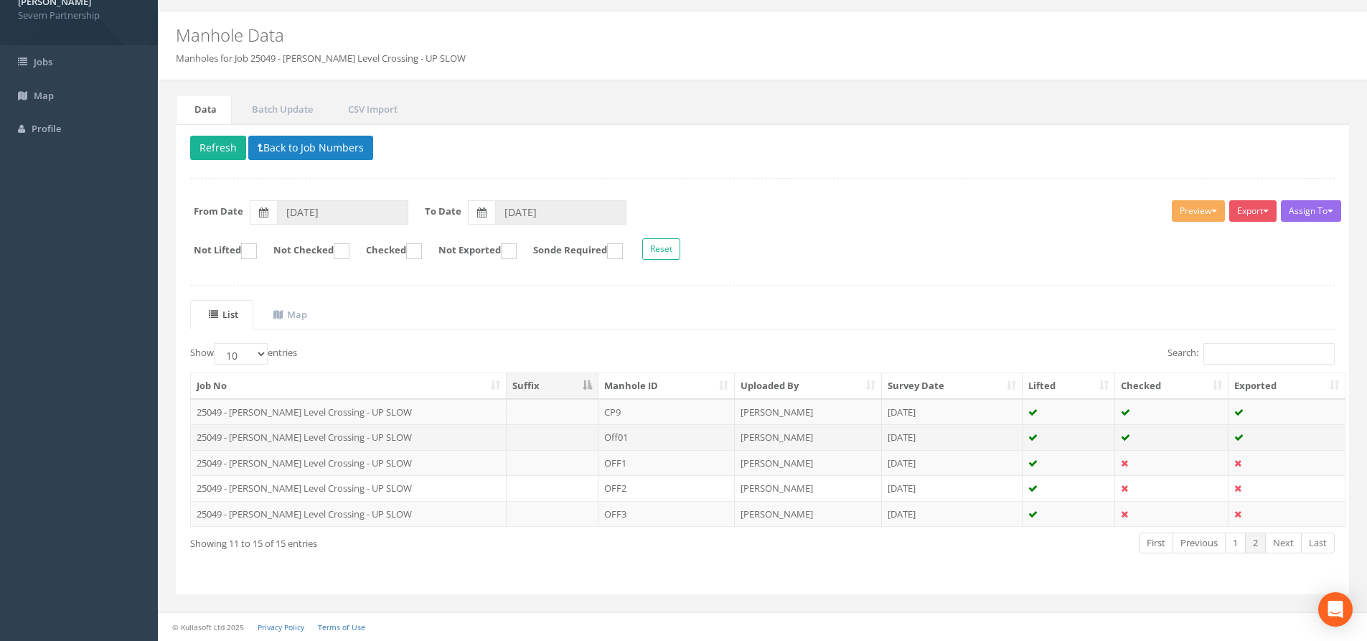
click at [521, 444] on td at bounding box center [553, 437] width 92 height 26
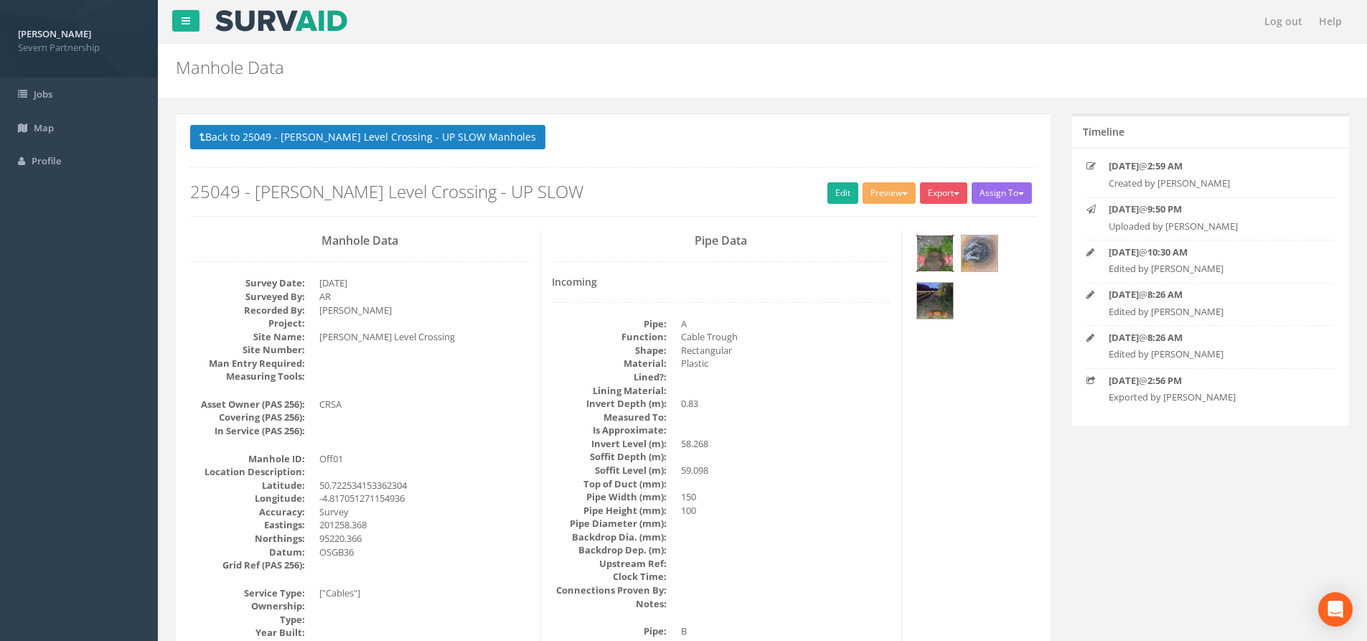
click at [929, 247] on img at bounding box center [935, 253] width 36 height 36
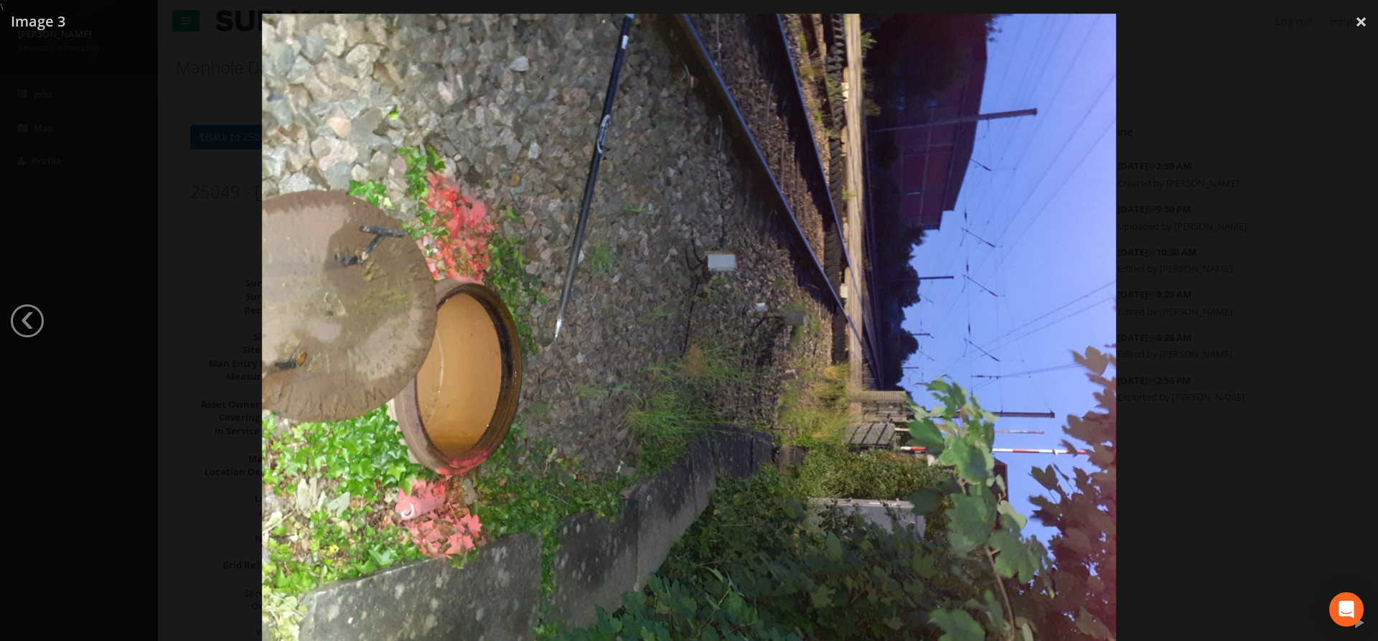
click at [1244, 313] on div at bounding box center [689, 334] width 1378 height 641
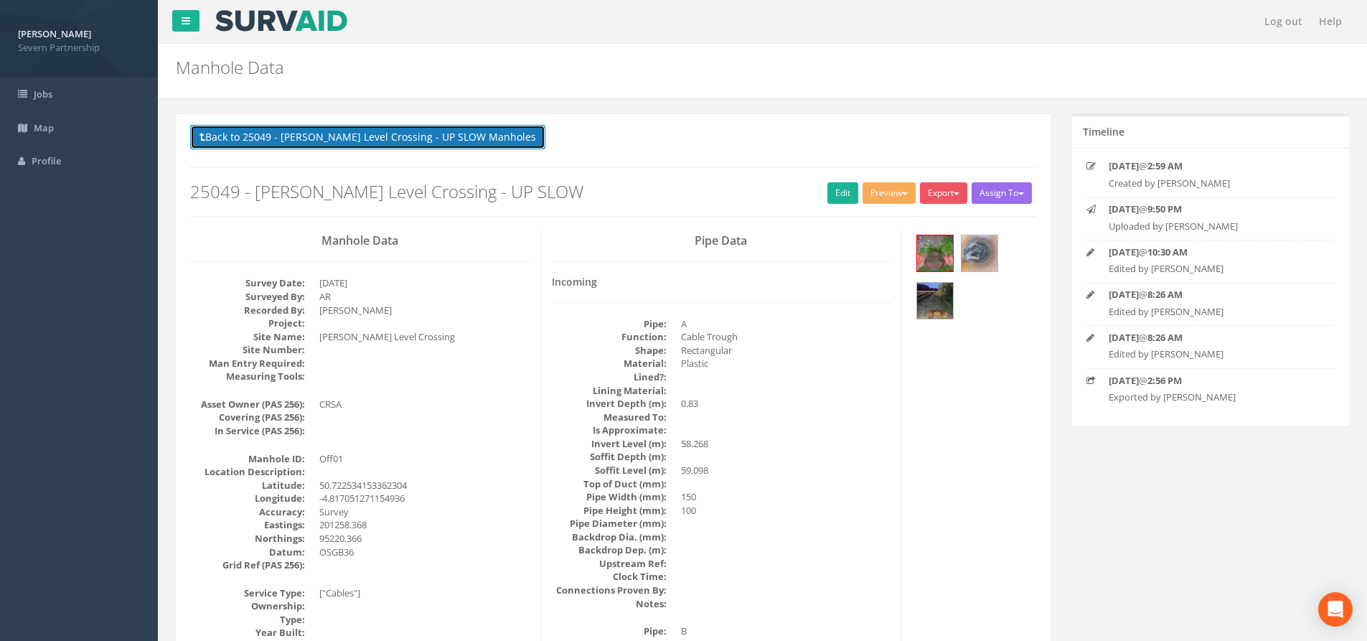
click at [369, 136] on button "Back to 25049 - [PERSON_NAME] Level Crossing - UP SLOW Manholes" at bounding box center [367, 137] width 355 height 24
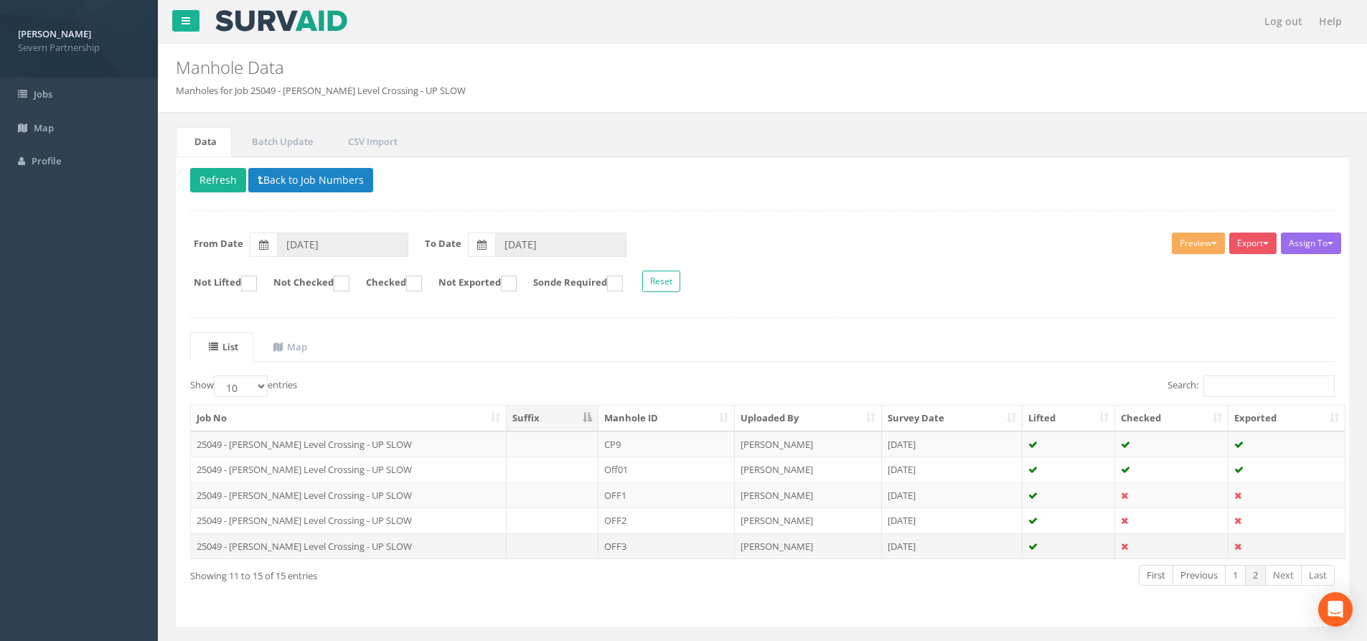
click at [538, 555] on td at bounding box center [553, 546] width 92 height 26
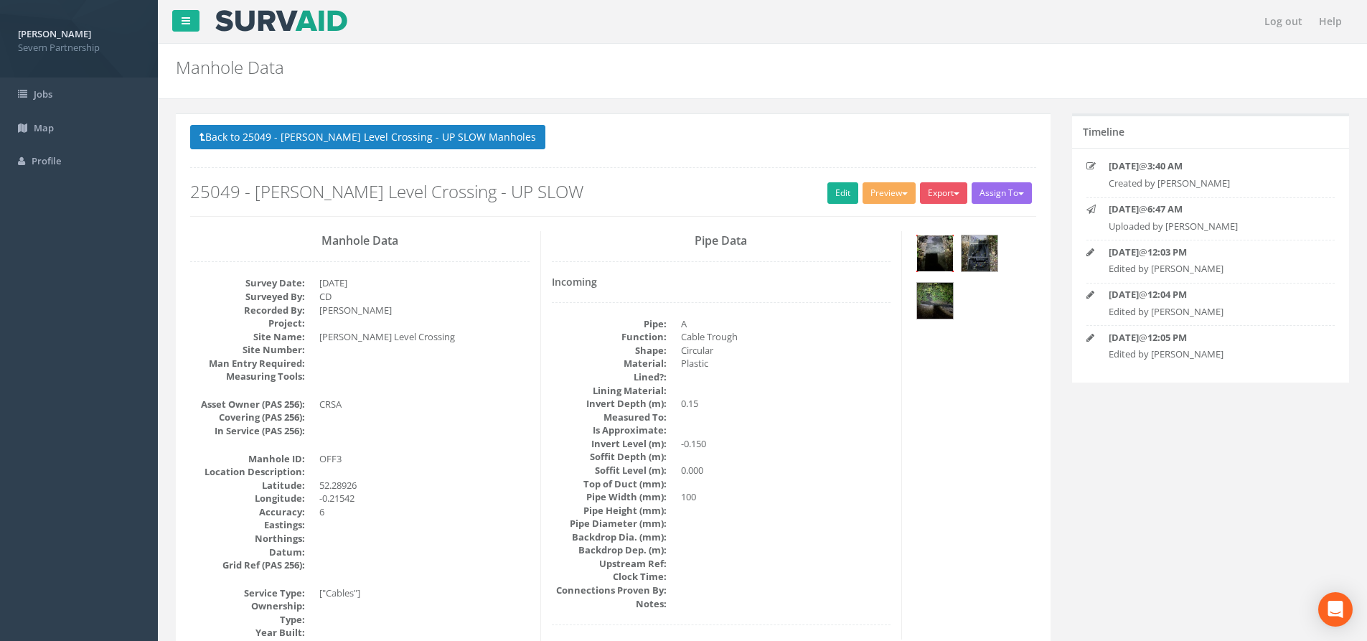
click at [930, 258] on img at bounding box center [935, 253] width 36 height 36
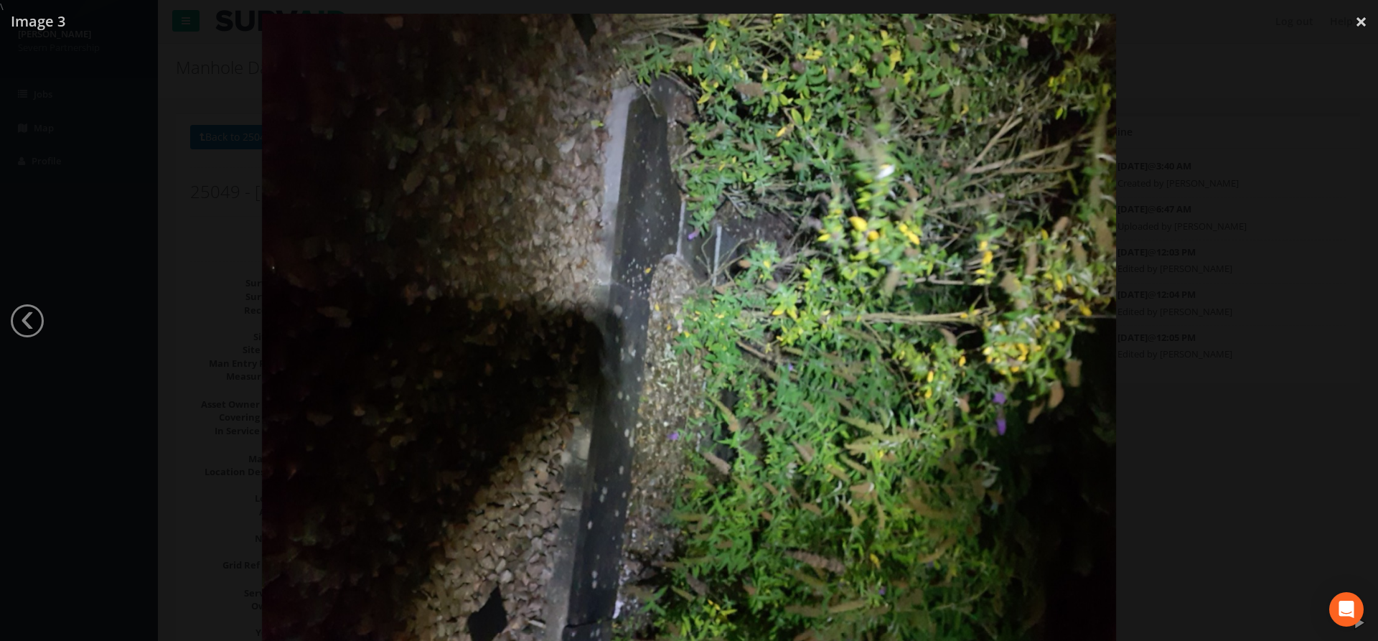
click at [1159, 356] on div at bounding box center [689, 334] width 1378 height 641
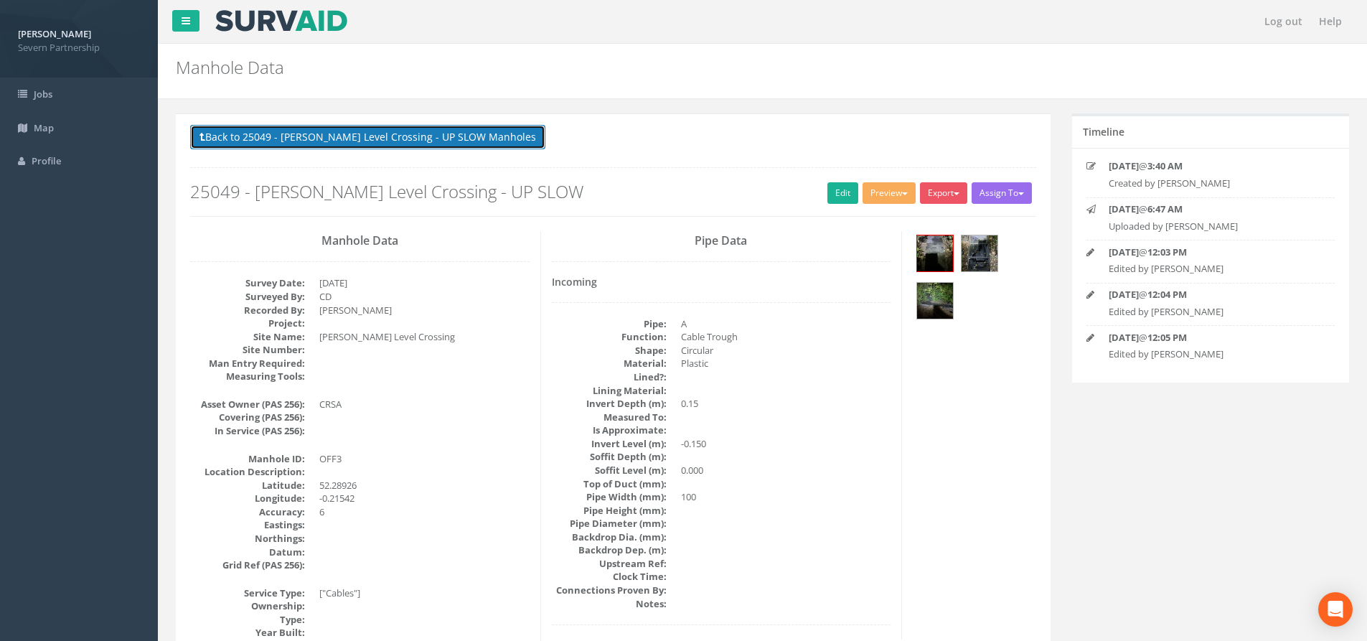
click at [339, 134] on button "Back to 25049 - [PERSON_NAME] Level Crossing - UP SLOW Manholes" at bounding box center [367, 137] width 355 height 24
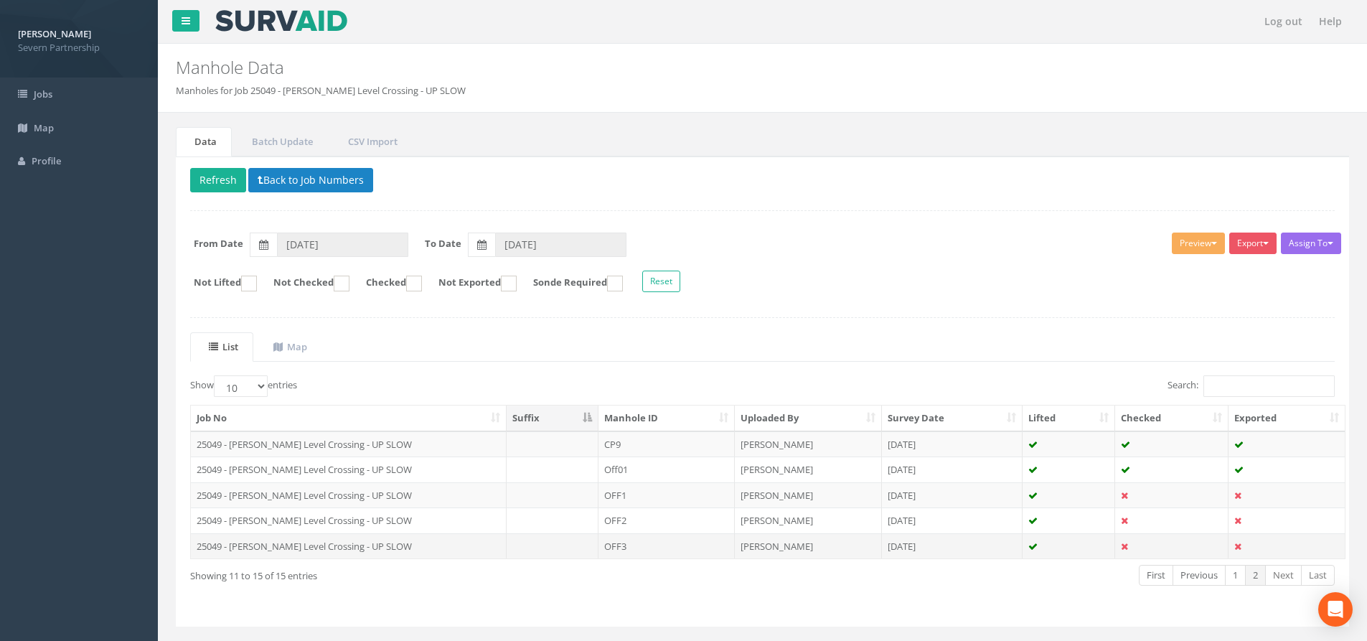
click at [638, 541] on td "OFF3" at bounding box center [667, 546] width 136 height 26
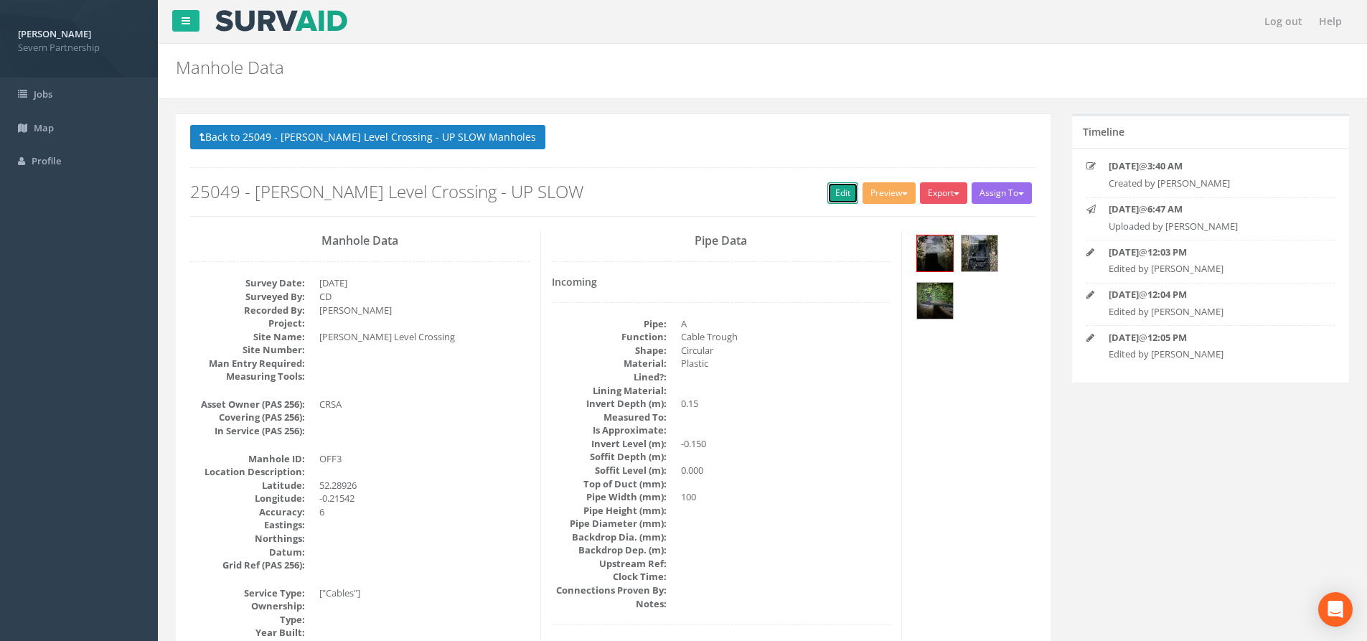
click at [844, 190] on link "Edit" at bounding box center [843, 193] width 31 height 22
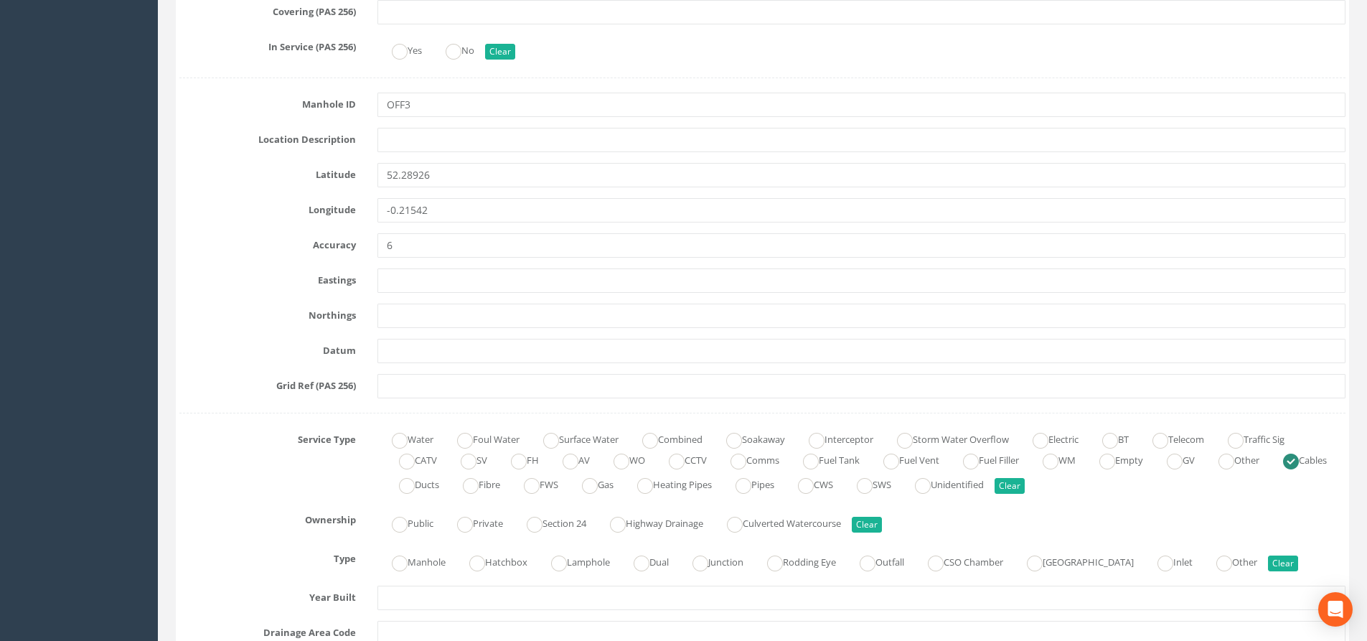
scroll to position [718, 0]
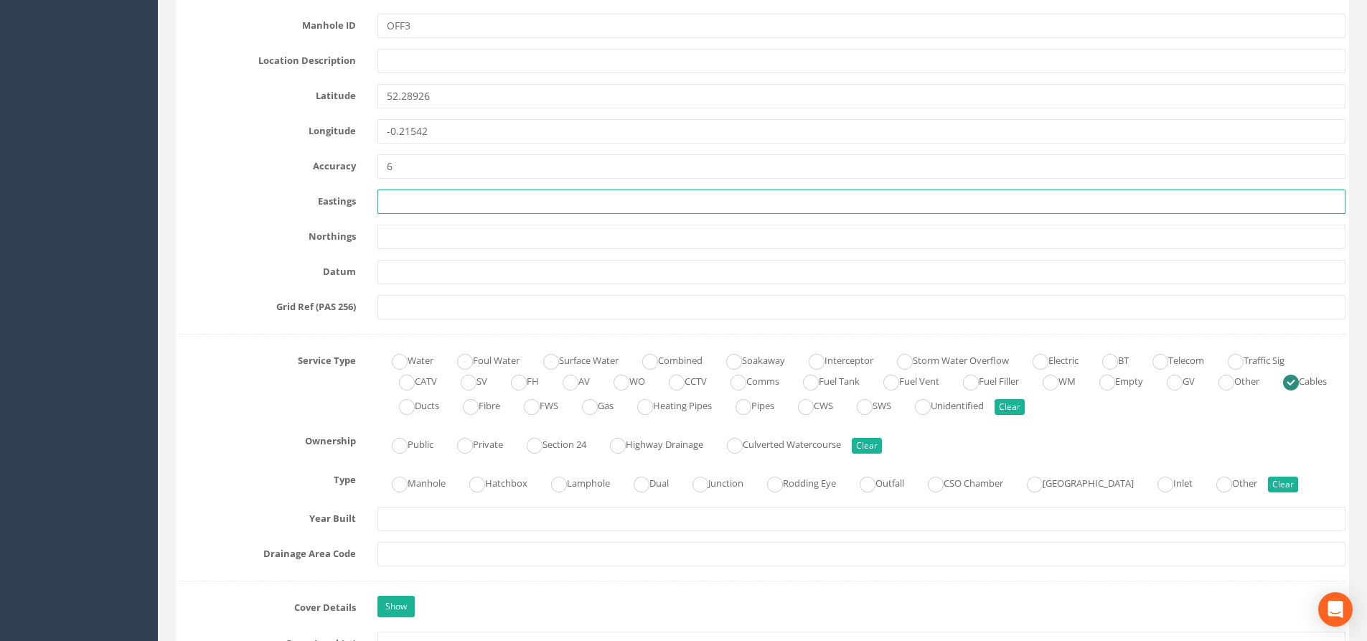
click at [434, 197] on input "text" at bounding box center [862, 202] width 968 height 24
paste input "201273.241"
type input "201273.241"
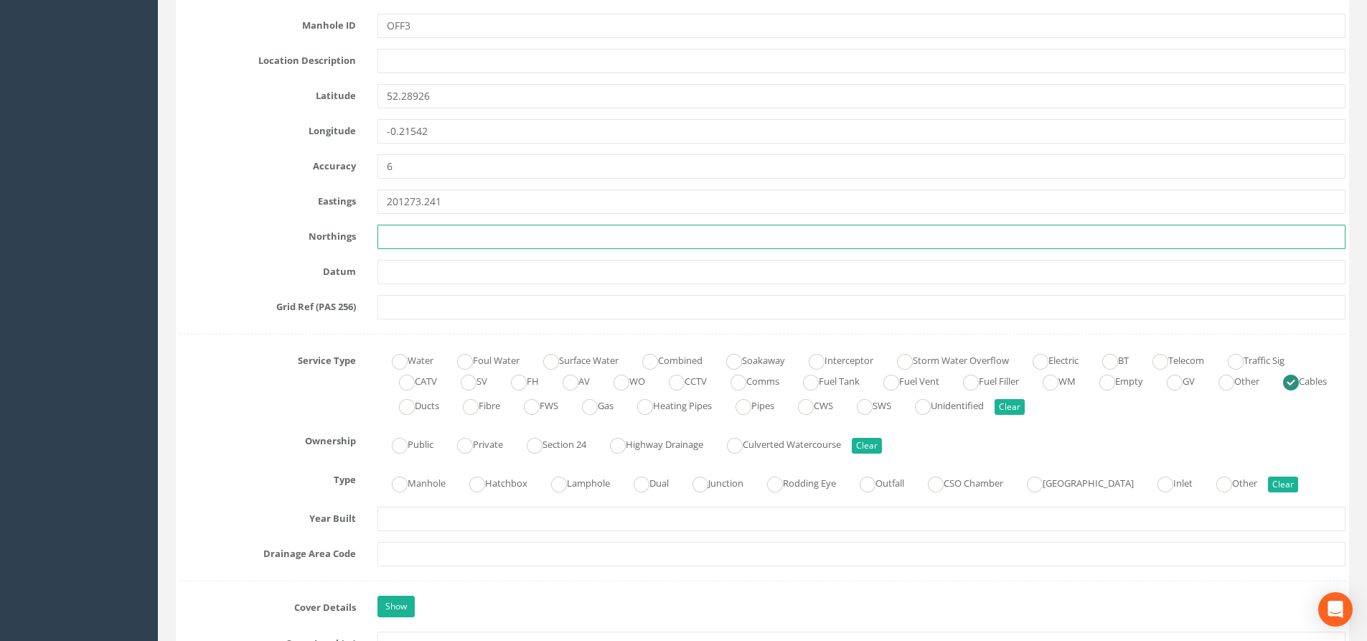
click at [401, 238] on input "text" at bounding box center [862, 237] width 968 height 24
paste input "95293.411"
type input "95293.411"
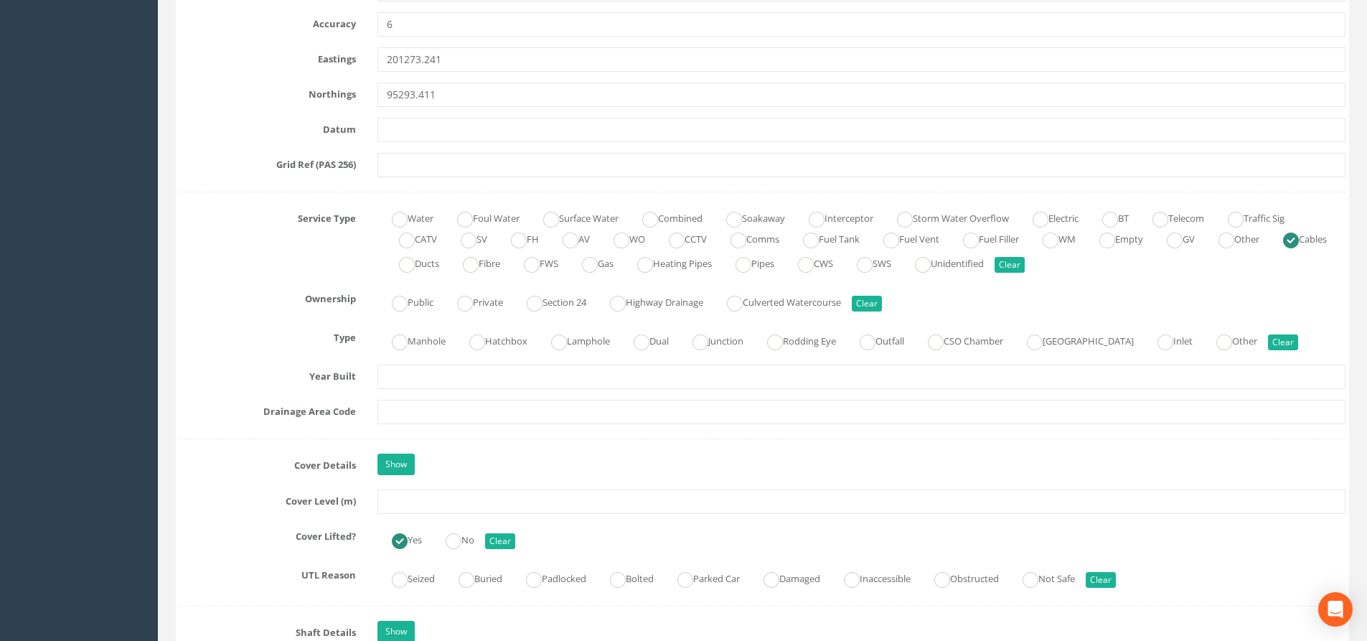
scroll to position [861, 0]
click at [474, 501] on input "text" at bounding box center [862, 500] width 968 height 24
paste input "12.446"
type input "12.45"
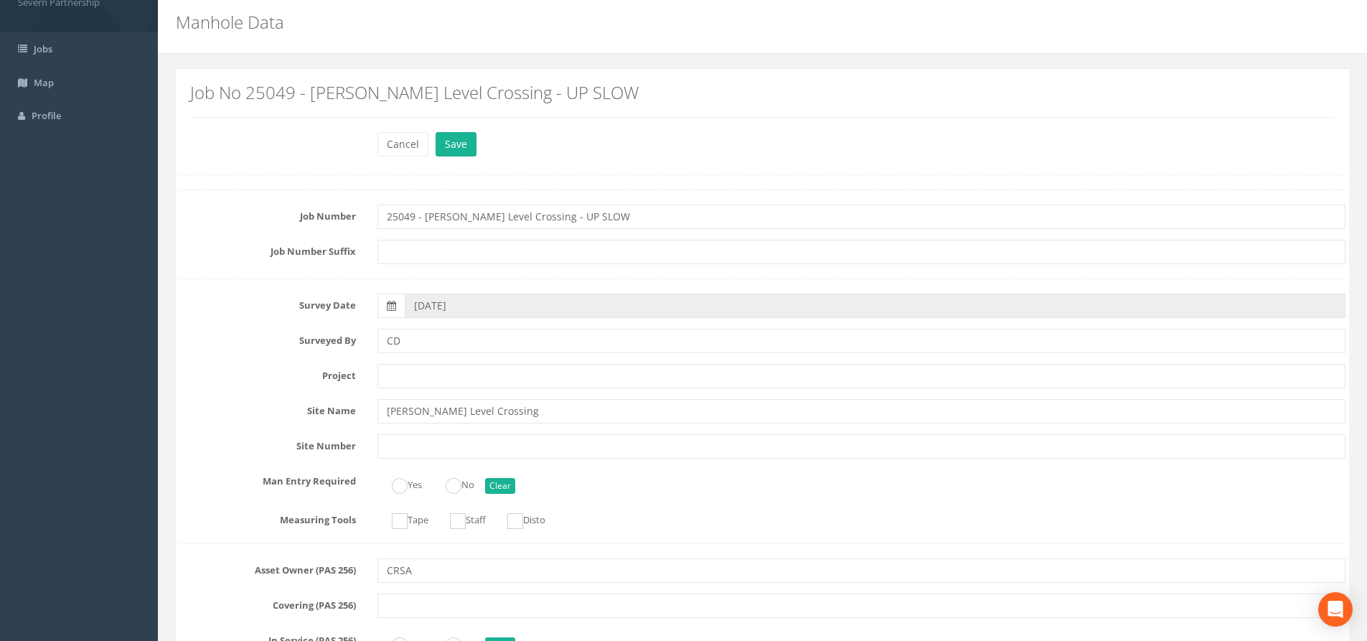
scroll to position [0, 0]
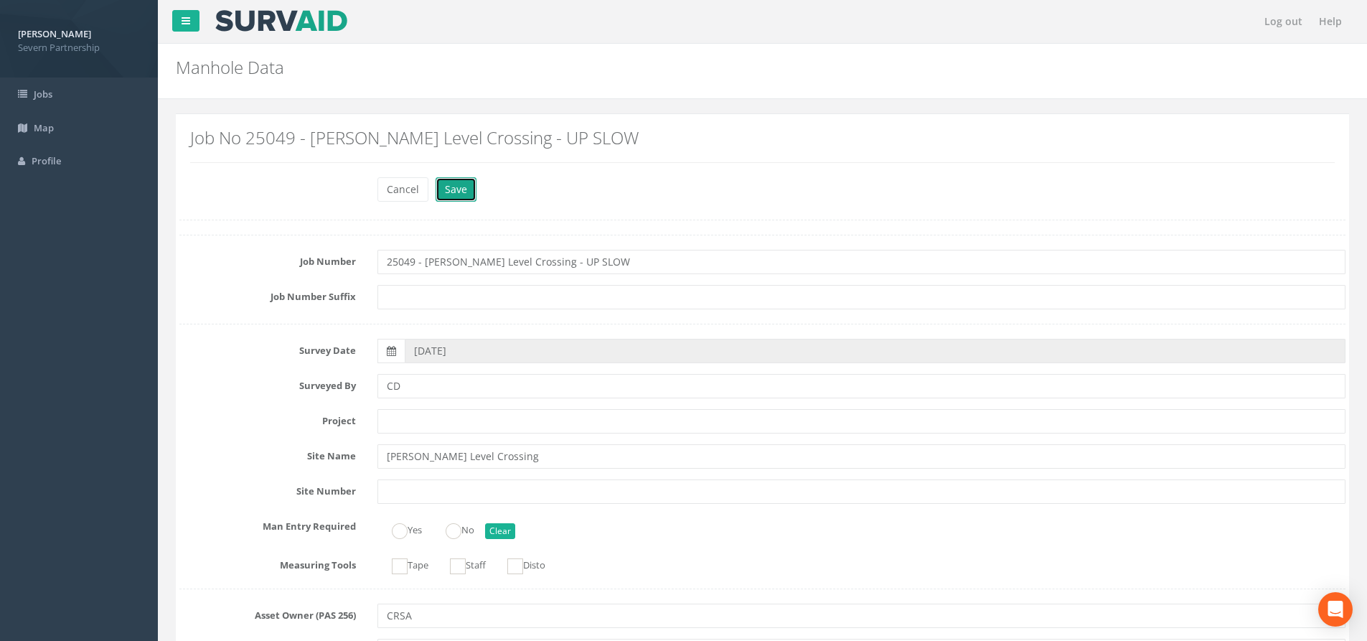
click at [452, 197] on button "Save" at bounding box center [456, 189] width 41 height 24
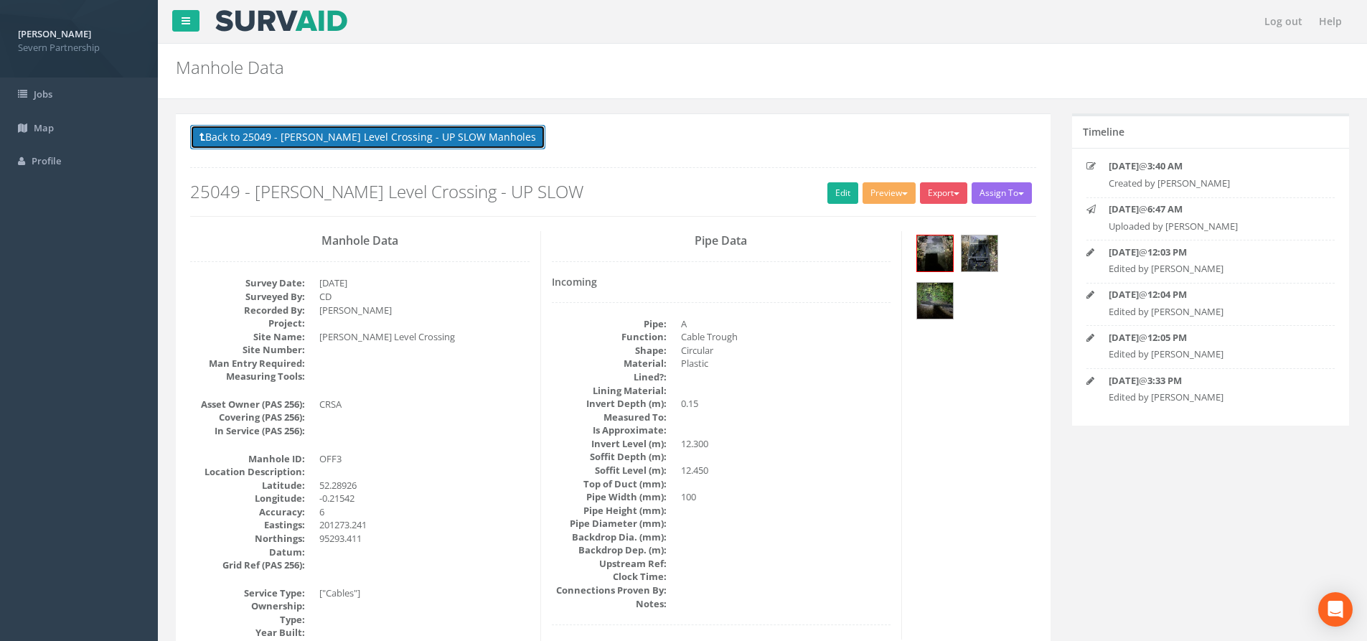
click at [263, 134] on button "Back to 25049 - [PERSON_NAME] Level Crossing - UP SLOW Manholes" at bounding box center [367, 137] width 355 height 24
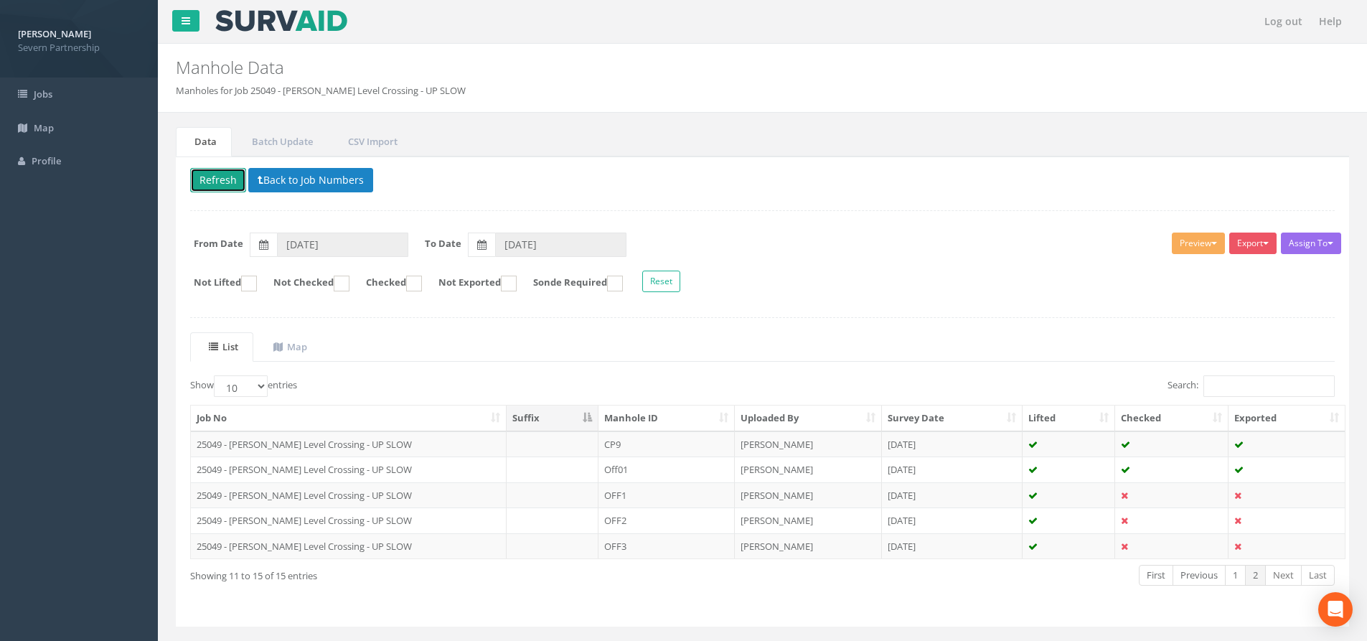
click at [215, 179] on button "Refresh" at bounding box center [218, 180] width 56 height 24
click at [1190, 233] on button "Preview" at bounding box center [1198, 244] width 53 height 22
click at [1173, 267] on link "SP Manhole" at bounding box center [1172, 273] width 109 height 22
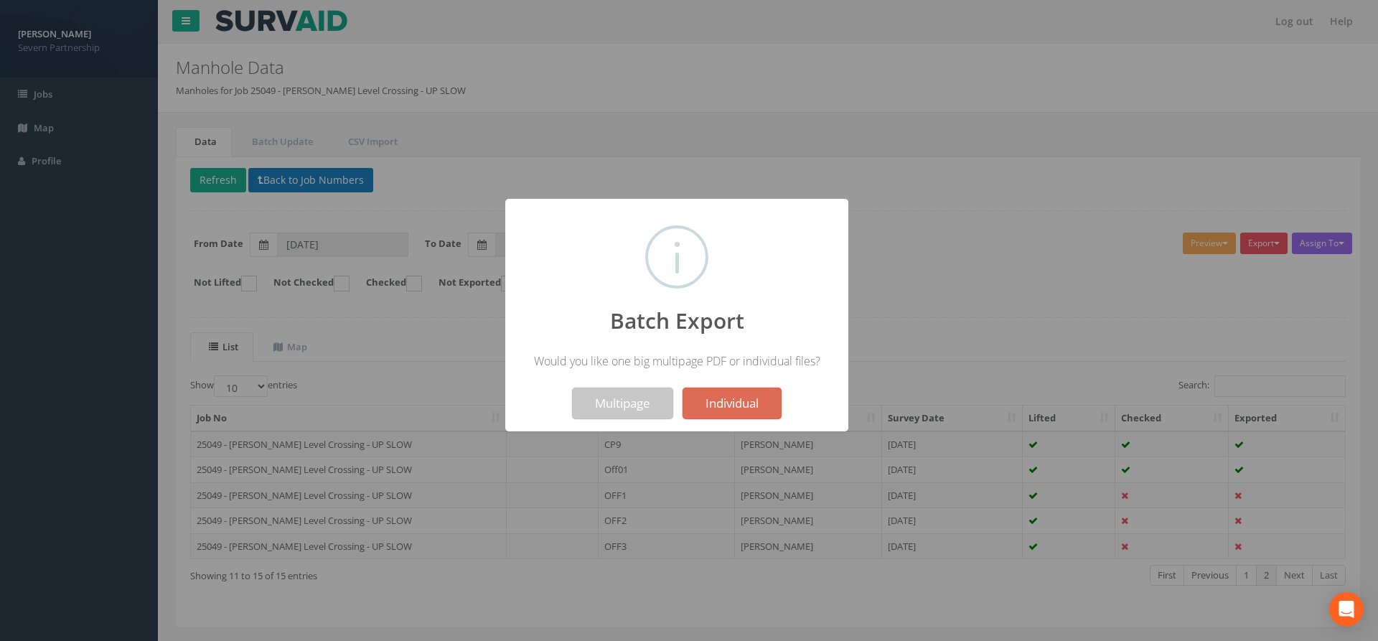
click at [622, 397] on button "Multipage" at bounding box center [622, 404] width 101 height 32
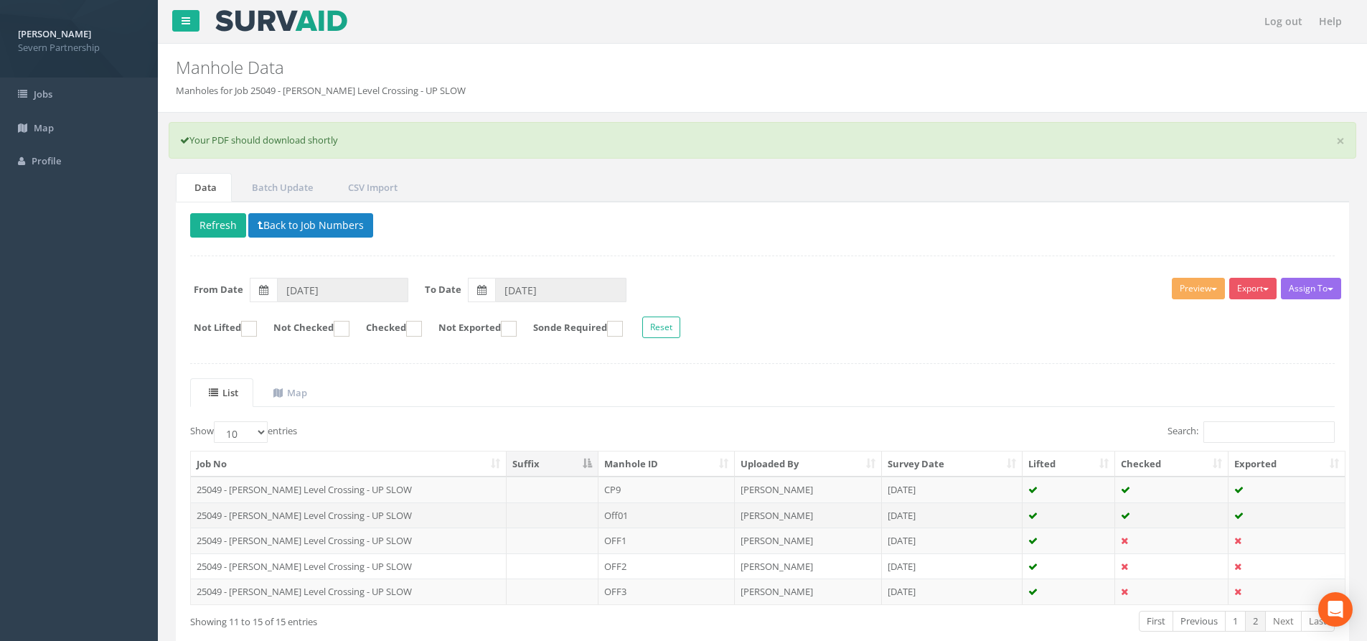
click at [646, 517] on td "Off01" at bounding box center [667, 515] width 136 height 26
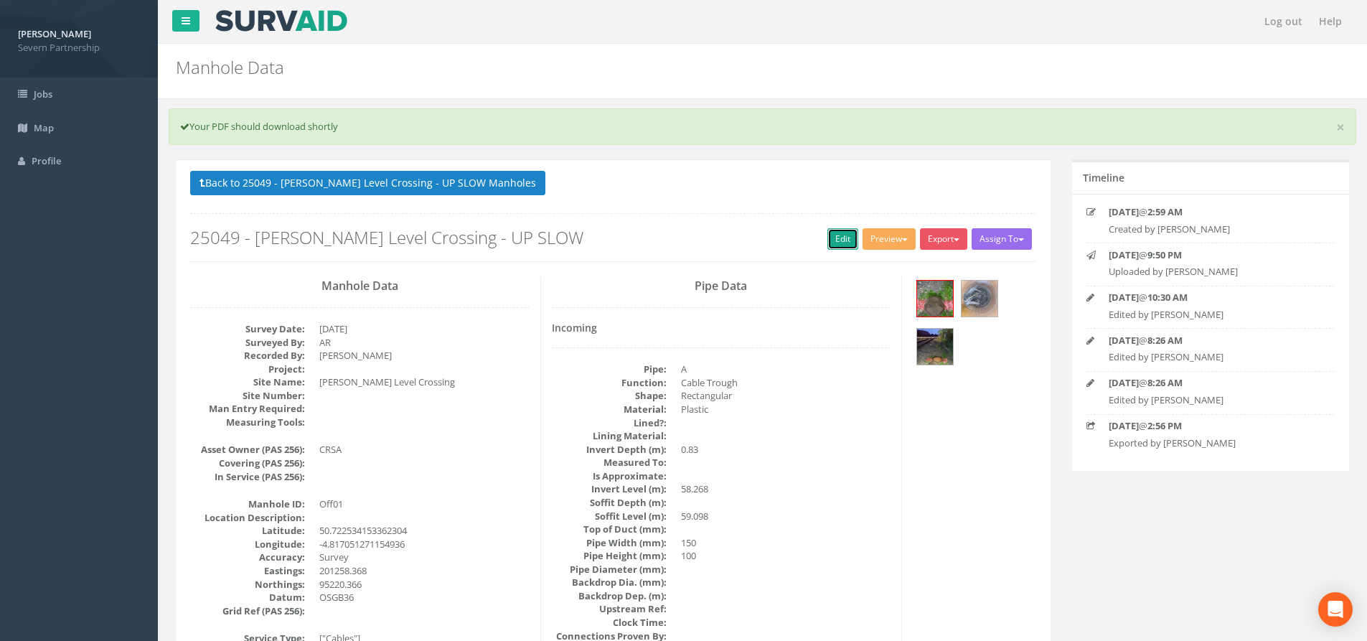
click at [843, 245] on link "Edit" at bounding box center [843, 239] width 31 height 22
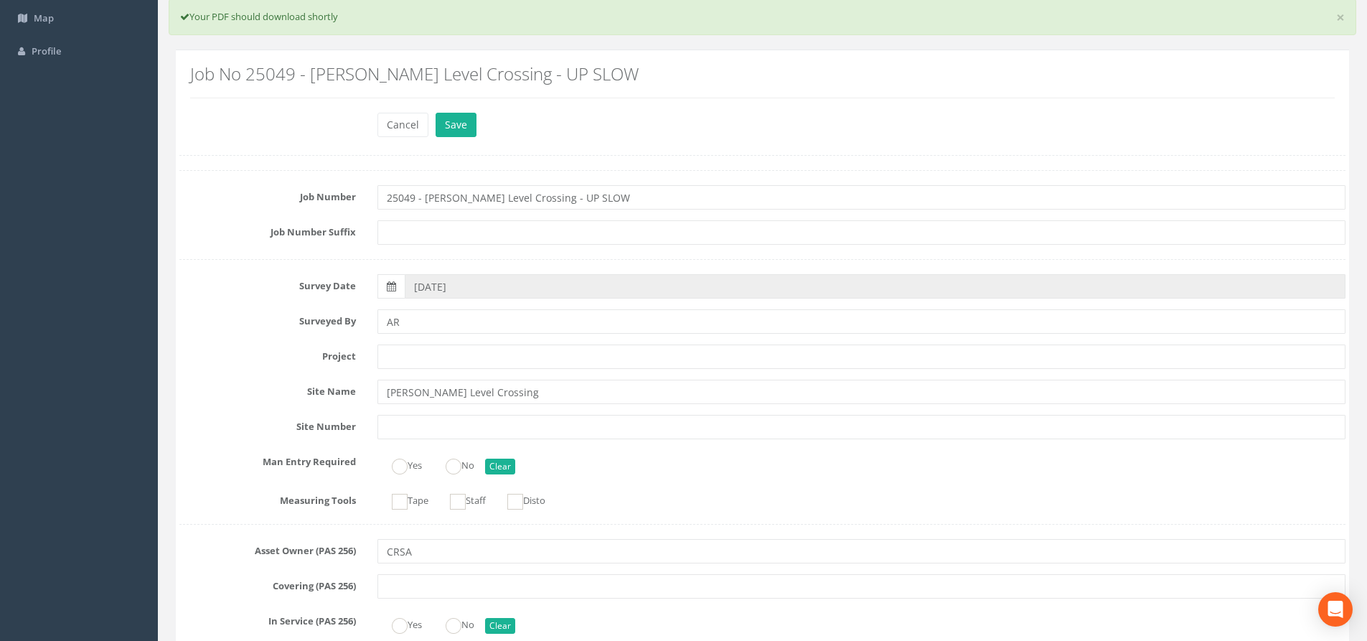
scroll to position [215, 0]
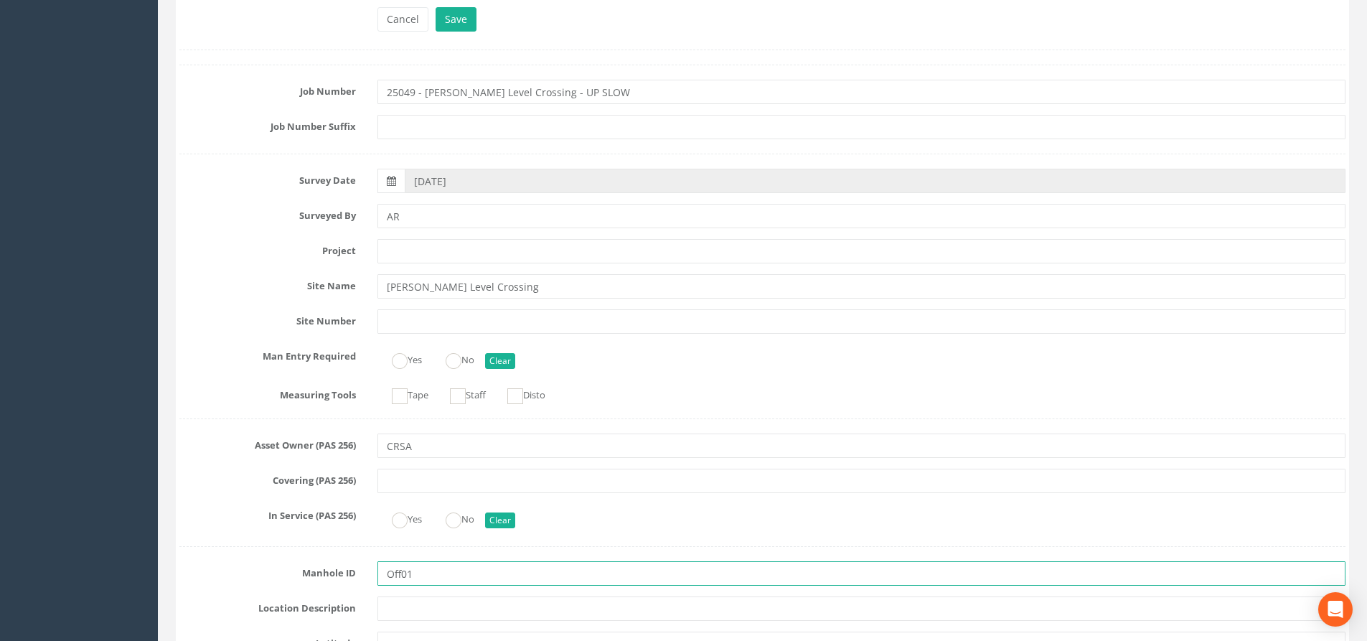
drag, startPoint x: 424, startPoint y: 579, endPoint x: 399, endPoint y: 584, distance: 24.9
click at [399, 584] on input "Off01" at bounding box center [862, 573] width 968 height 24
click at [421, 580] on input "Off01" at bounding box center [862, 573] width 968 height 24
drag, startPoint x: 416, startPoint y: 575, endPoint x: 404, endPoint y: 584, distance: 14.9
click at [404, 584] on input "Off01" at bounding box center [862, 573] width 968 height 24
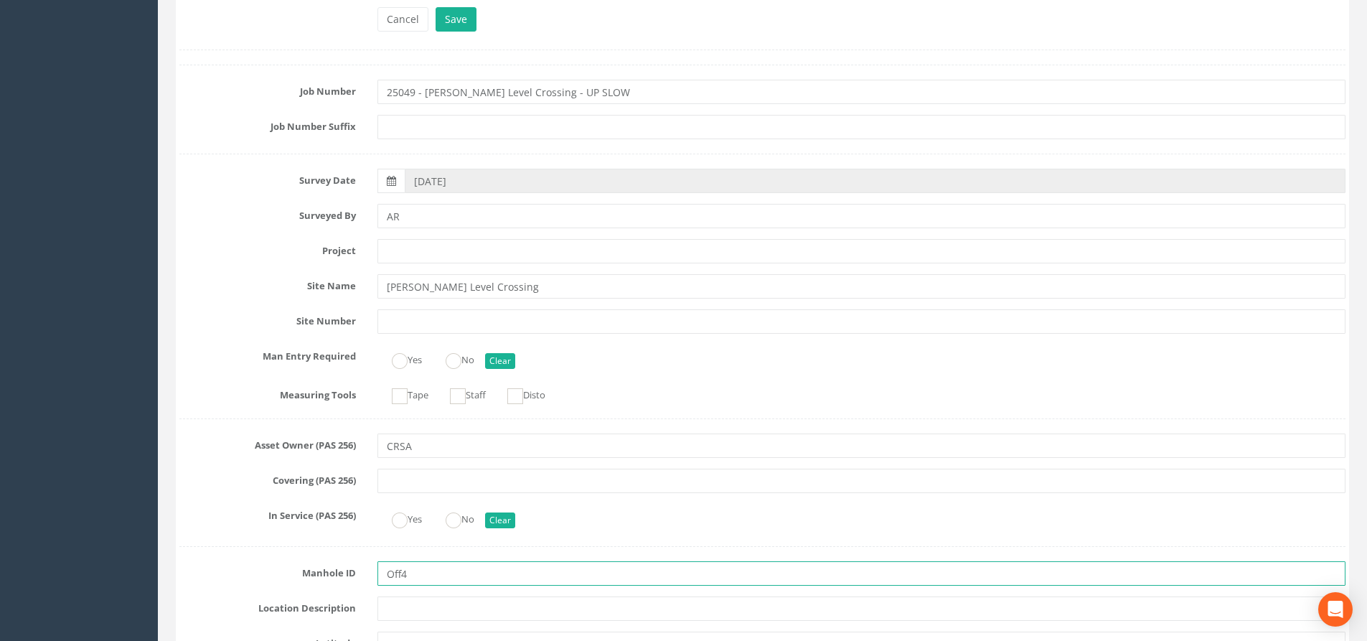
click at [401, 574] on input "Off4" at bounding box center [862, 573] width 968 height 24
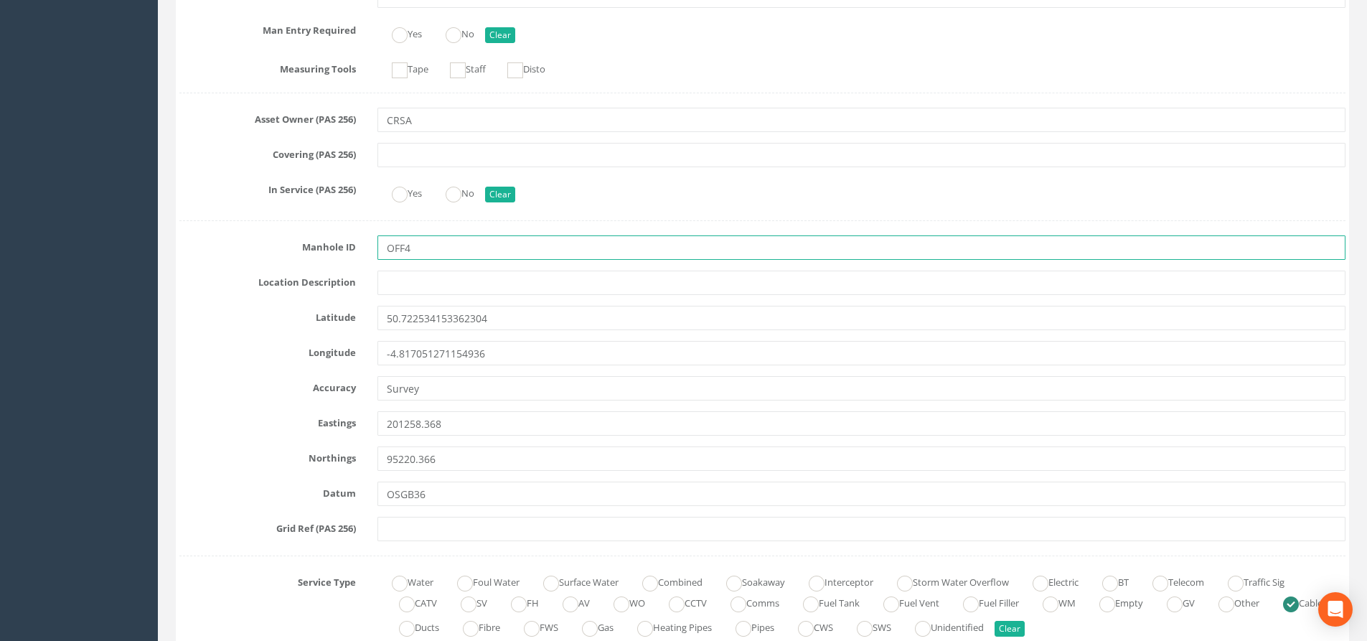
scroll to position [574, 0]
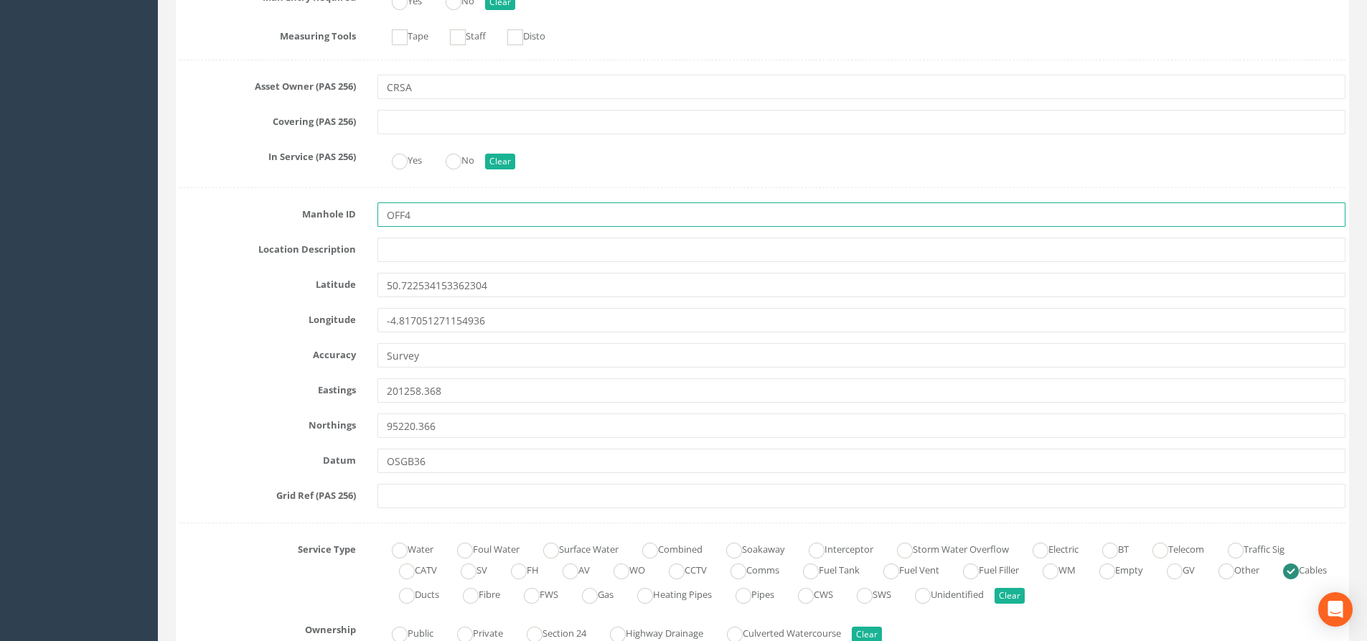
type input "OFF4"
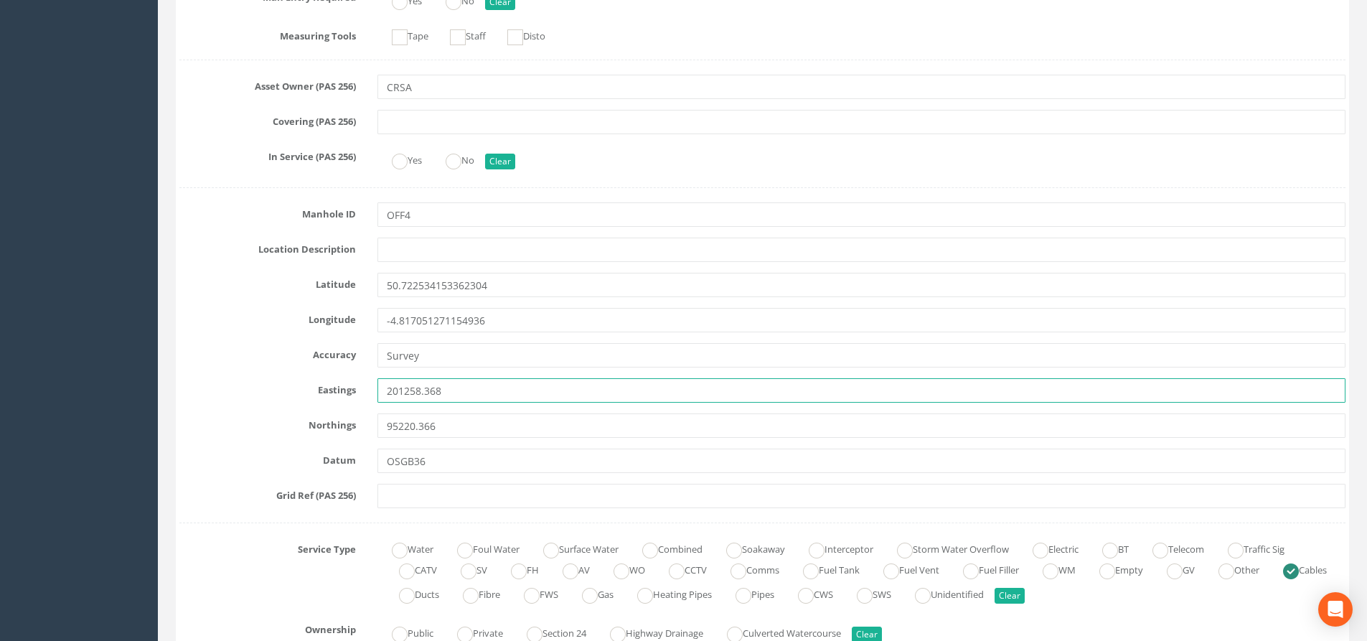
drag, startPoint x: 457, startPoint y: 391, endPoint x: 299, endPoint y: 401, distance: 158.9
click at [299, 401] on div "Eastings 201258.368" at bounding box center [763, 390] width 1188 height 24
paste input "293"
type input "201258.293"
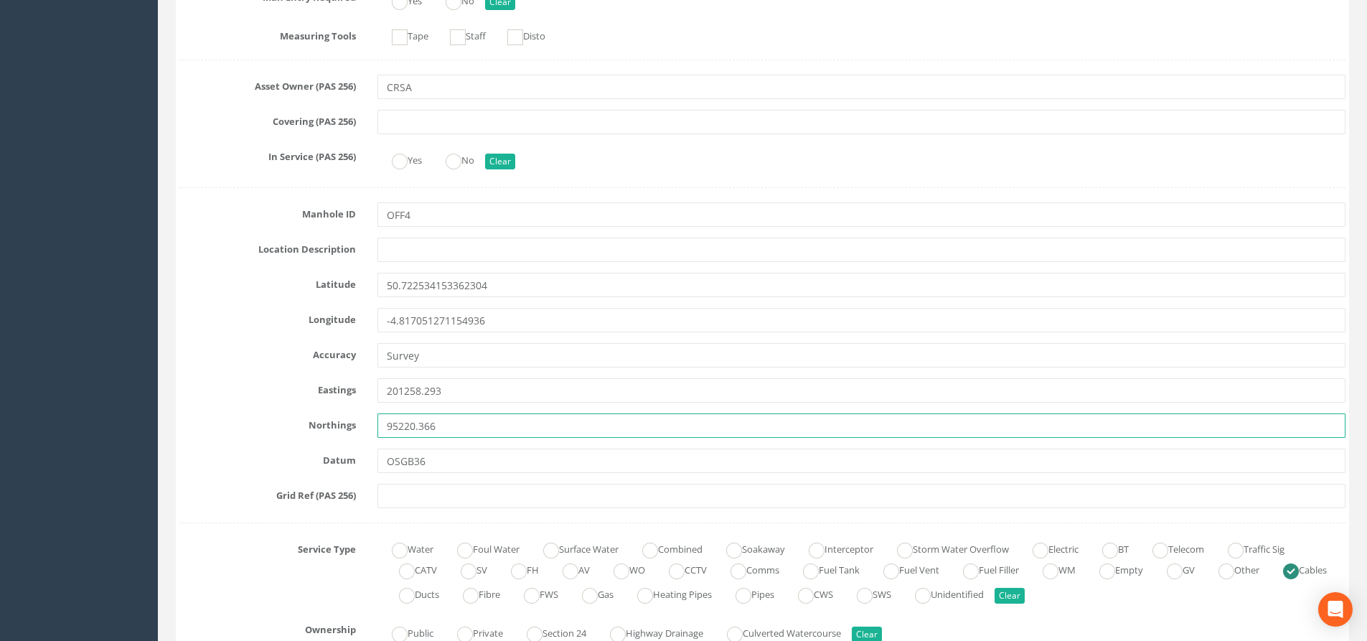
drag, startPoint x: 452, startPoint y: 429, endPoint x: 269, endPoint y: 439, distance: 183.3
paste input "834"
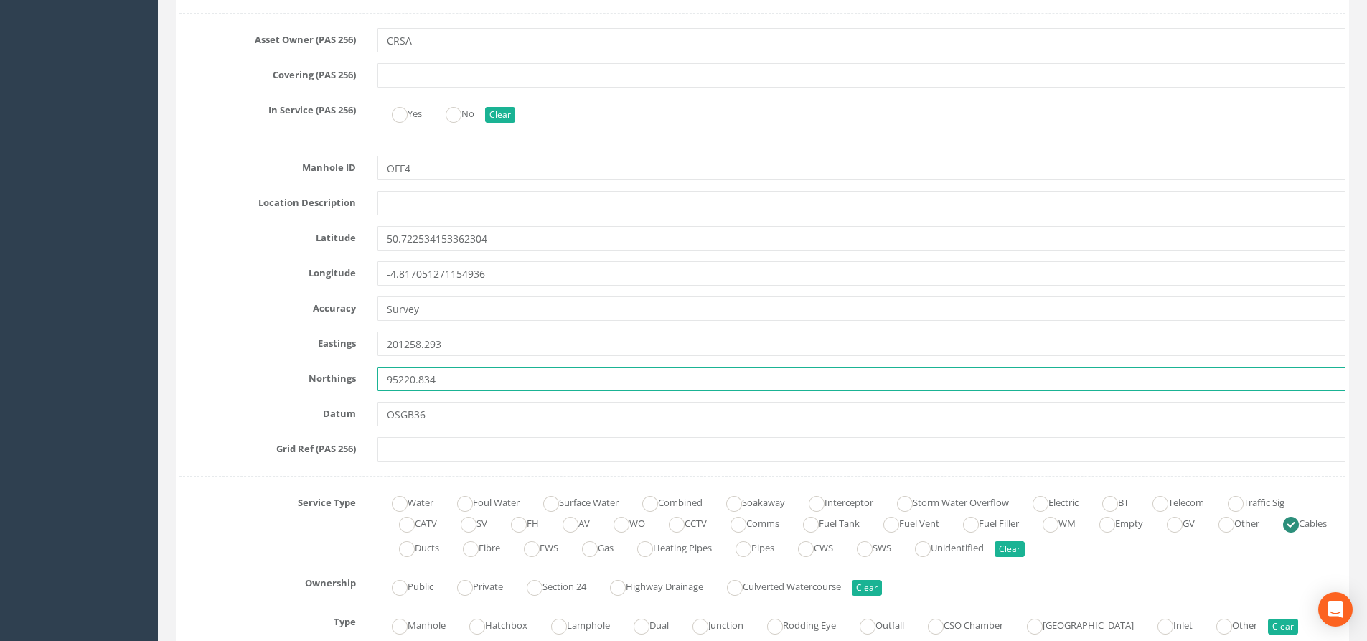
scroll to position [646, 0]
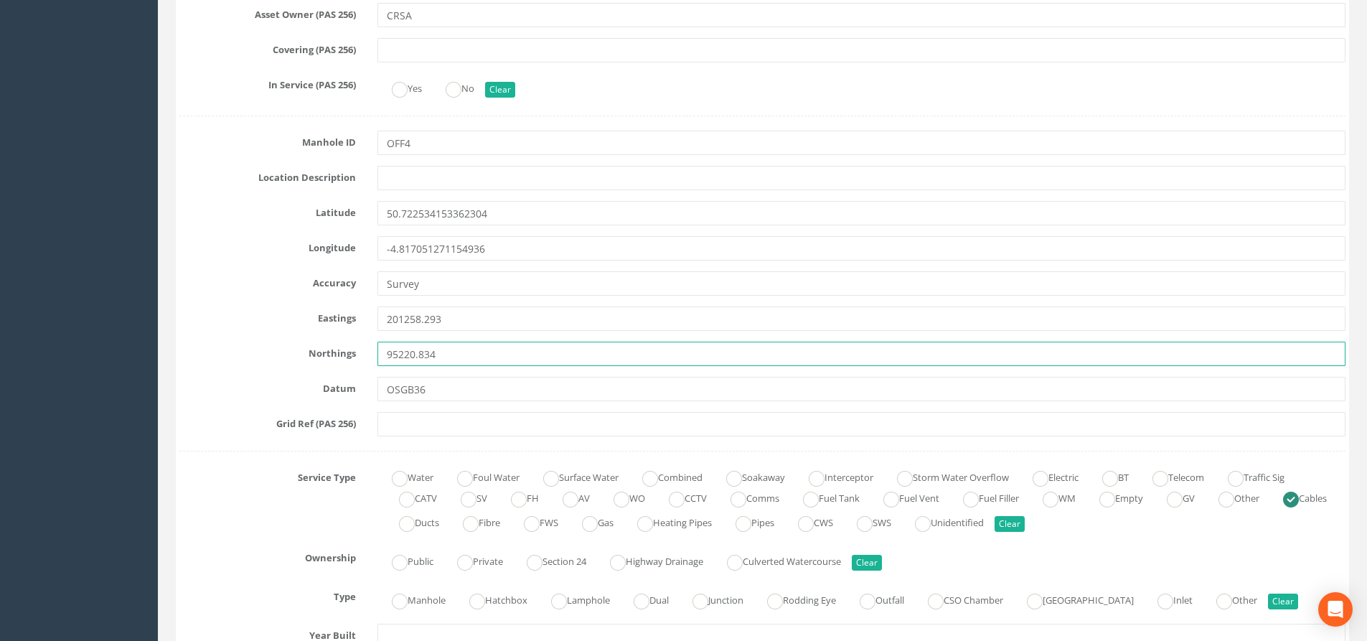
type input "95220.834"
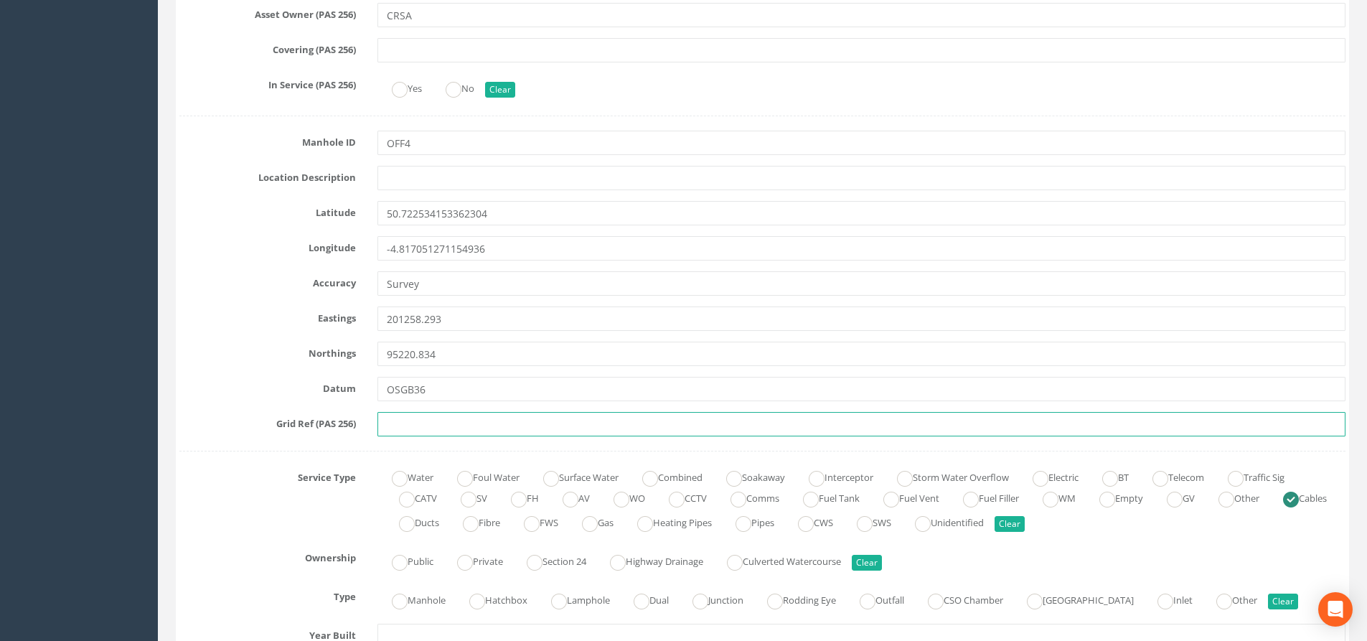
click at [446, 426] on input "text" at bounding box center [862, 424] width 968 height 24
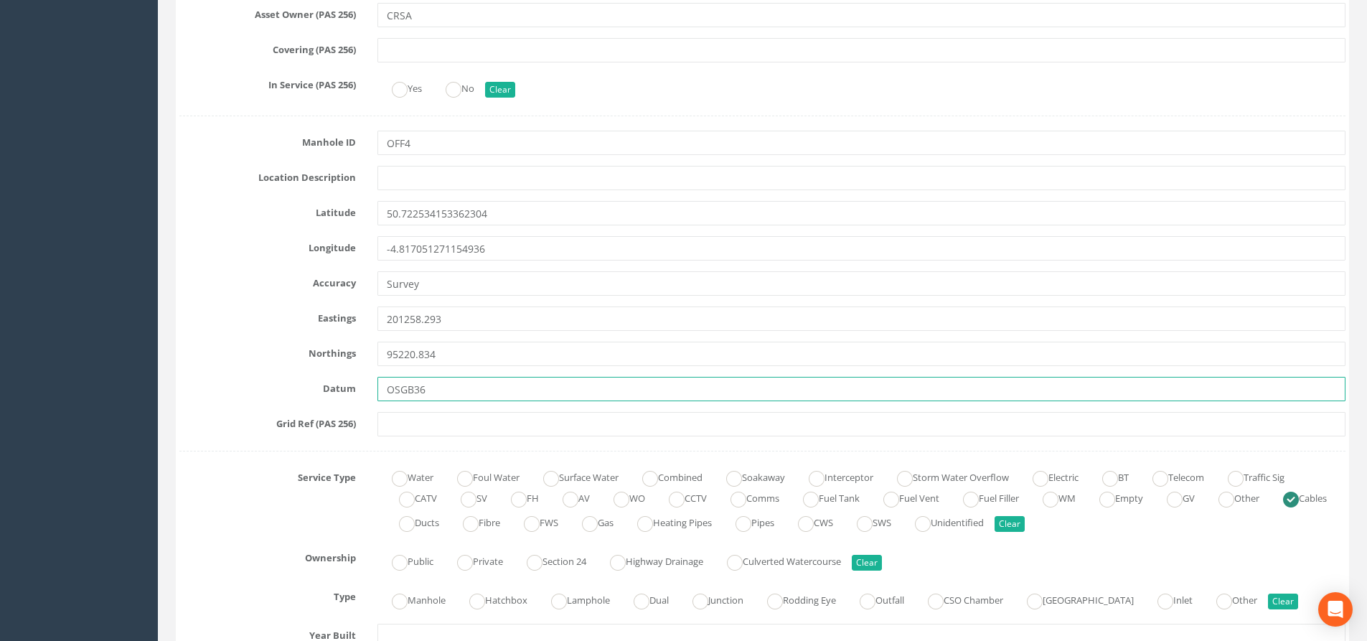
drag, startPoint x: 453, startPoint y: 393, endPoint x: 378, endPoint y: 396, distance: 75.4
click at [378, 396] on input "OSGB36" at bounding box center [862, 389] width 968 height 24
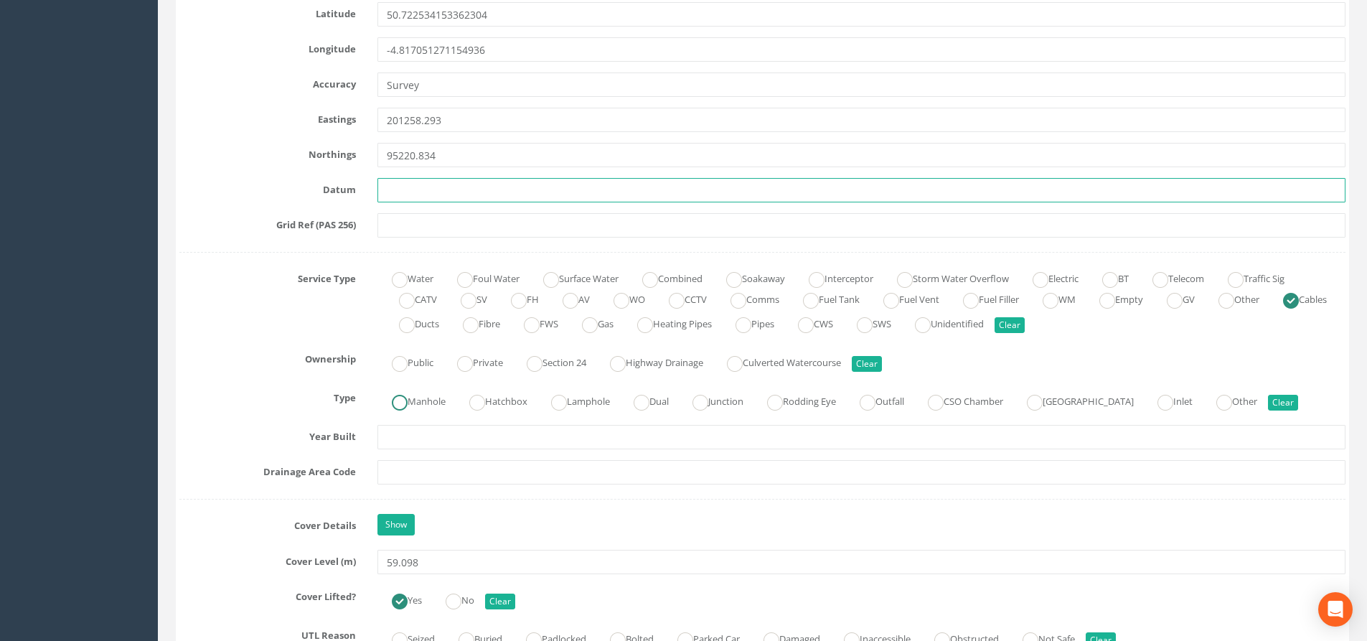
scroll to position [933, 0]
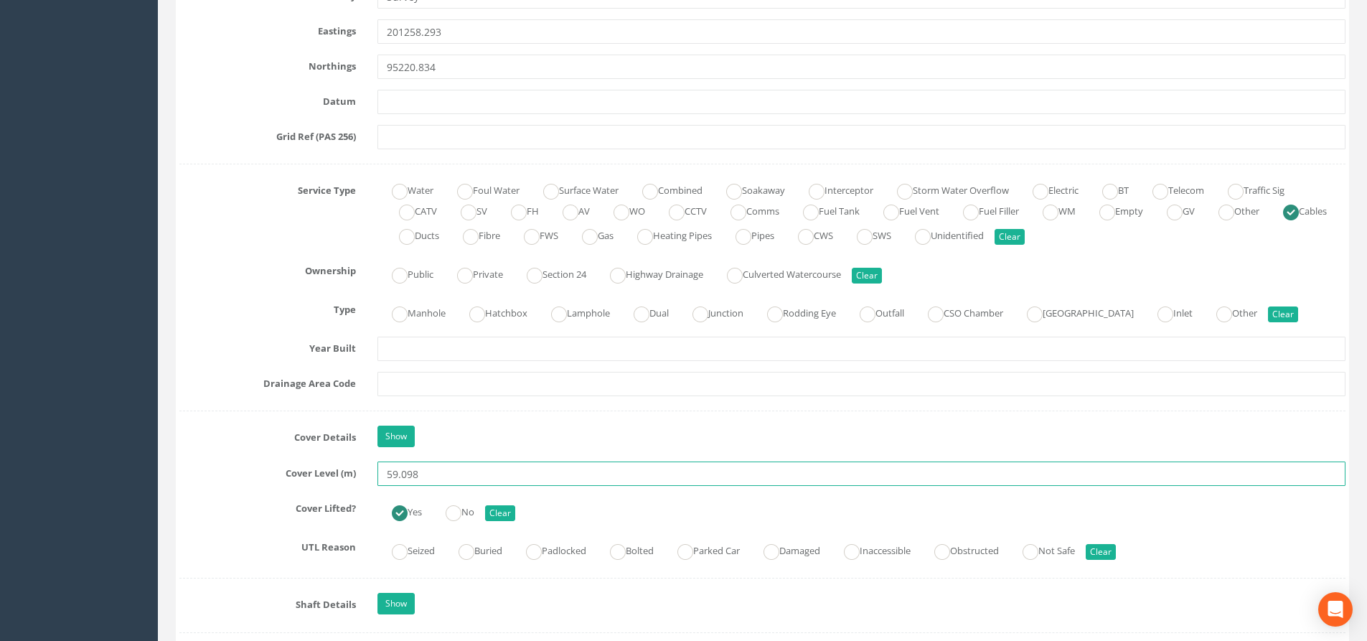
drag, startPoint x: 429, startPoint y: 472, endPoint x: 332, endPoint y: 476, distance: 96.3
click at [332, 476] on div "Cover Level (m) 59.098" at bounding box center [763, 474] width 1188 height 24
paste input "12.55"
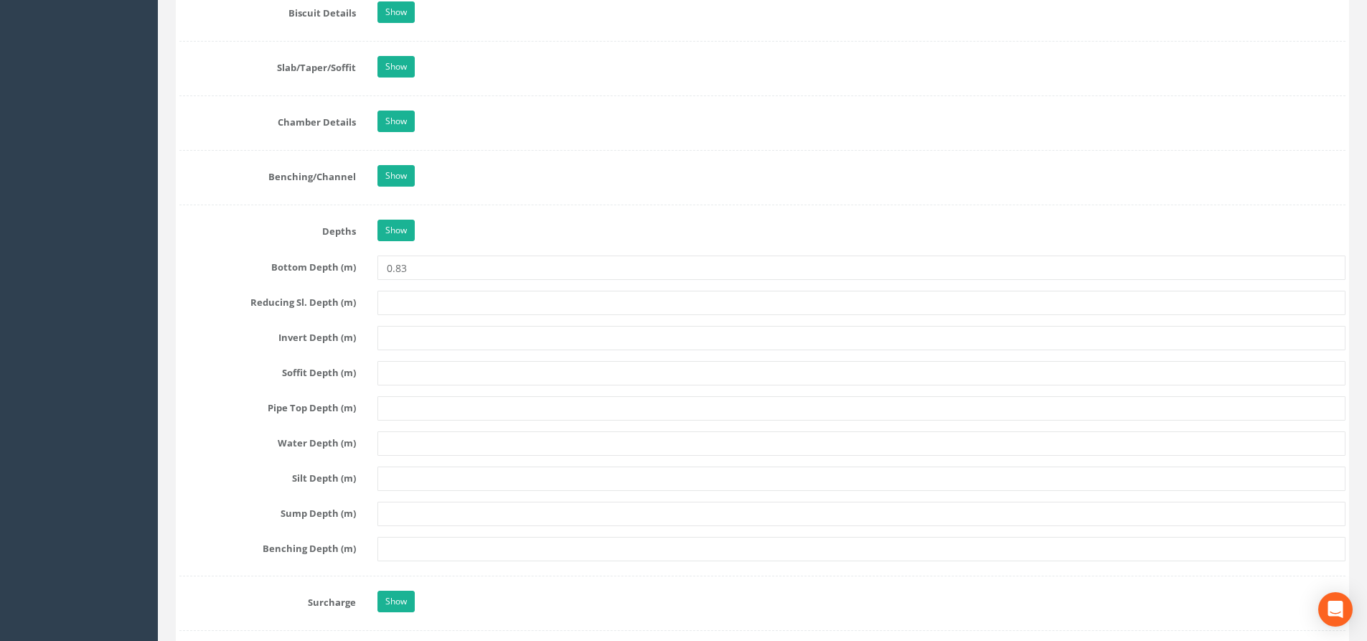
scroll to position [2082, 0]
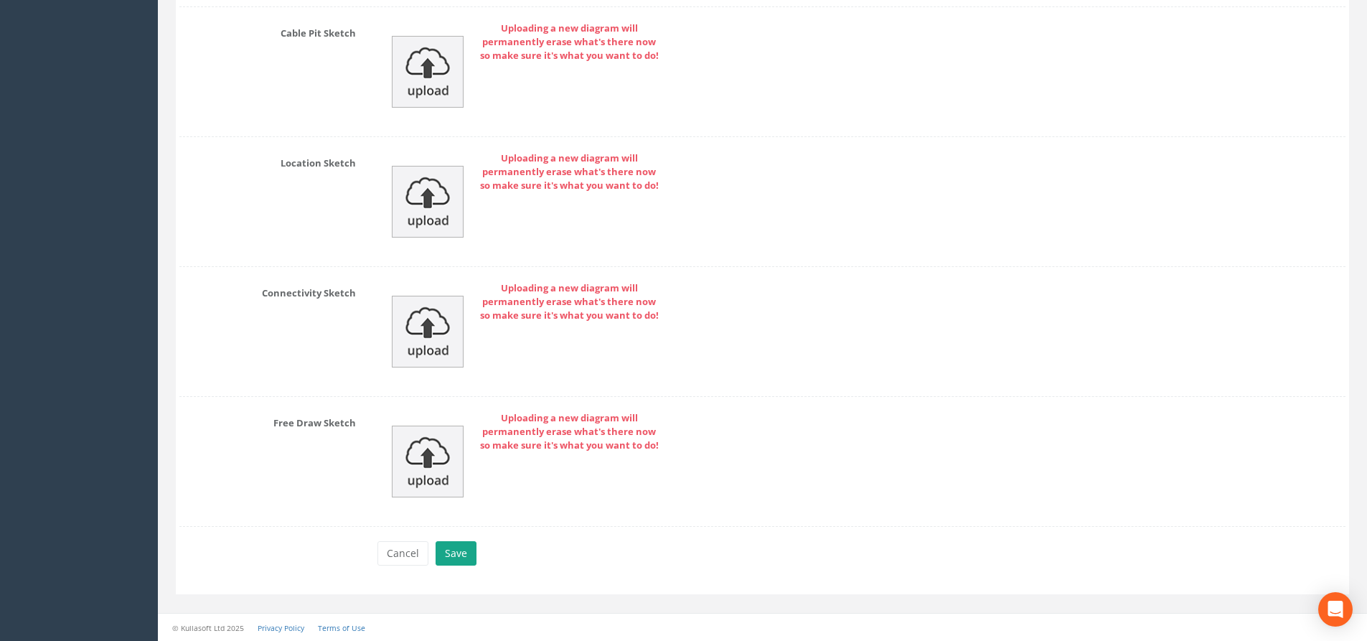
type input "12.56"
click at [462, 553] on button "Save" at bounding box center [456, 553] width 41 height 24
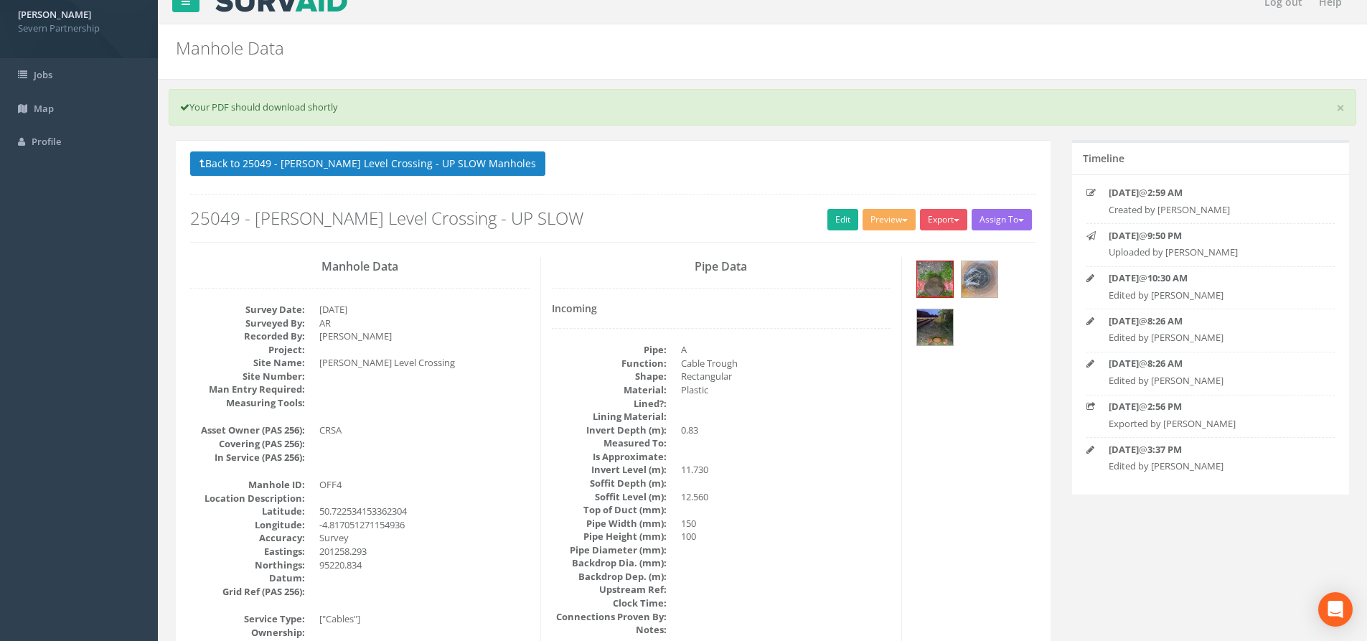
scroll to position [0, 0]
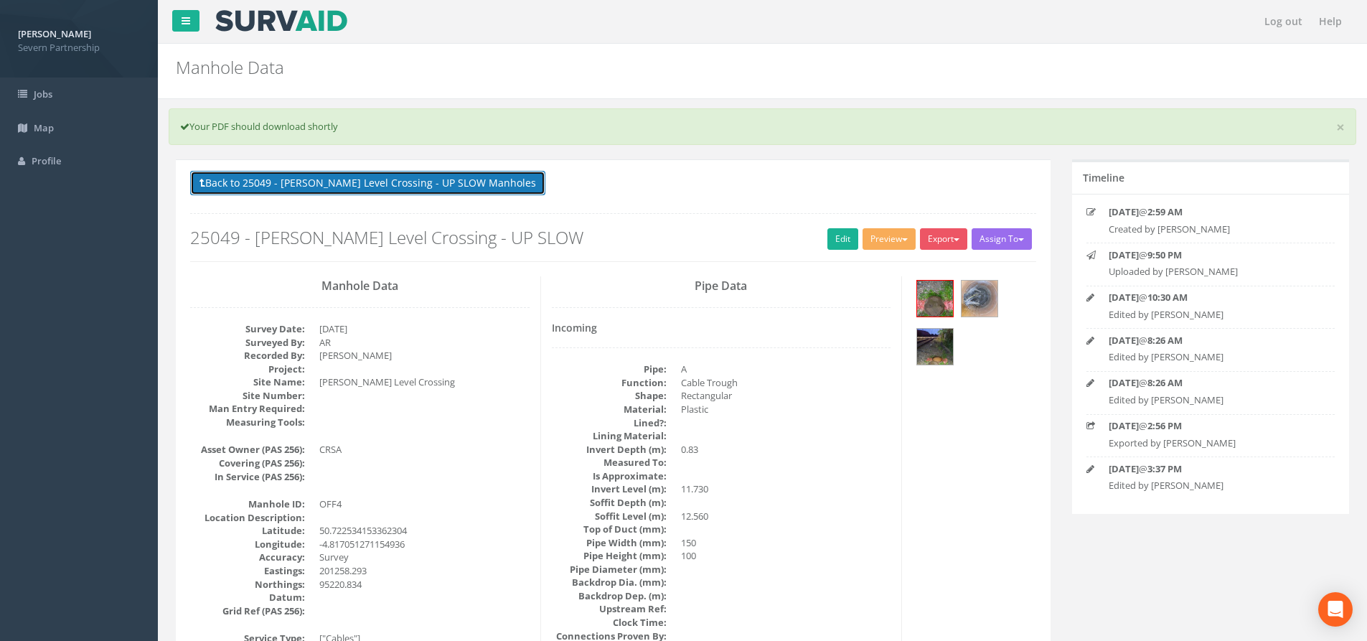
click at [309, 182] on button "Back to 25049 - [PERSON_NAME] Level Crossing - UP SLOW Manholes" at bounding box center [367, 183] width 355 height 24
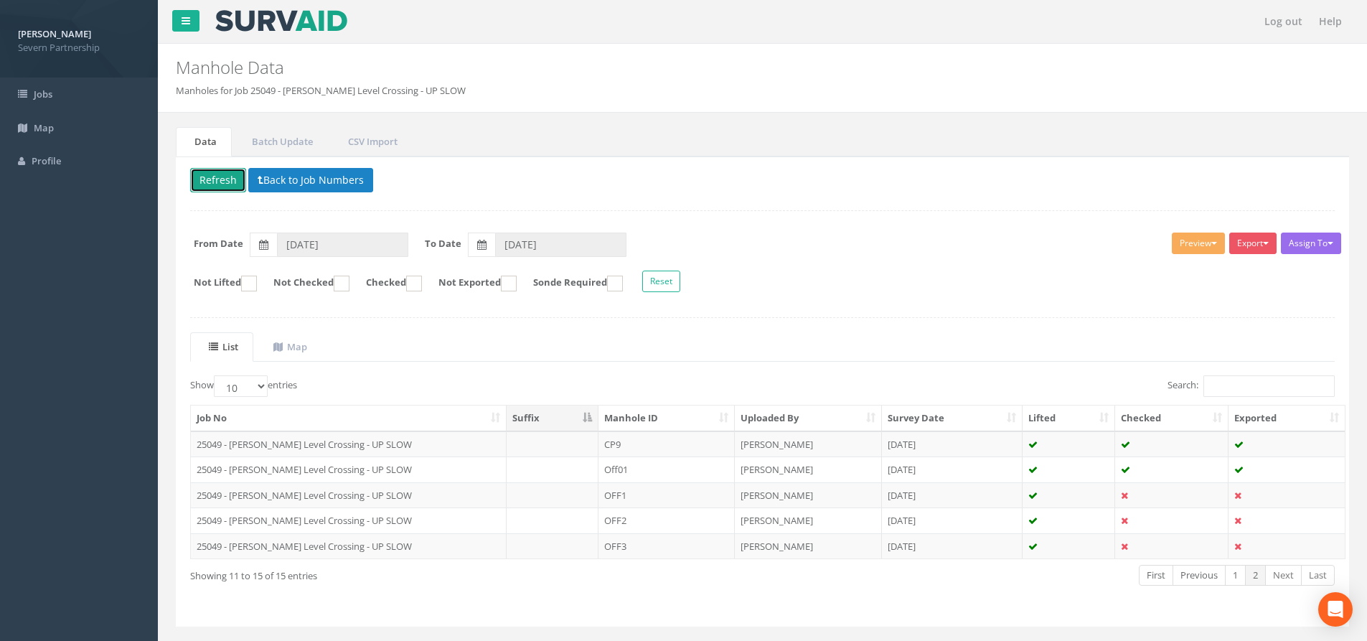
click at [213, 183] on button "Refresh" at bounding box center [218, 180] width 56 height 24
click at [1188, 247] on button "Preview" at bounding box center [1198, 244] width 53 height 22
click at [1146, 275] on link "SP Manhole" at bounding box center [1172, 273] width 109 height 22
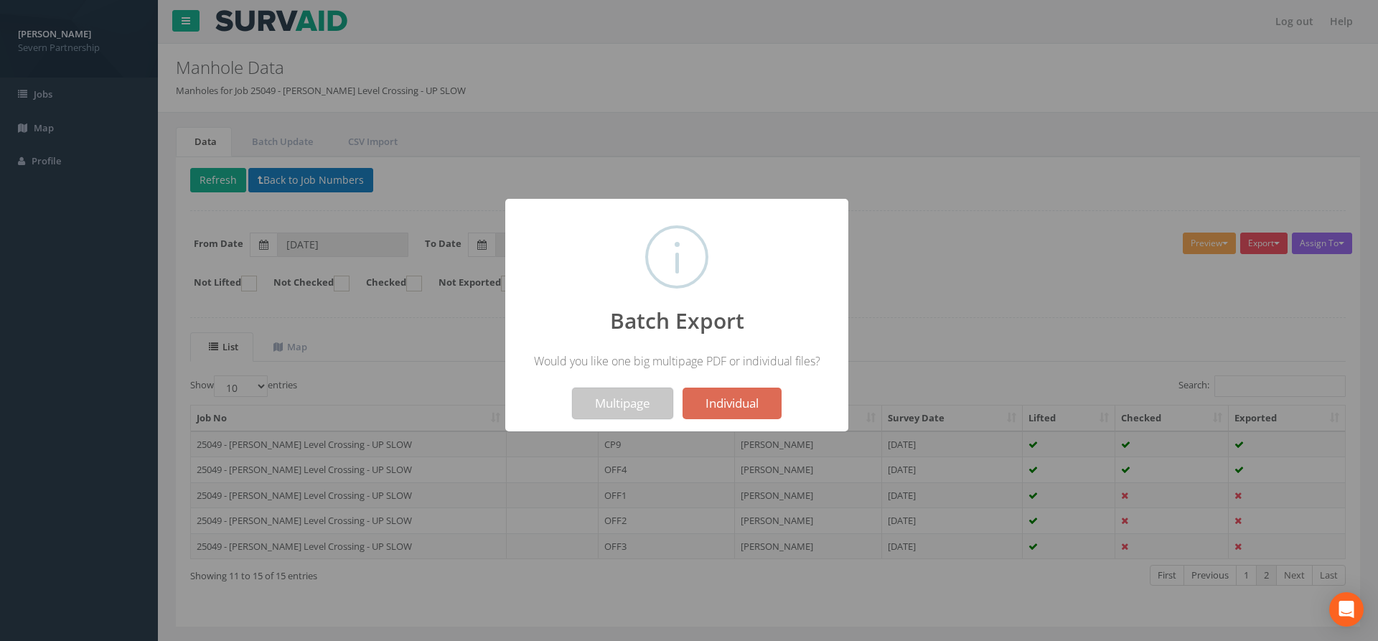
click at [609, 400] on button "Multipage" at bounding box center [622, 404] width 101 height 32
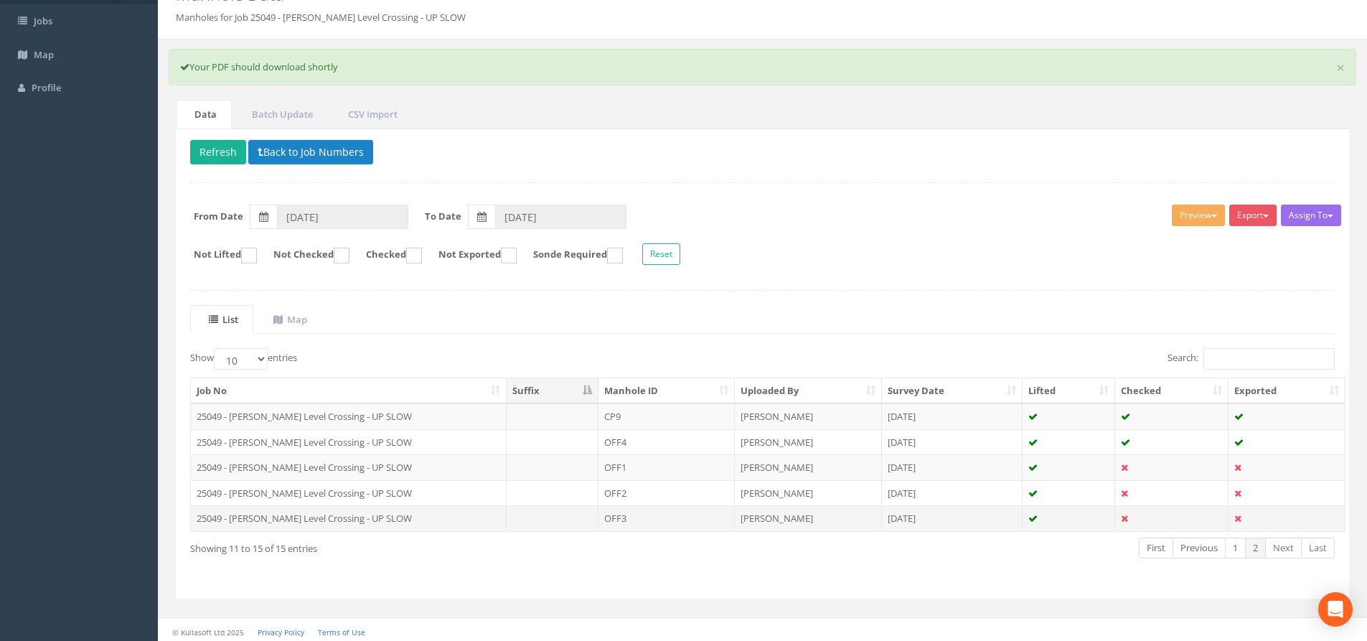
scroll to position [78, 0]
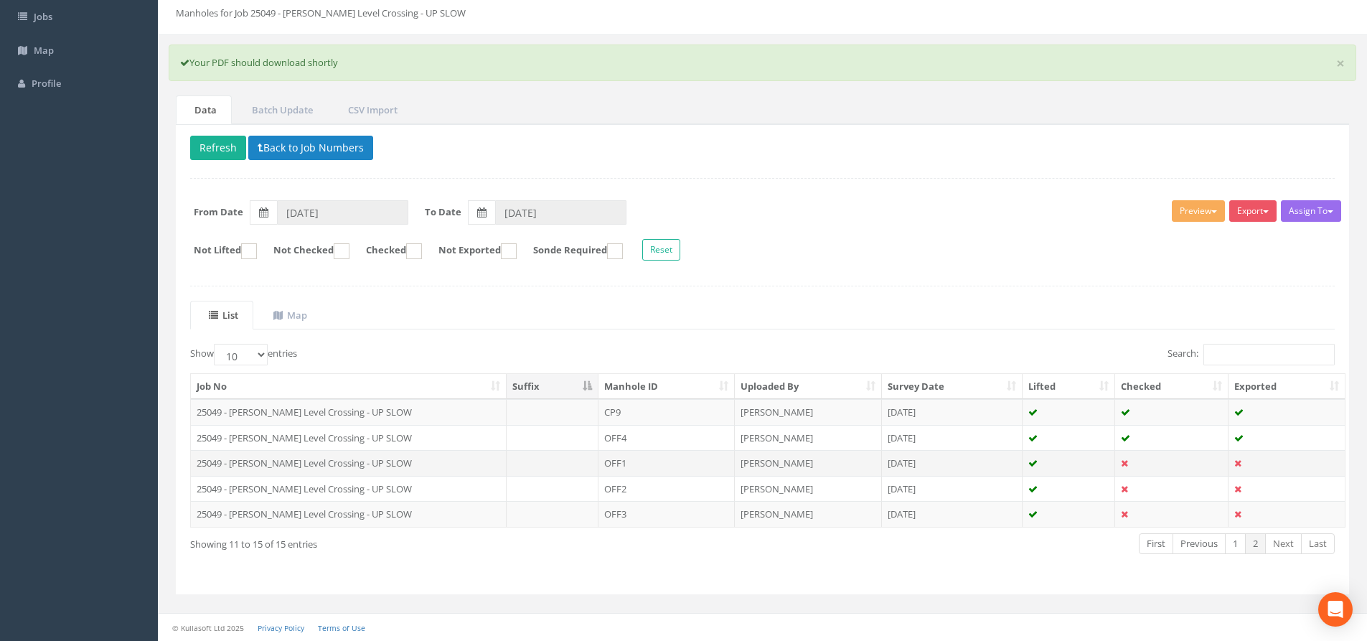
click at [879, 470] on td "[PERSON_NAME]" at bounding box center [808, 463] width 147 height 26
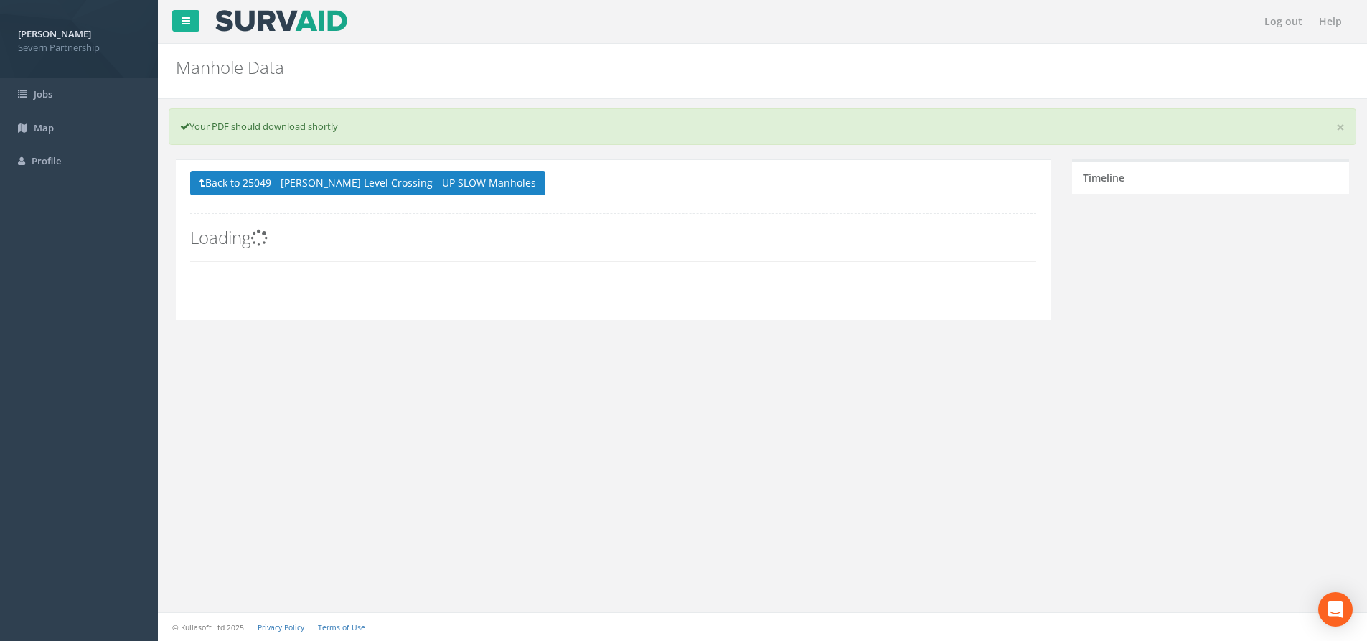
scroll to position [0, 0]
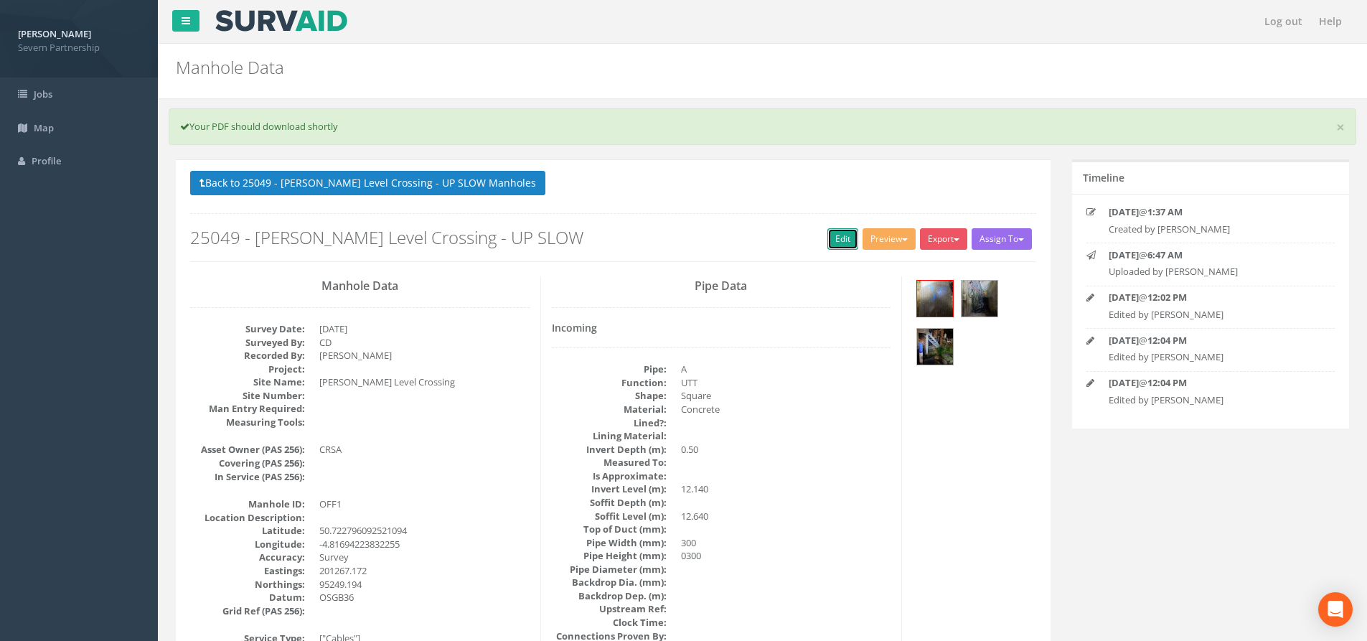
click at [844, 228] on link "Edit" at bounding box center [843, 239] width 31 height 22
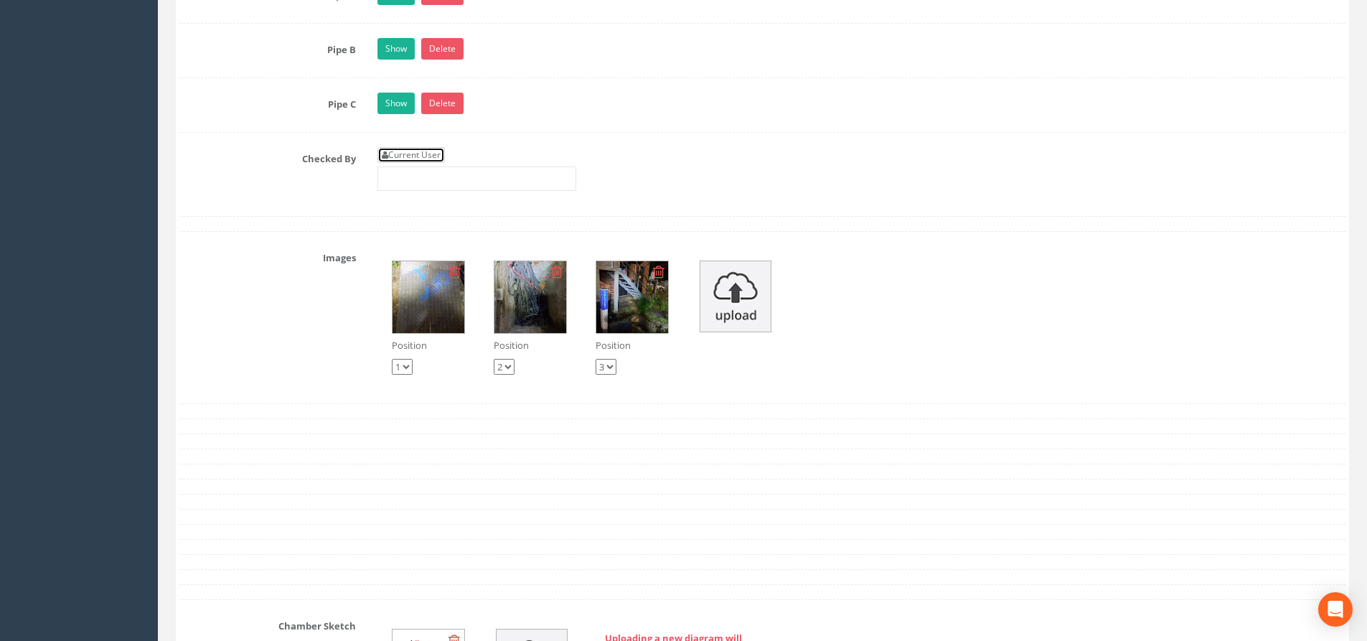
click at [414, 156] on link "Current User" at bounding box center [411, 155] width 67 height 16
type input "[PERSON_NAME]"
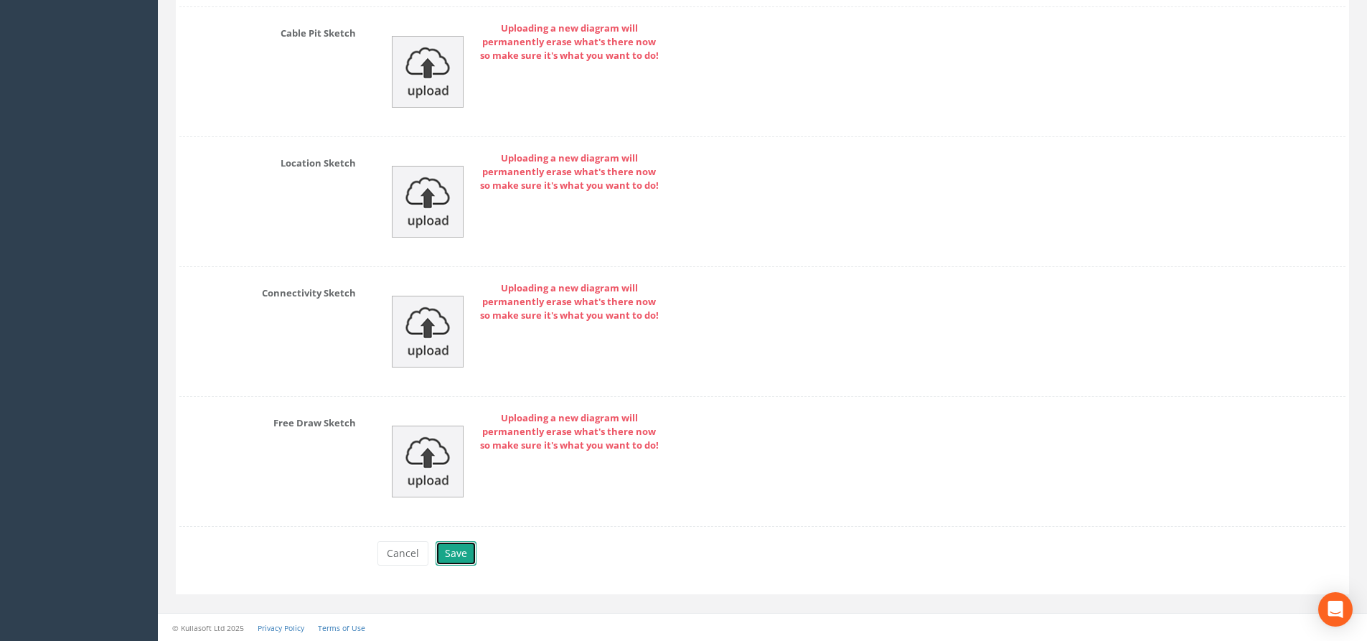
click at [463, 550] on button "Save" at bounding box center [456, 553] width 41 height 24
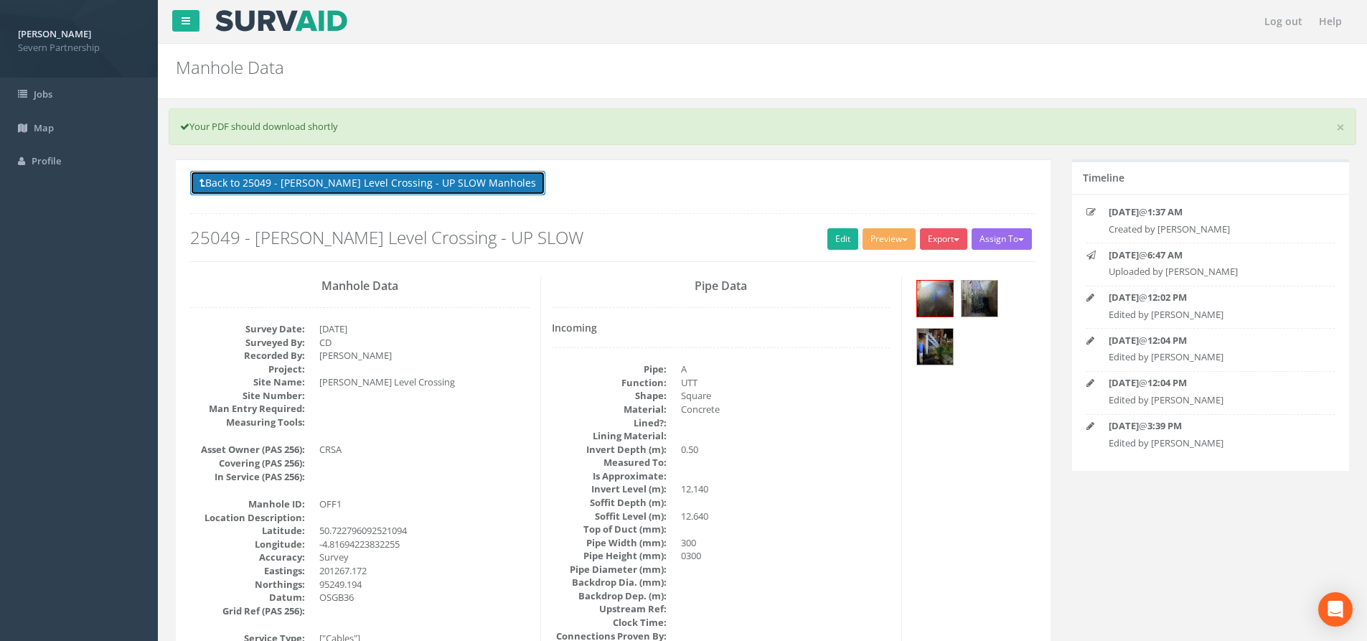
click at [341, 186] on button "Back to 25049 - [PERSON_NAME] Level Crossing - UP SLOW Manholes" at bounding box center [367, 183] width 355 height 24
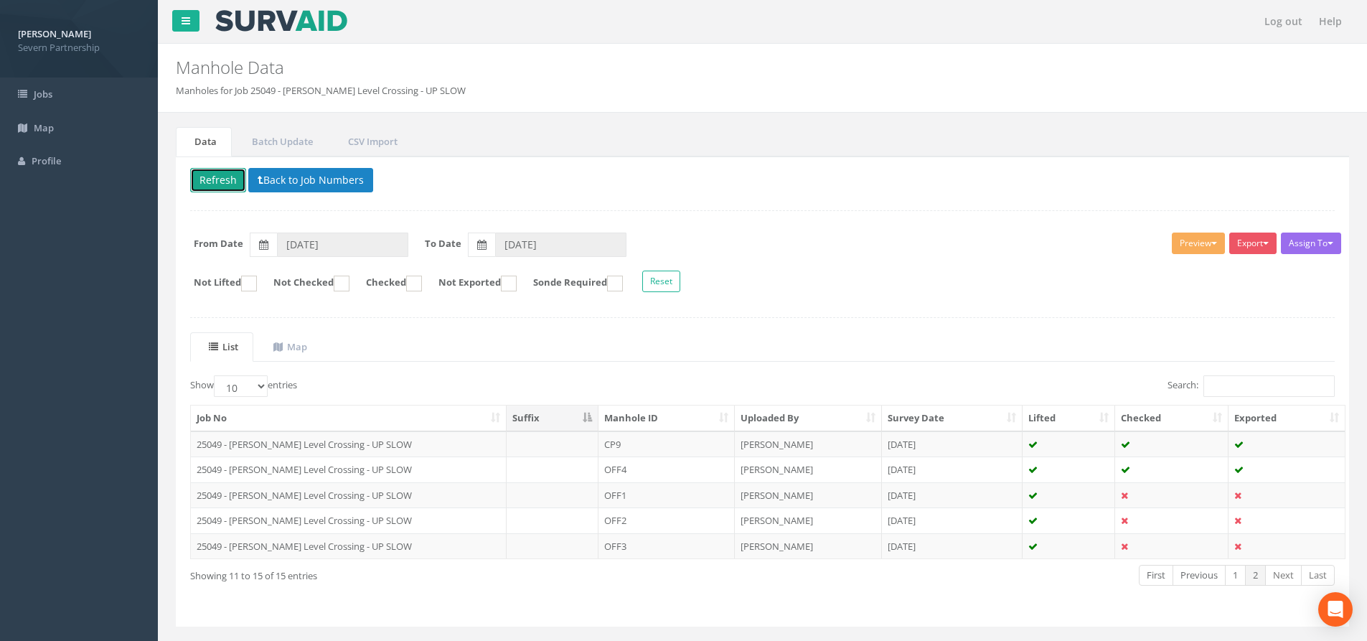
click at [223, 177] on button "Refresh" at bounding box center [218, 180] width 56 height 24
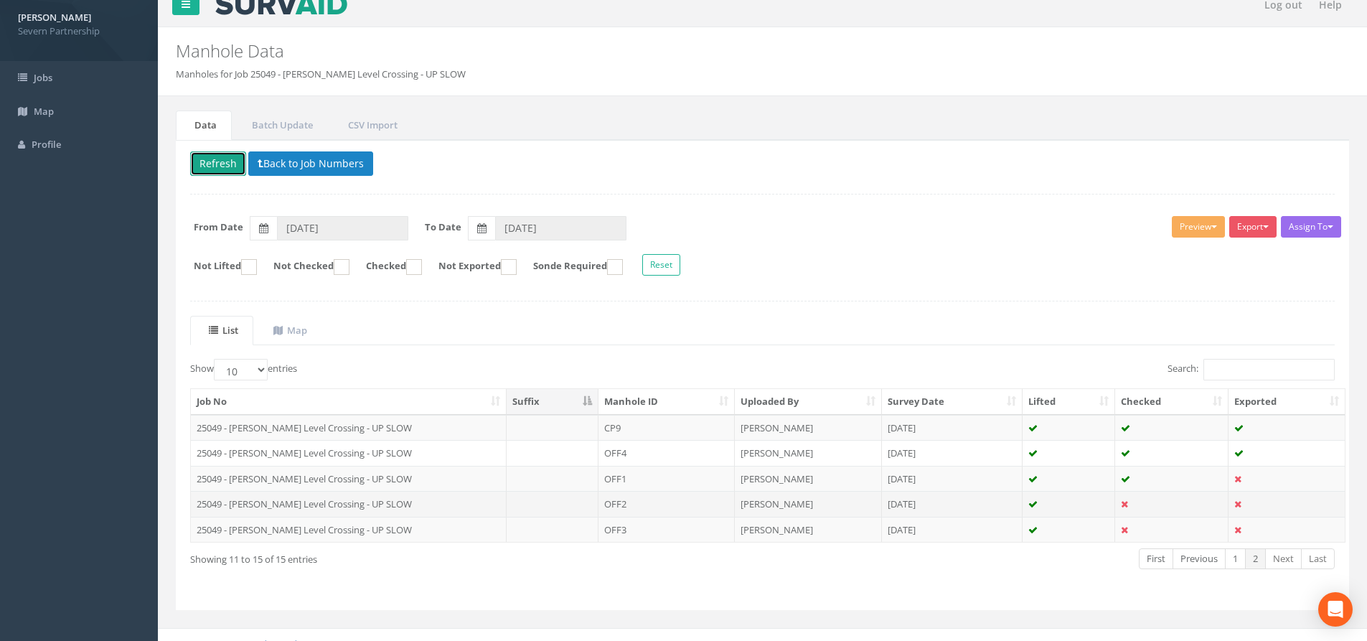
scroll to position [32, 0]
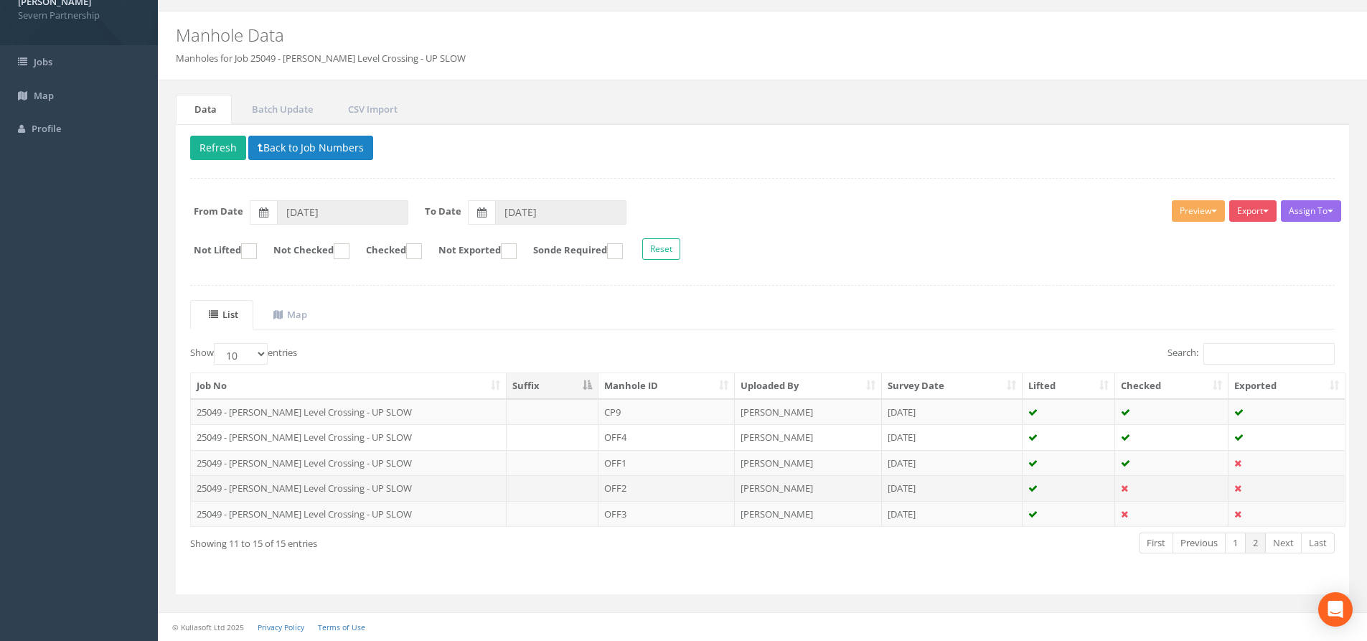
click at [556, 484] on td at bounding box center [553, 488] width 92 height 26
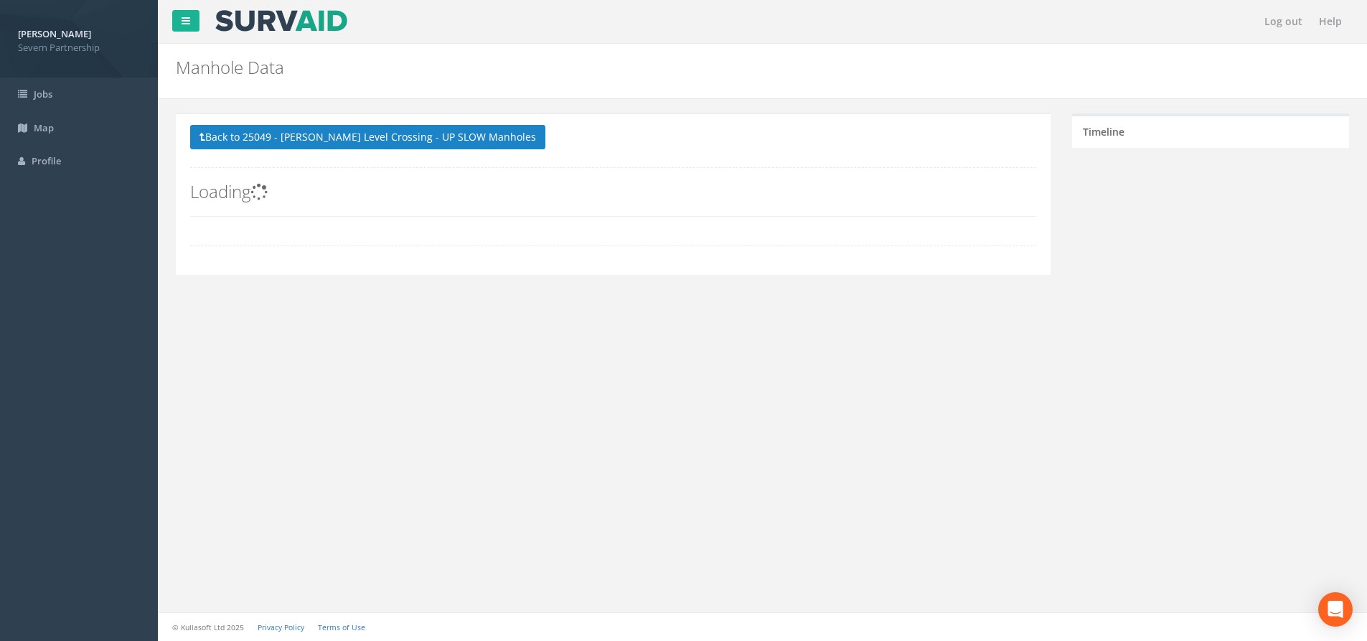
scroll to position [0, 0]
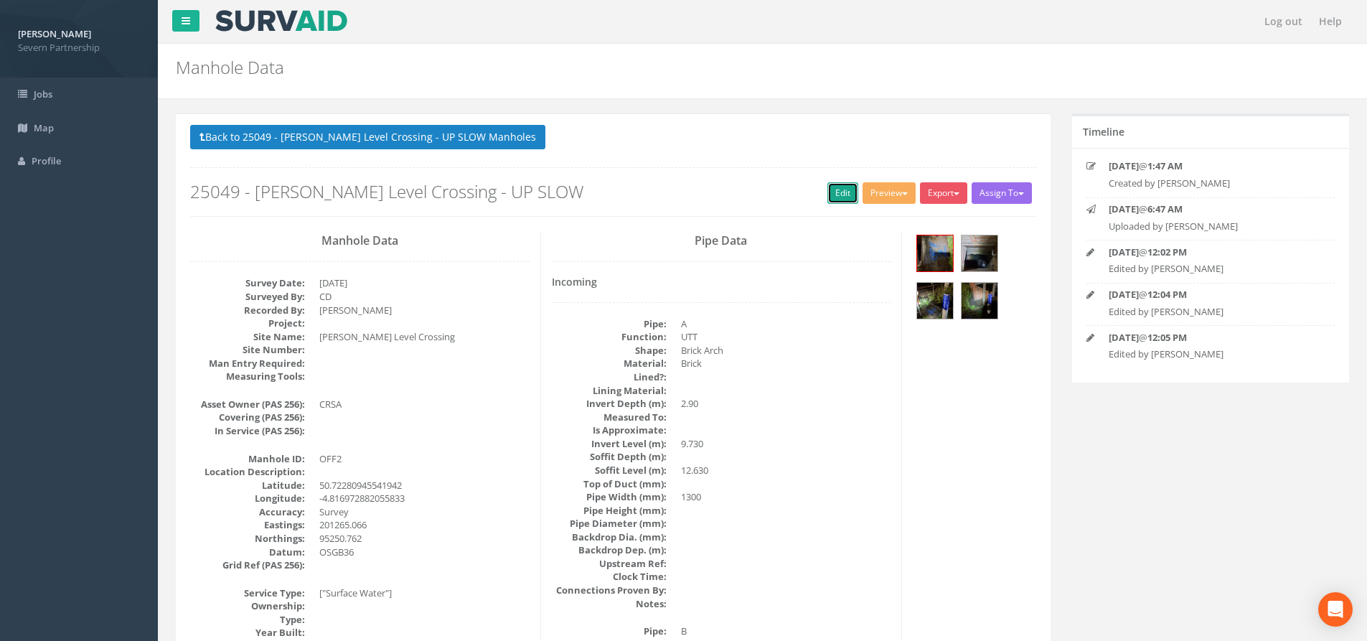
click at [840, 199] on link "Edit" at bounding box center [843, 193] width 31 height 22
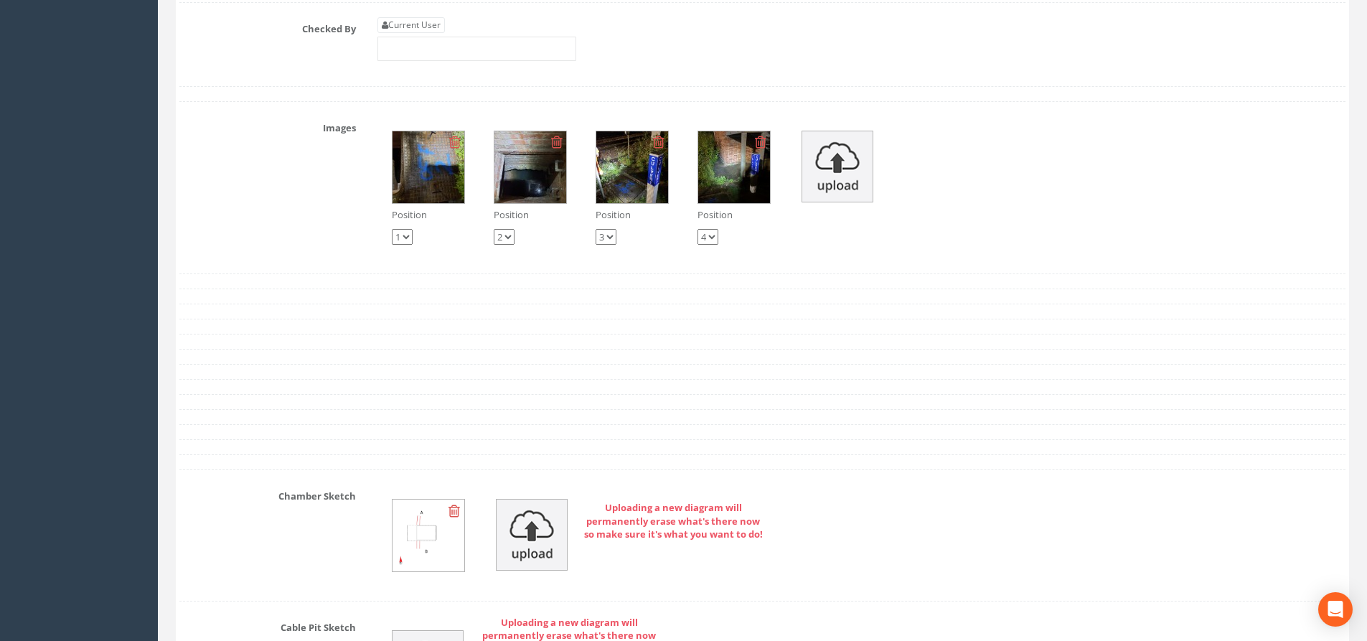
scroll to position [2297, 0]
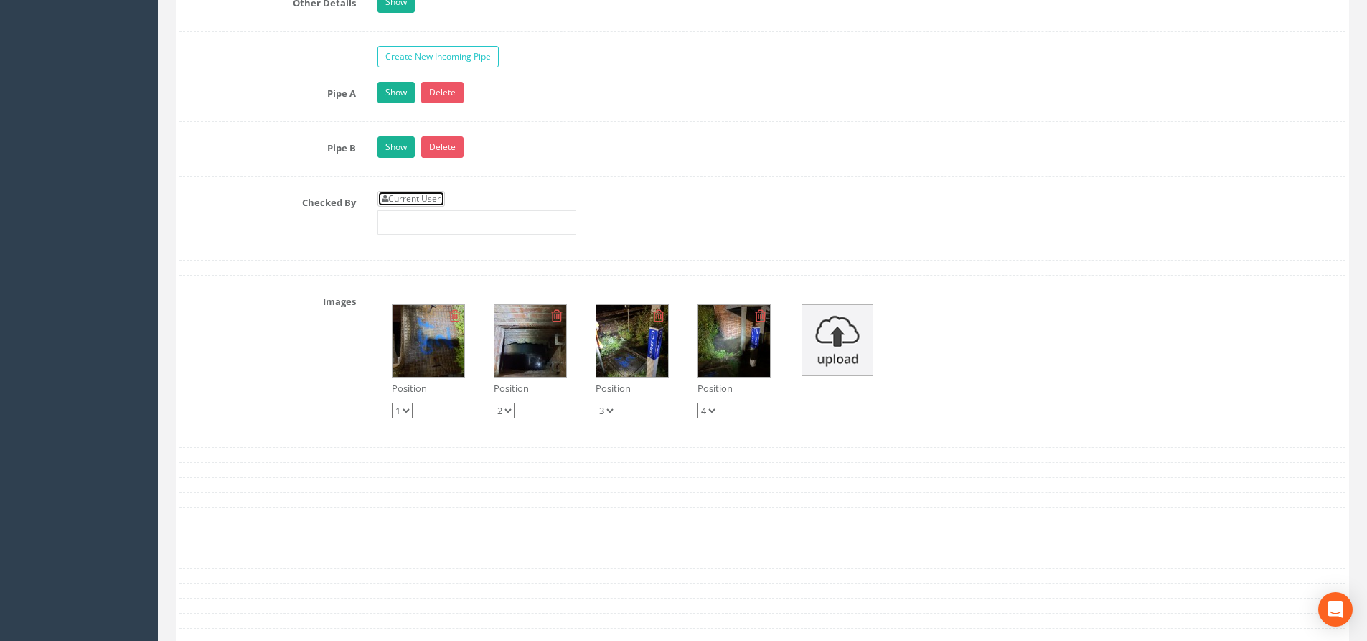
click at [438, 192] on link "Current User" at bounding box center [411, 199] width 67 height 16
type input "[PERSON_NAME]"
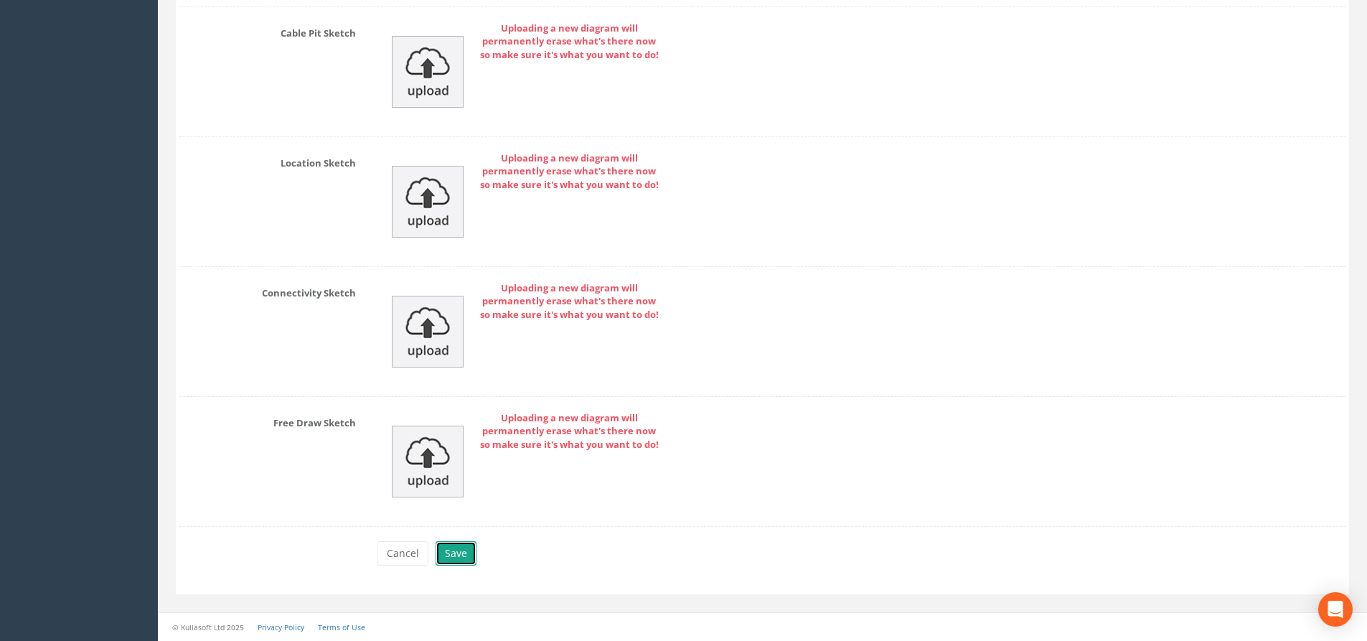
click at [464, 559] on button "Save" at bounding box center [456, 553] width 41 height 24
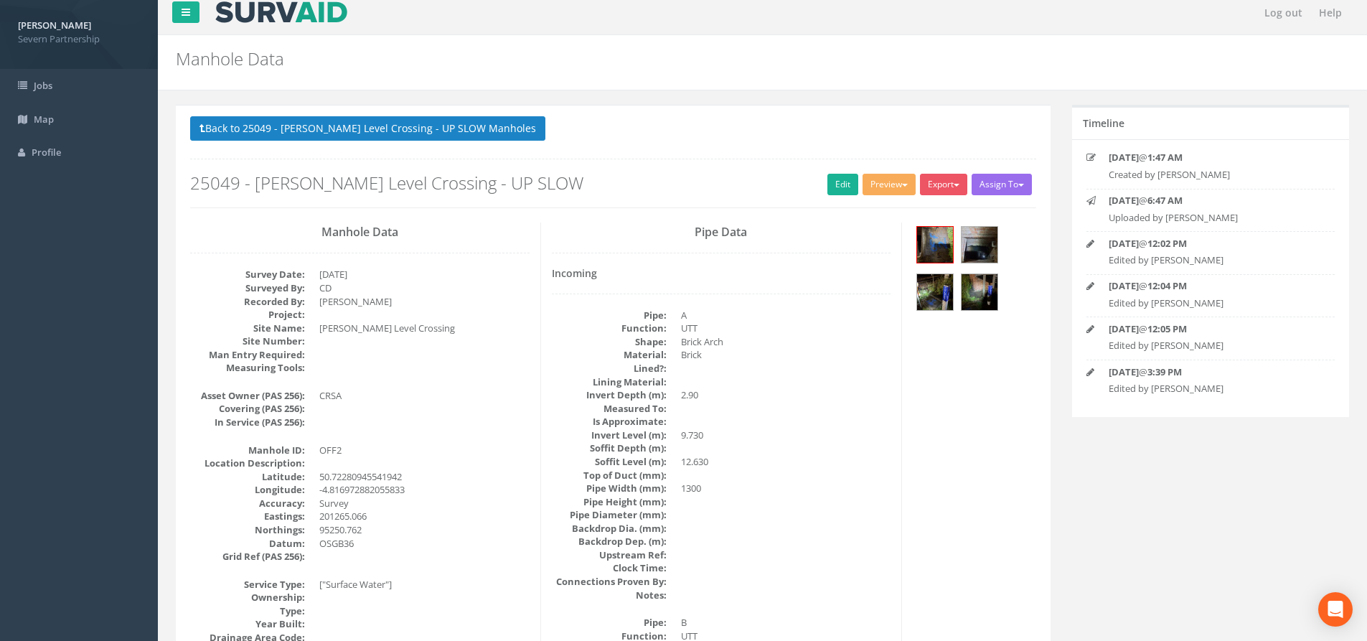
scroll to position [0, 0]
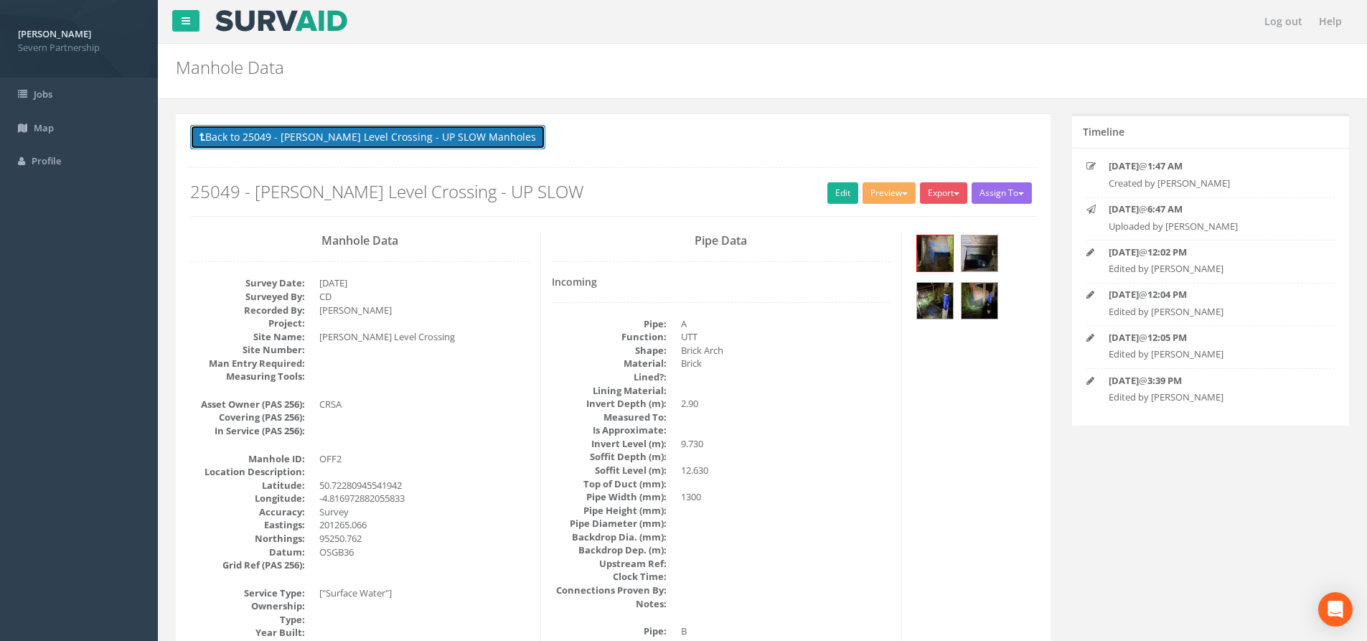
click at [350, 142] on button "Back to 25049 - [PERSON_NAME] Level Crossing - UP SLOW Manholes" at bounding box center [367, 137] width 355 height 24
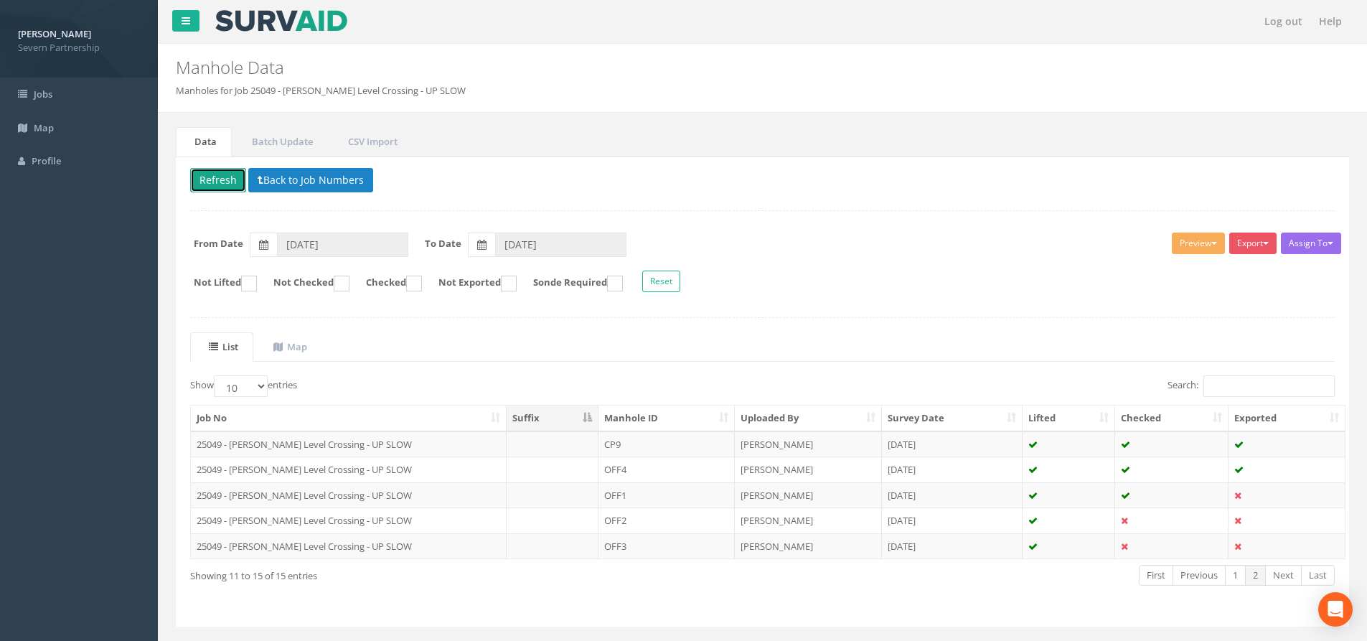
click at [230, 176] on button "Refresh" at bounding box center [218, 180] width 56 height 24
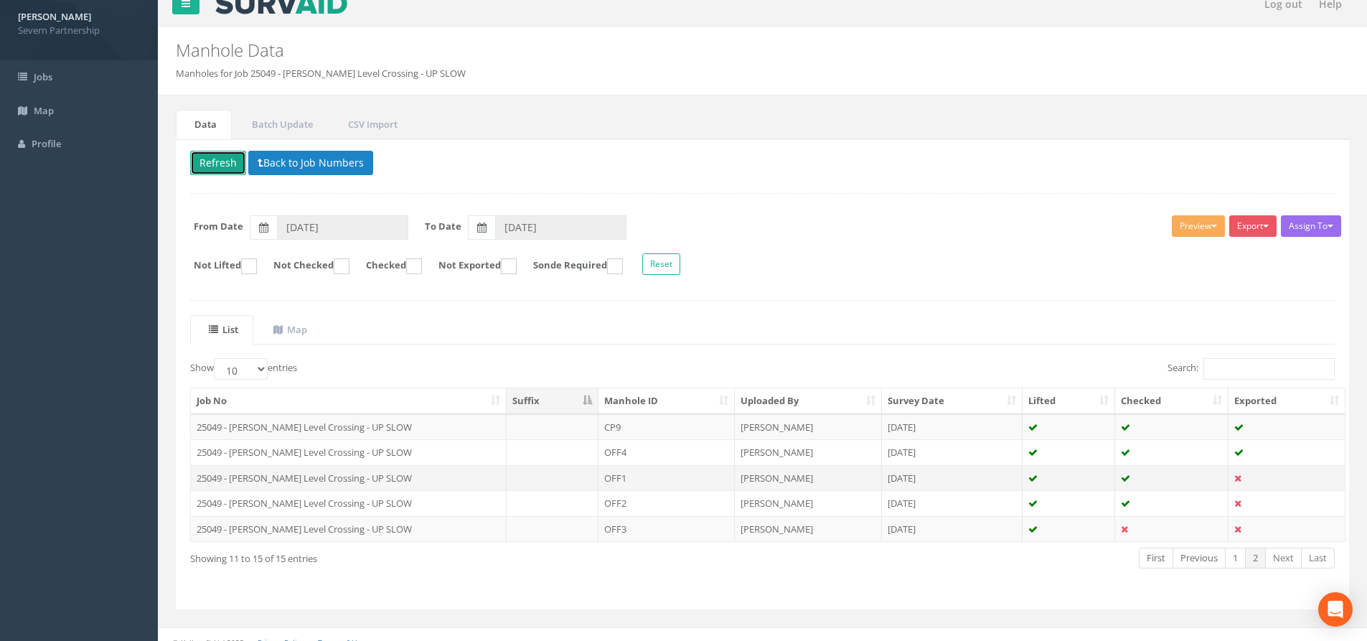
scroll to position [32, 0]
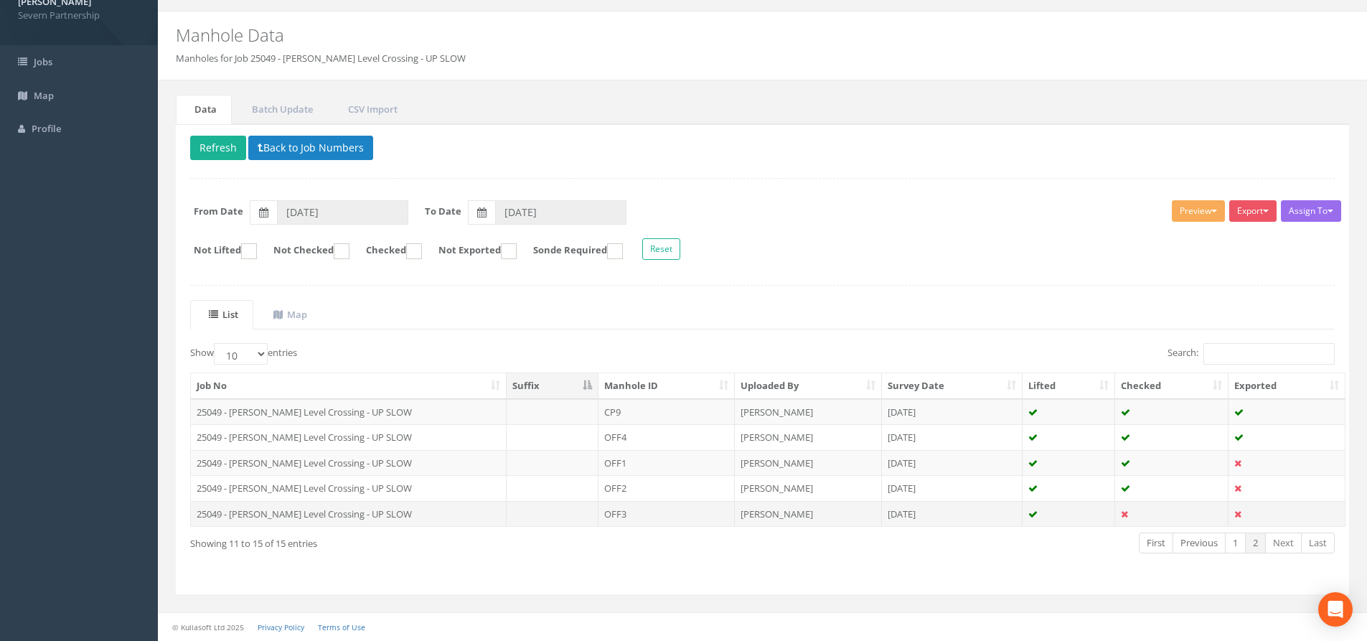
click at [564, 514] on td at bounding box center [553, 514] width 92 height 26
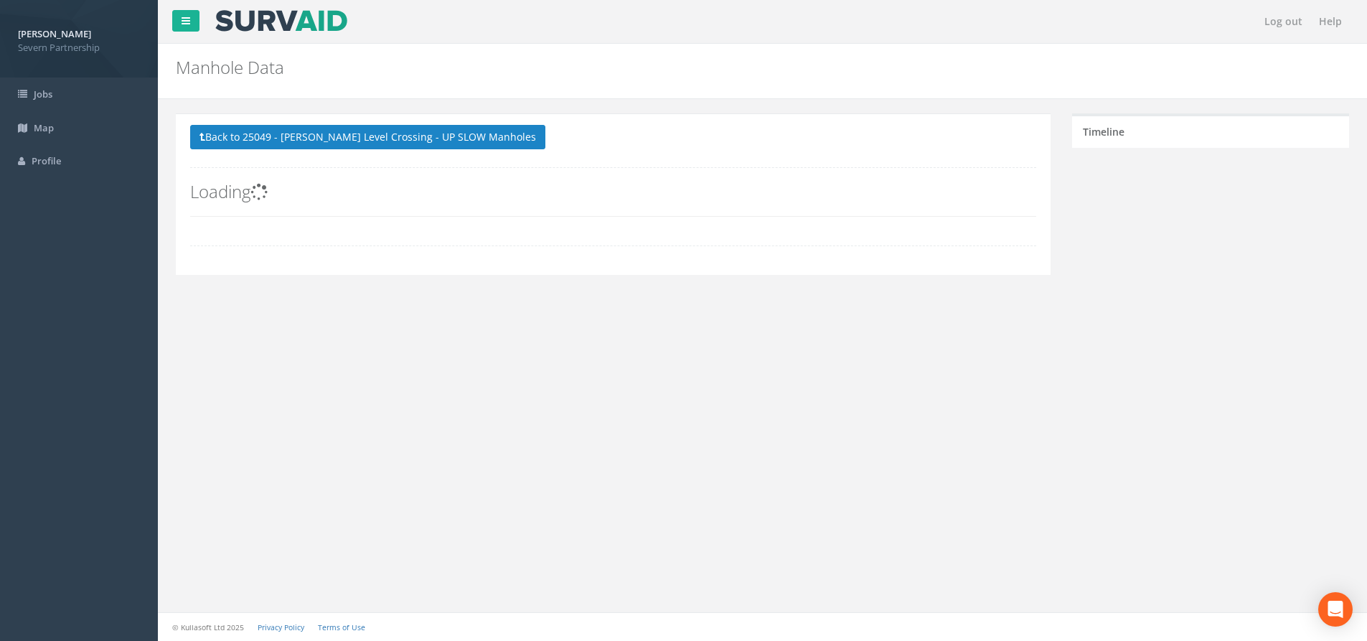
scroll to position [0, 0]
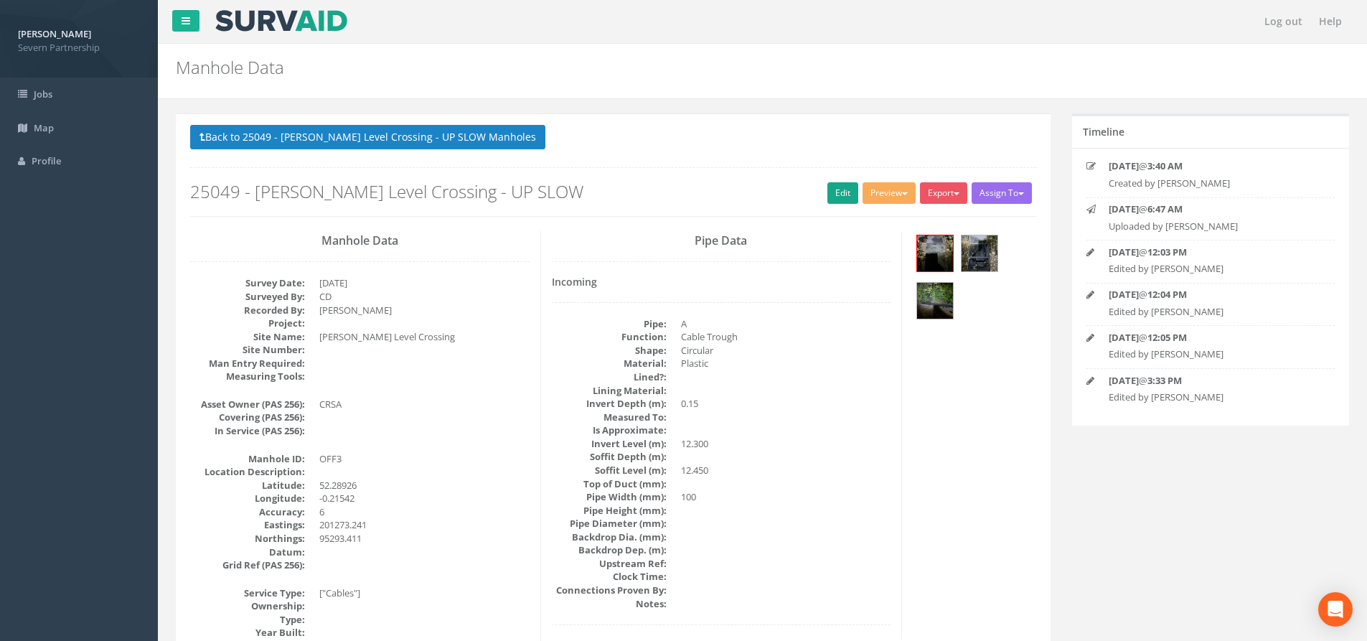
click at [846, 205] on div "Back to 25049 - [PERSON_NAME] Level Crossing - UP SLOW Manholes Back to Map Ass…" at bounding box center [613, 170] width 846 height 91
click at [843, 200] on link "Edit" at bounding box center [843, 193] width 31 height 22
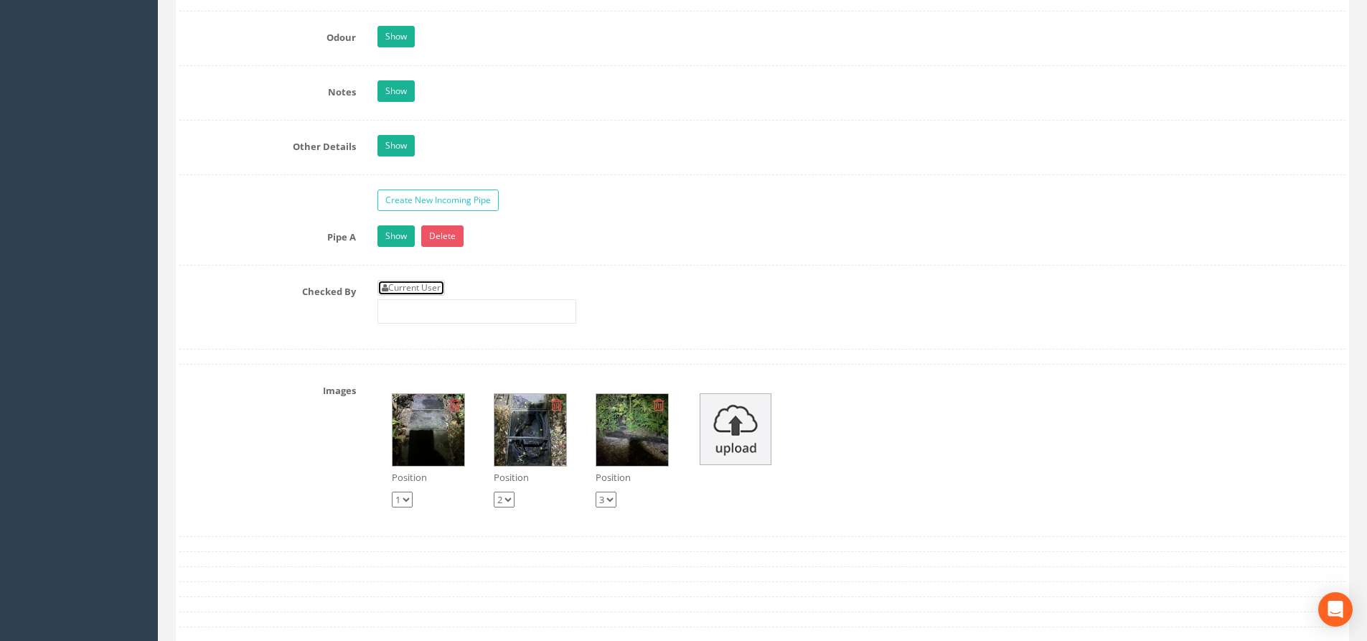
click at [425, 291] on link "Current User" at bounding box center [411, 288] width 67 height 16
type input "[PERSON_NAME]"
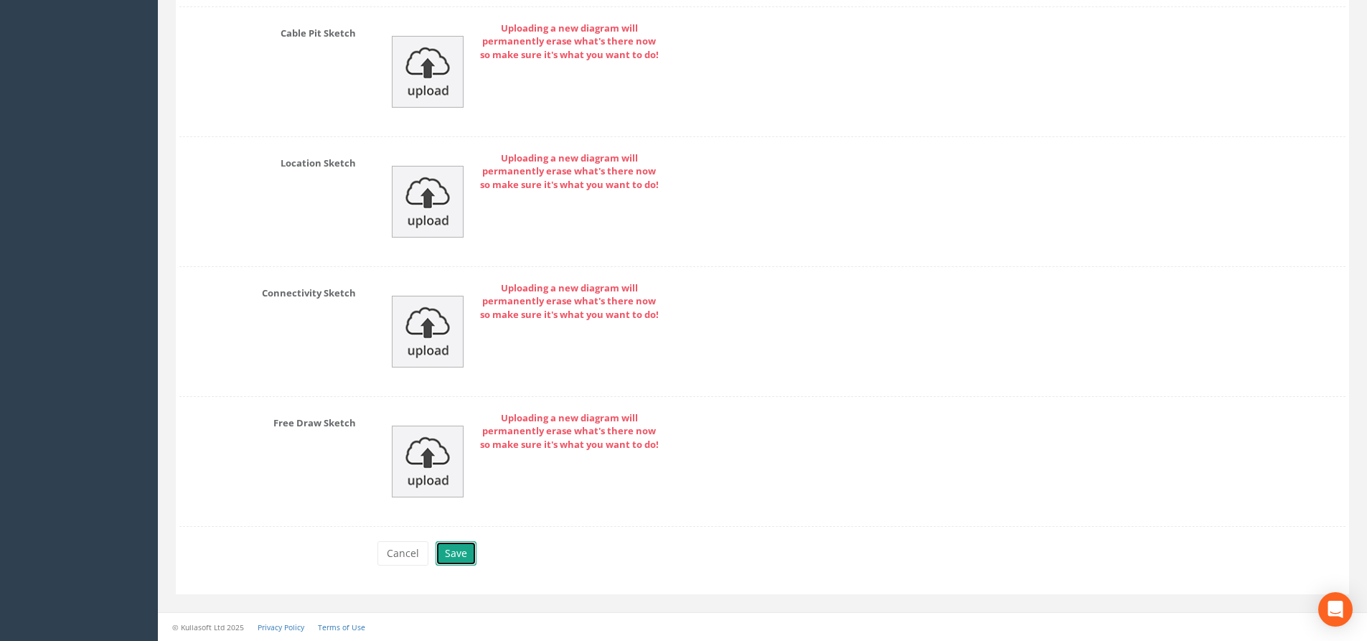
click at [471, 551] on button "Save" at bounding box center [456, 553] width 41 height 24
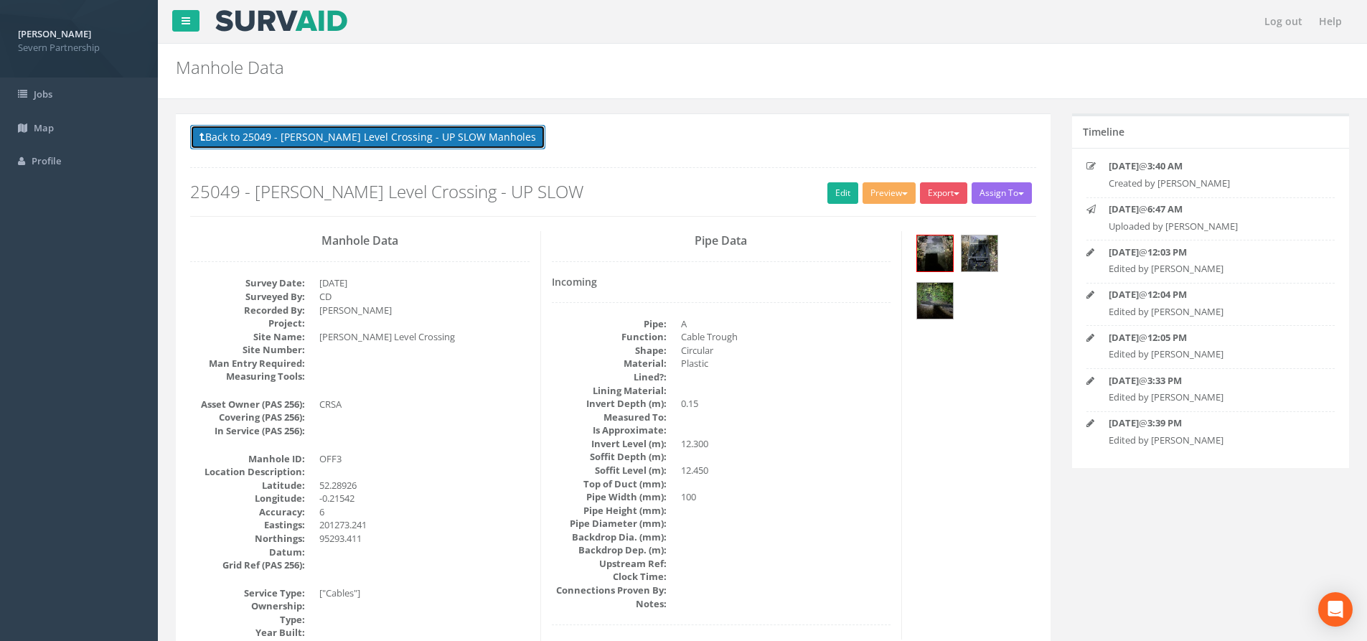
click at [296, 136] on button "Back to 25049 - [PERSON_NAME] Level Crossing - UP SLOW Manholes" at bounding box center [367, 137] width 355 height 24
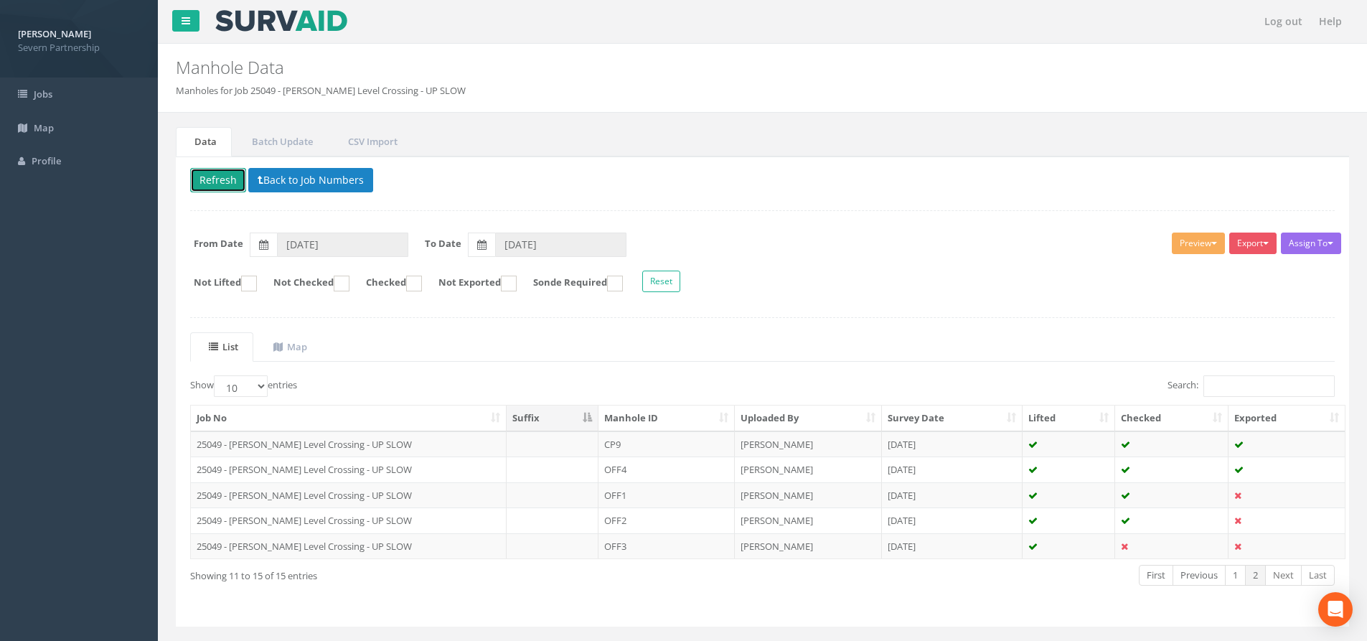
click at [220, 182] on button "Refresh" at bounding box center [218, 180] width 56 height 24
click at [1237, 574] on link "1" at bounding box center [1235, 575] width 21 height 21
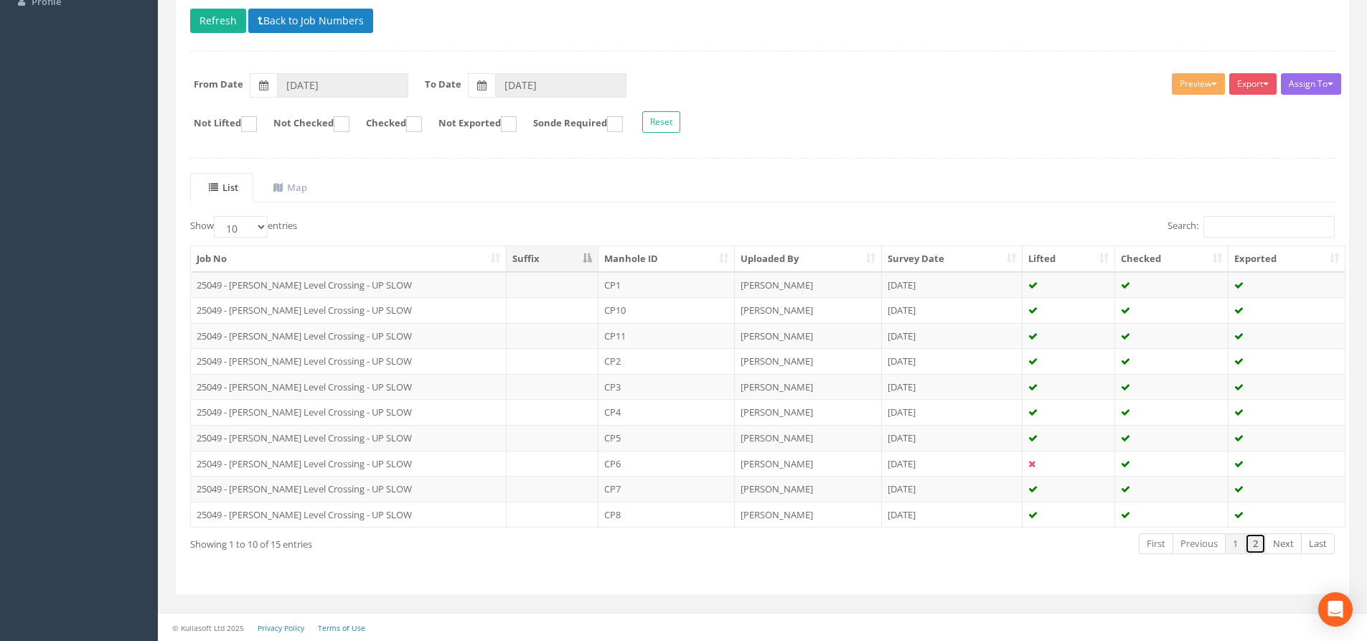
click at [1254, 547] on link "2" at bounding box center [1255, 543] width 21 height 21
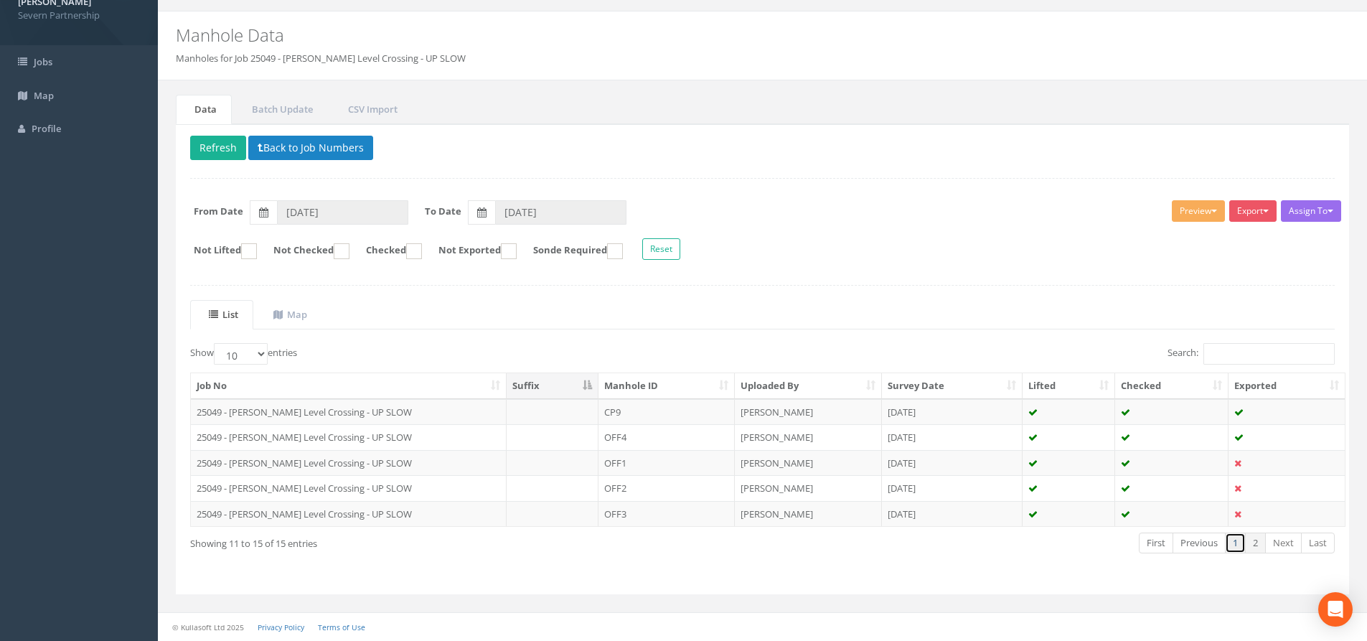
click at [1240, 545] on link "1" at bounding box center [1235, 543] width 21 height 21
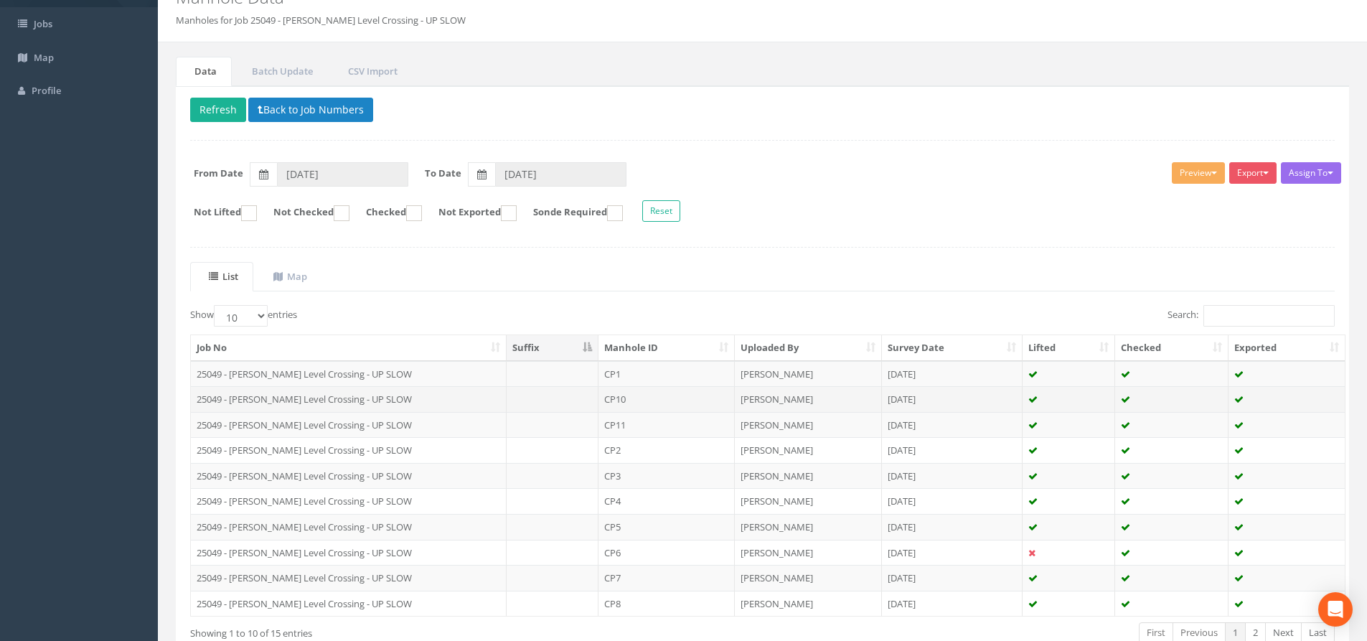
scroll to position [159, 0]
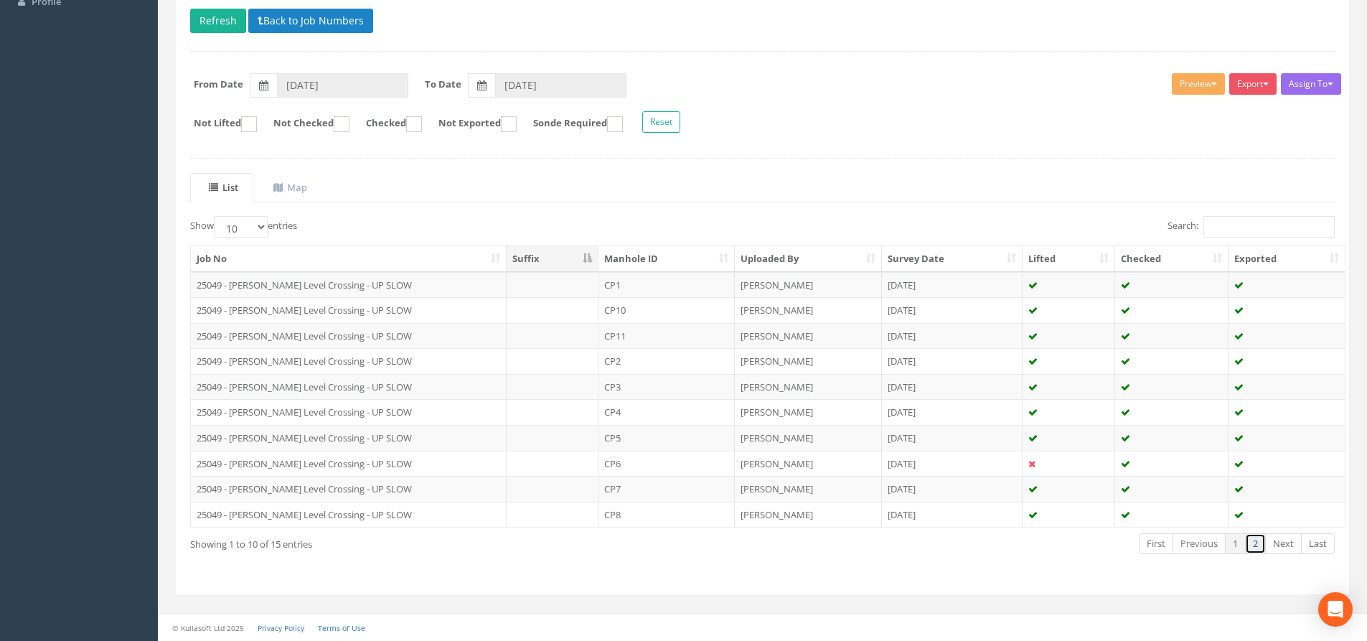
click at [1260, 537] on link "2" at bounding box center [1255, 543] width 21 height 21
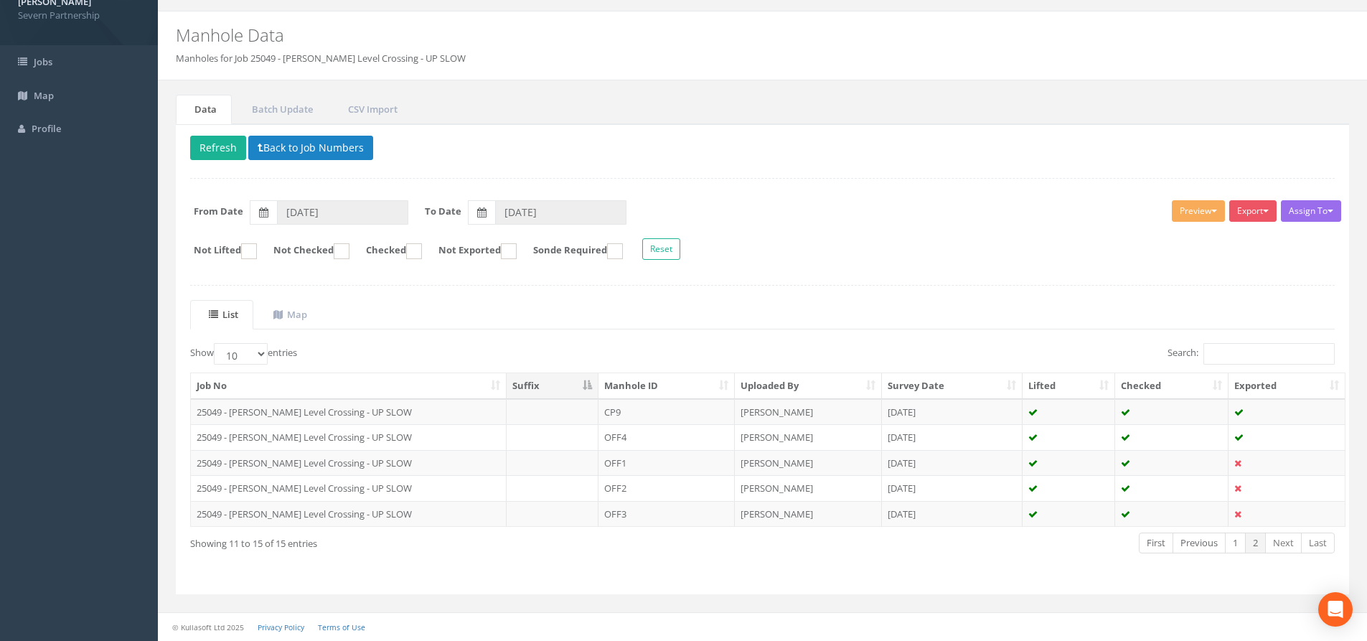
scroll to position [32, 0]
click at [1234, 543] on link "1" at bounding box center [1235, 543] width 21 height 21
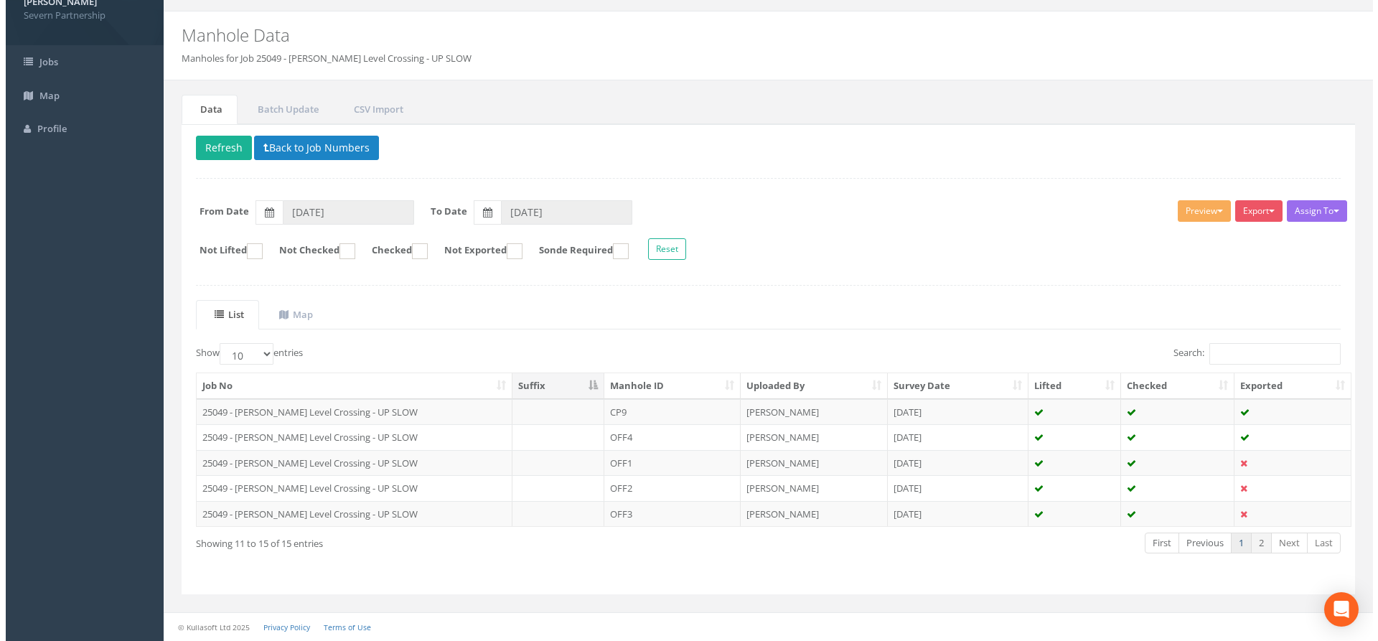
scroll to position [159, 0]
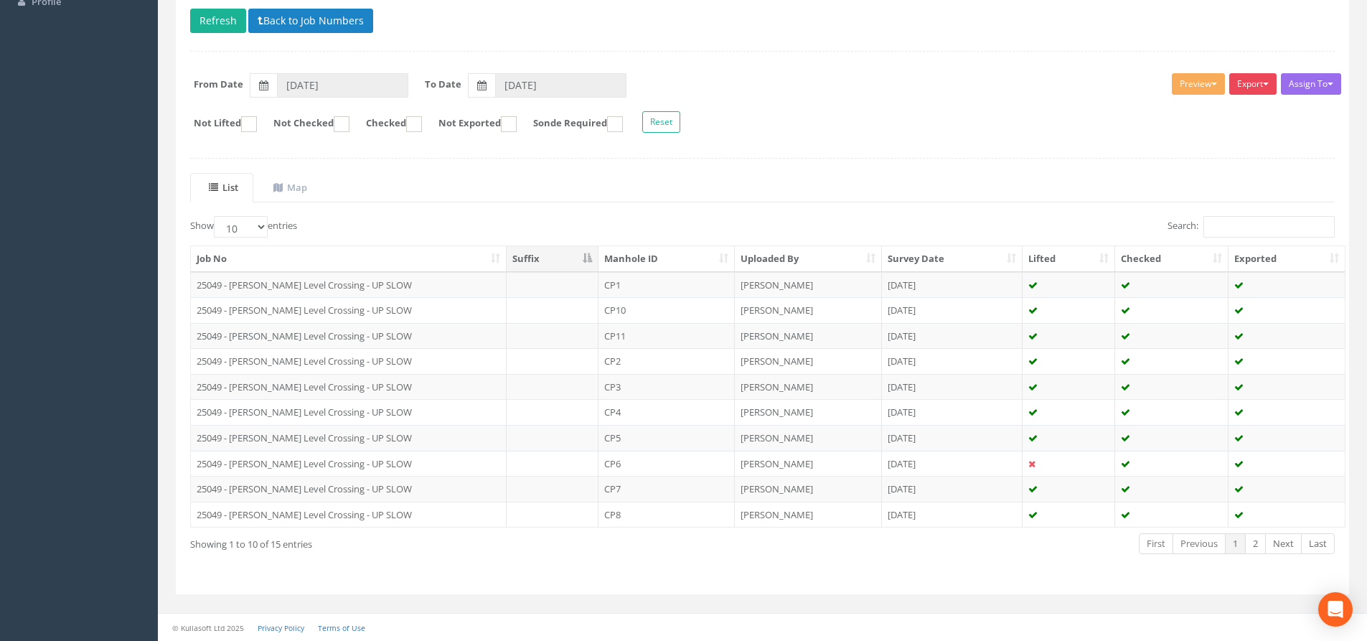
click at [1250, 90] on button "Export" at bounding box center [1253, 84] width 47 height 22
drag, startPoint x: 1190, startPoint y: 116, endPoint x: 1162, endPoint y: 133, distance: 32.5
click at [1190, 116] on link "SP Manhole" at bounding box center [1217, 114] width 122 height 22
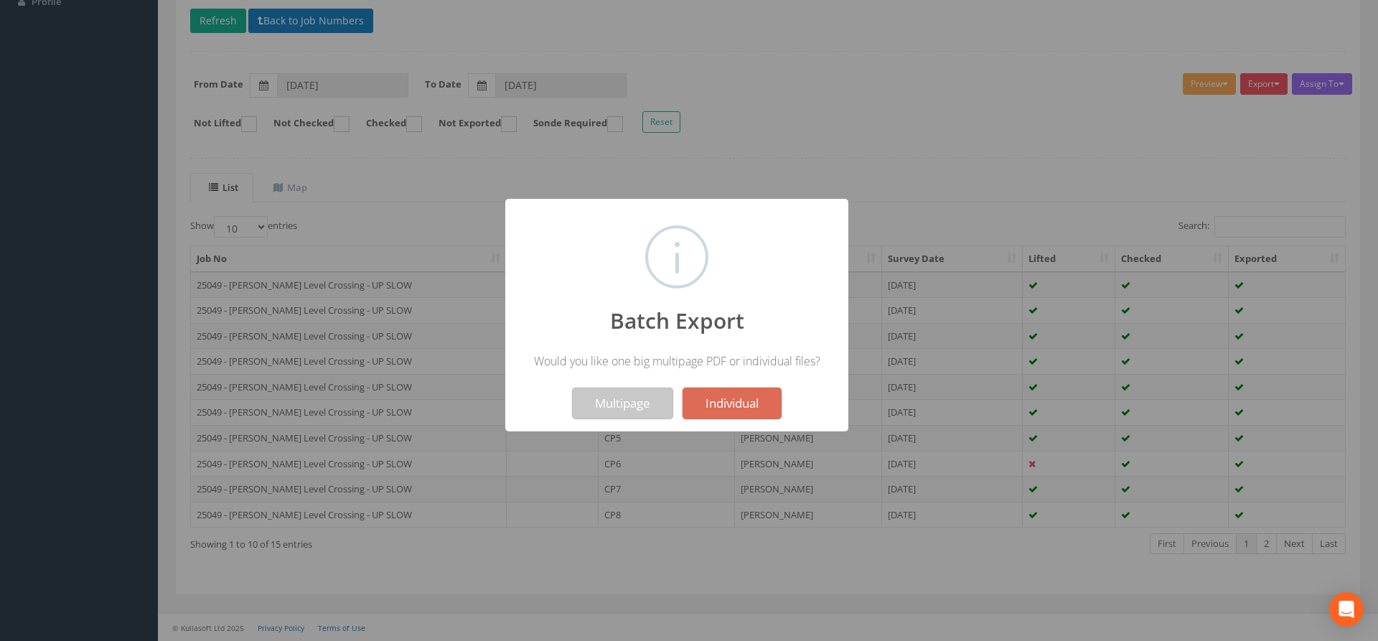
click at [637, 395] on button "Multipage" at bounding box center [622, 404] width 101 height 32
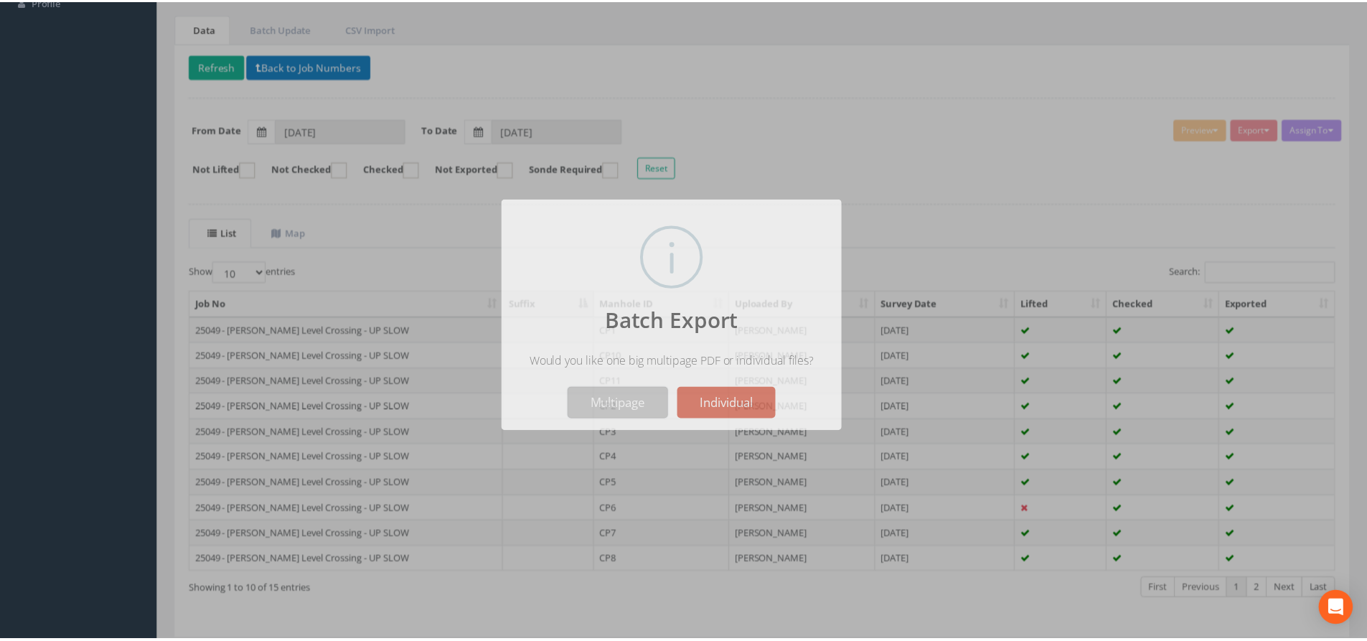
scroll to position [205, 0]
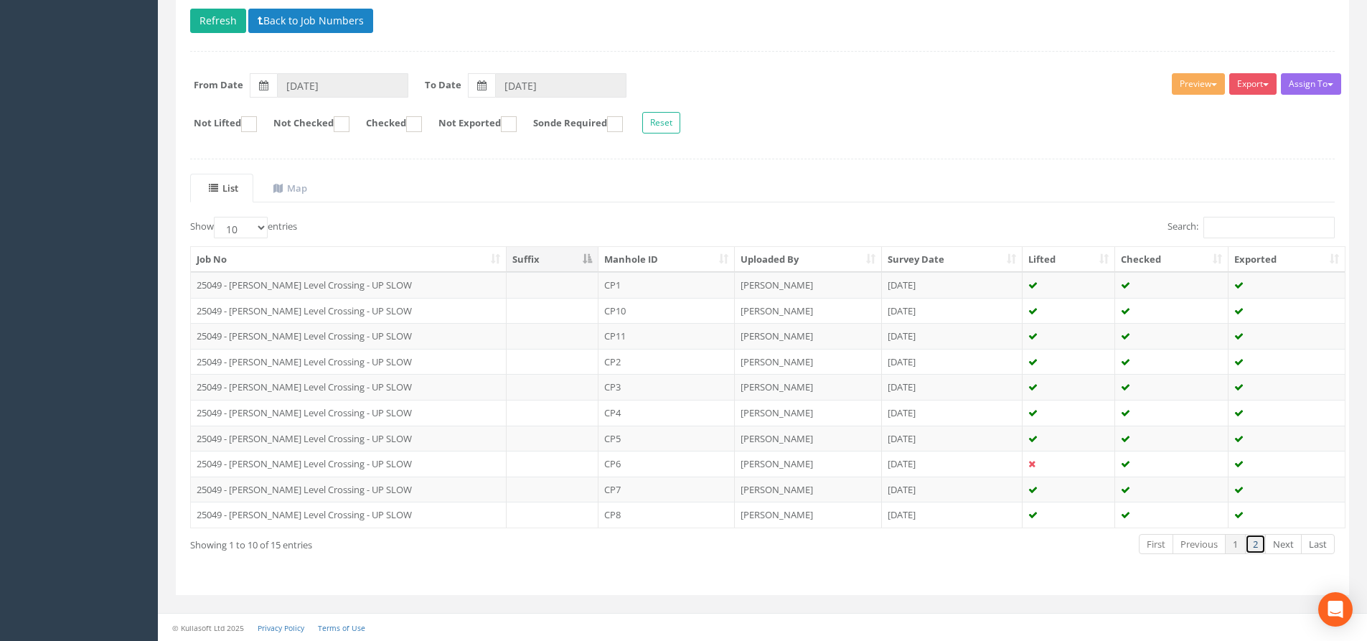
click at [1255, 544] on link "2" at bounding box center [1255, 544] width 21 height 21
